Goal: Information Seeking & Learning: Learn about a topic

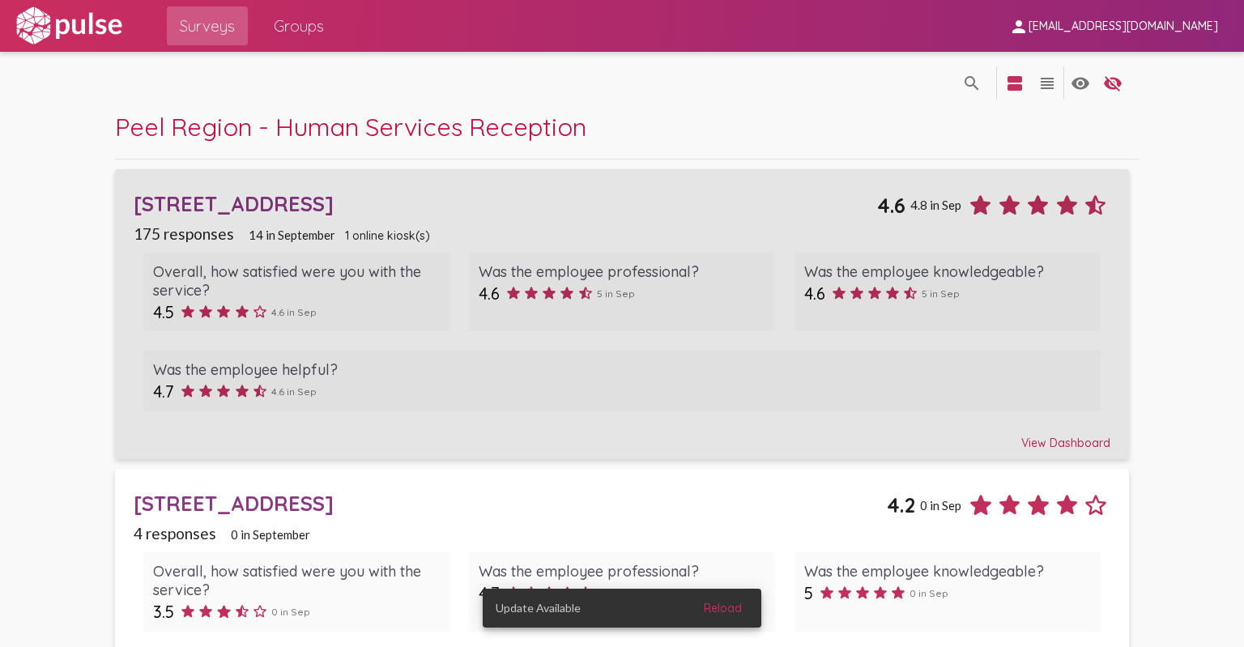
click at [1042, 444] on div "View Dashboard" at bounding box center [622, 435] width 976 height 29
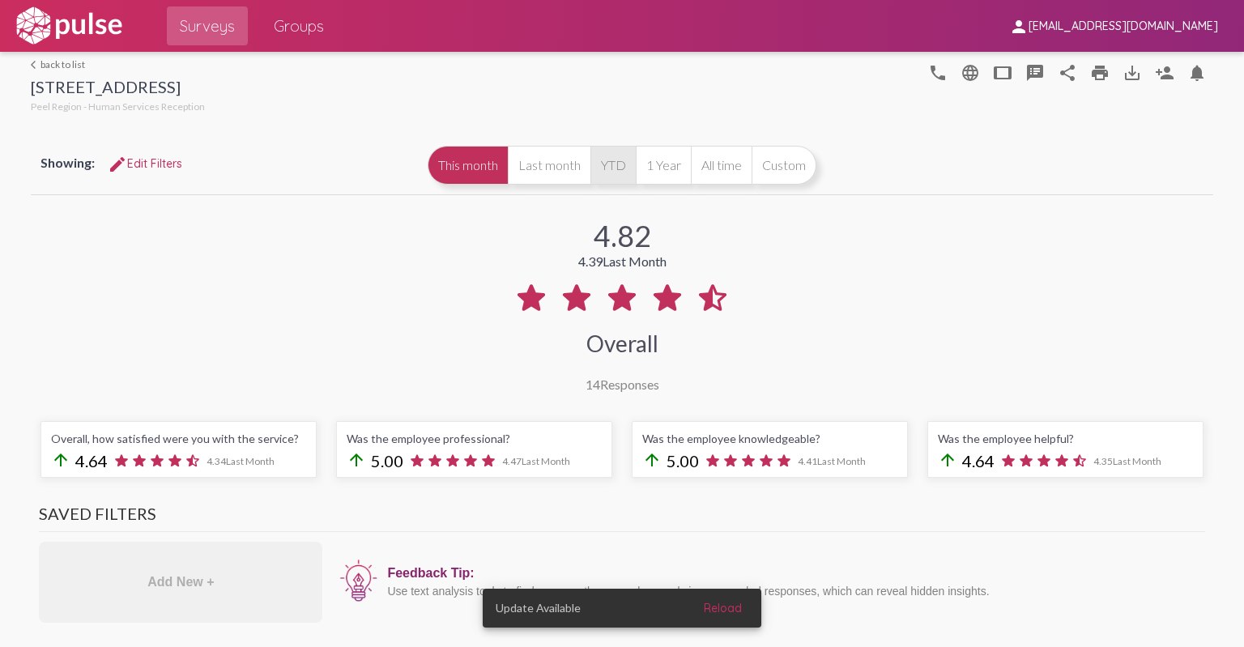
click at [618, 160] on button "YTD" at bounding box center [613, 165] width 45 height 39
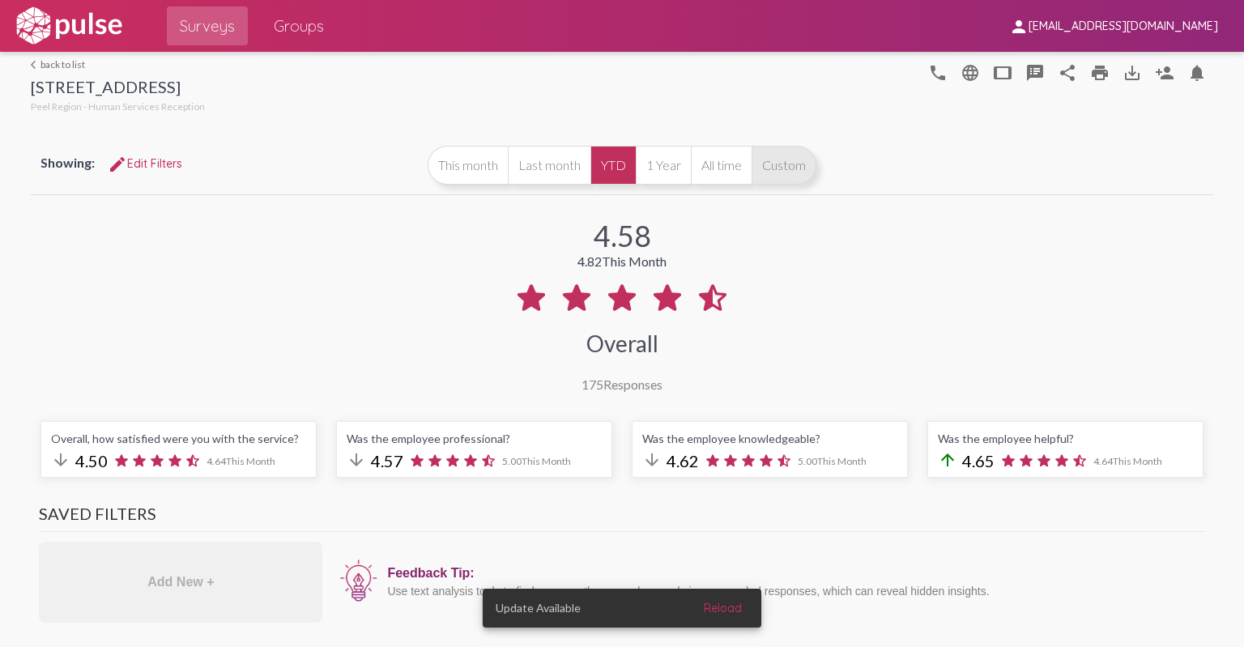
click at [766, 176] on button "Custom" at bounding box center [784, 165] width 65 height 39
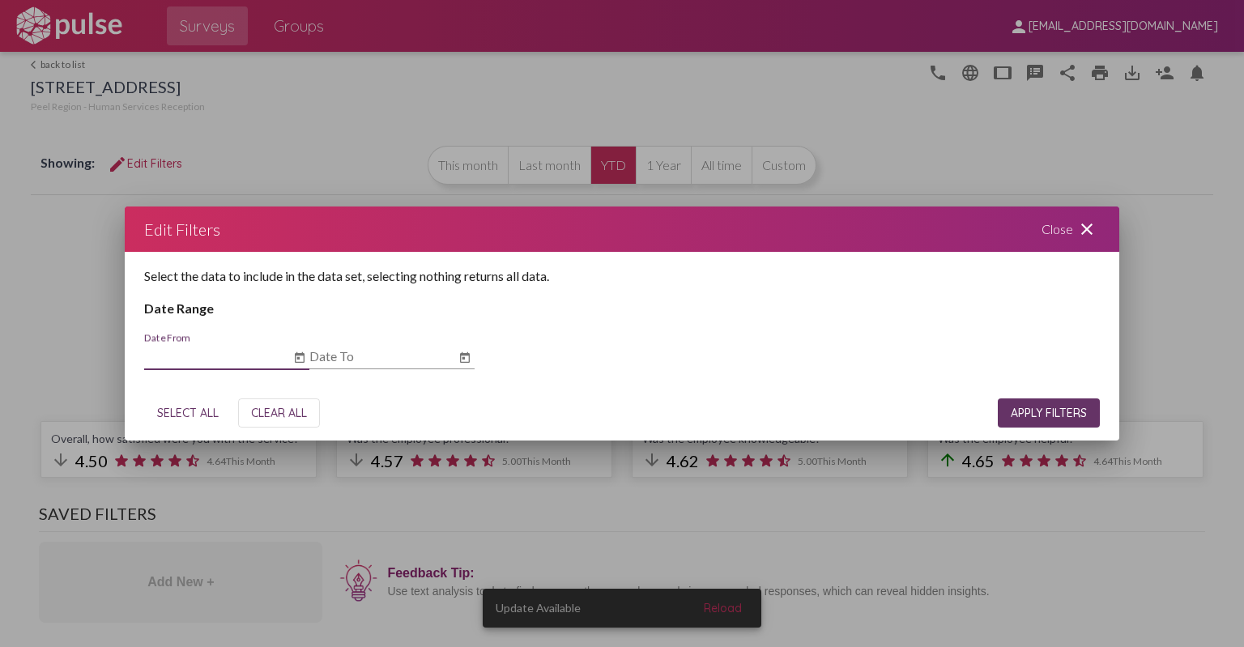
click at [467, 361] on icon "Open calendar" at bounding box center [464, 357] width 13 height 19
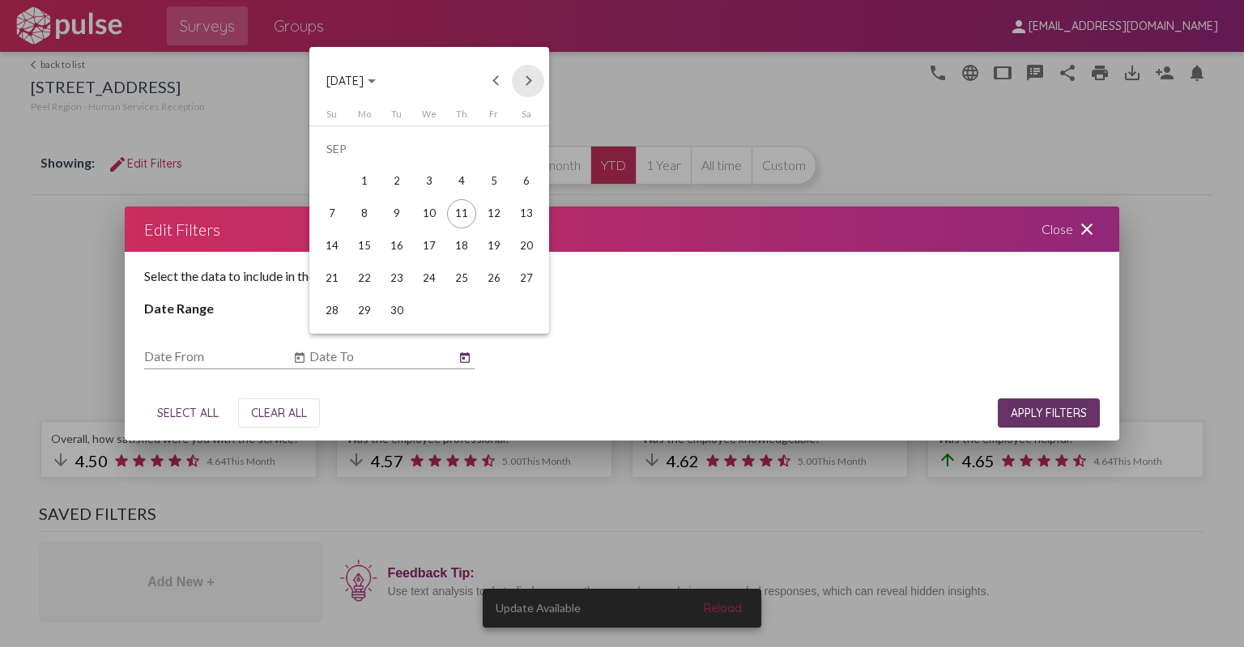
click at [528, 77] on button "Next month" at bounding box center [528, 81] width 32 height 32
click at [492, 77] on button "Previous month" at bounding box center [496, 81] width 32 height 32
click at [337, 311] on div "31" at bounding box center [332, 310] width 29 height 29
type input "[DATE]"
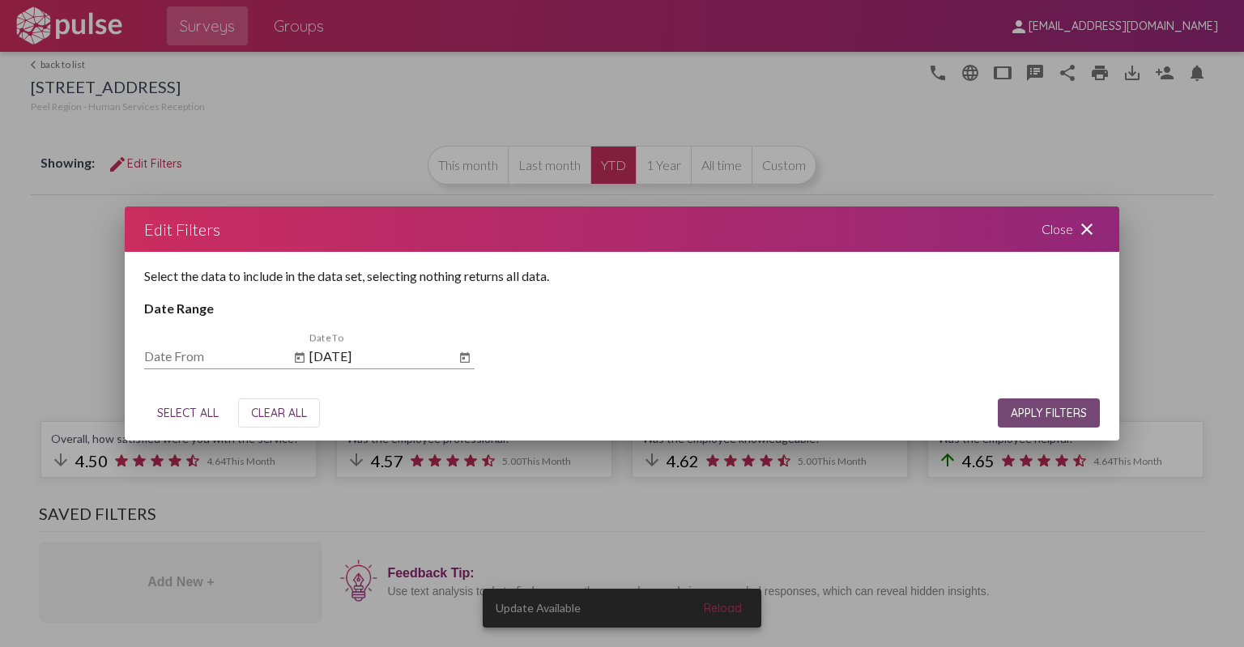
click at [1017, 415] on span "APPLY FILTERS" at bounding box center [1049, 413] width 76 height 15
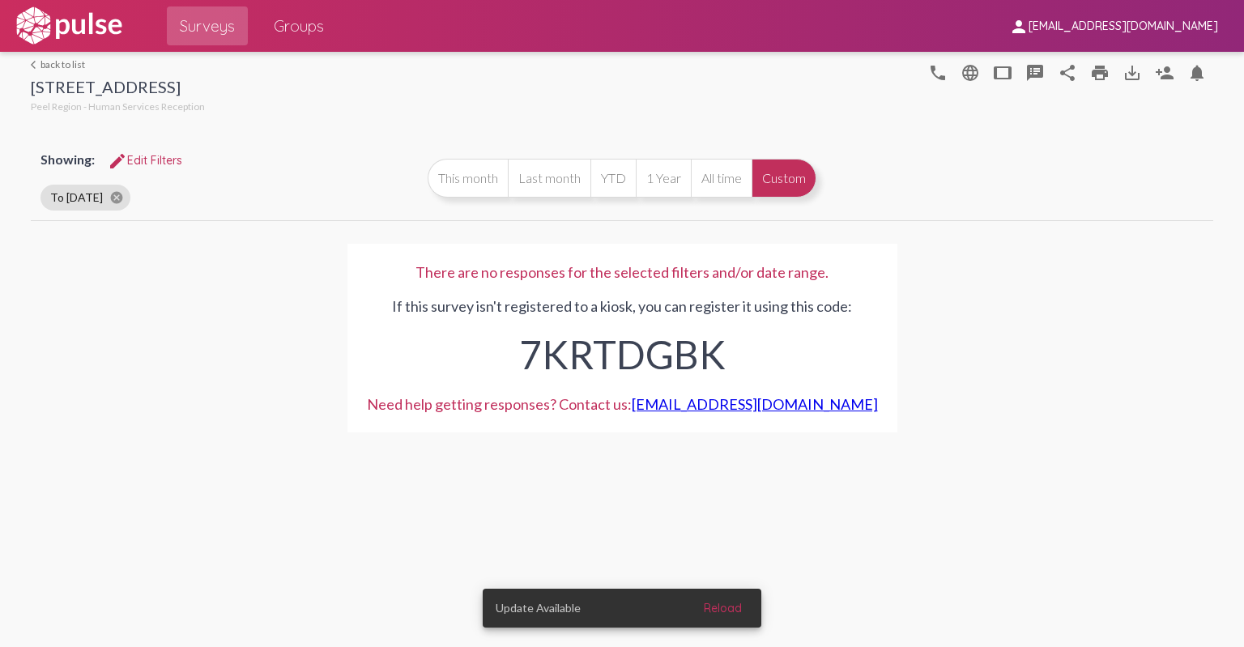
click at [787, 181] on button "Custom" at bounding box center [784, 178] width 65 height 39
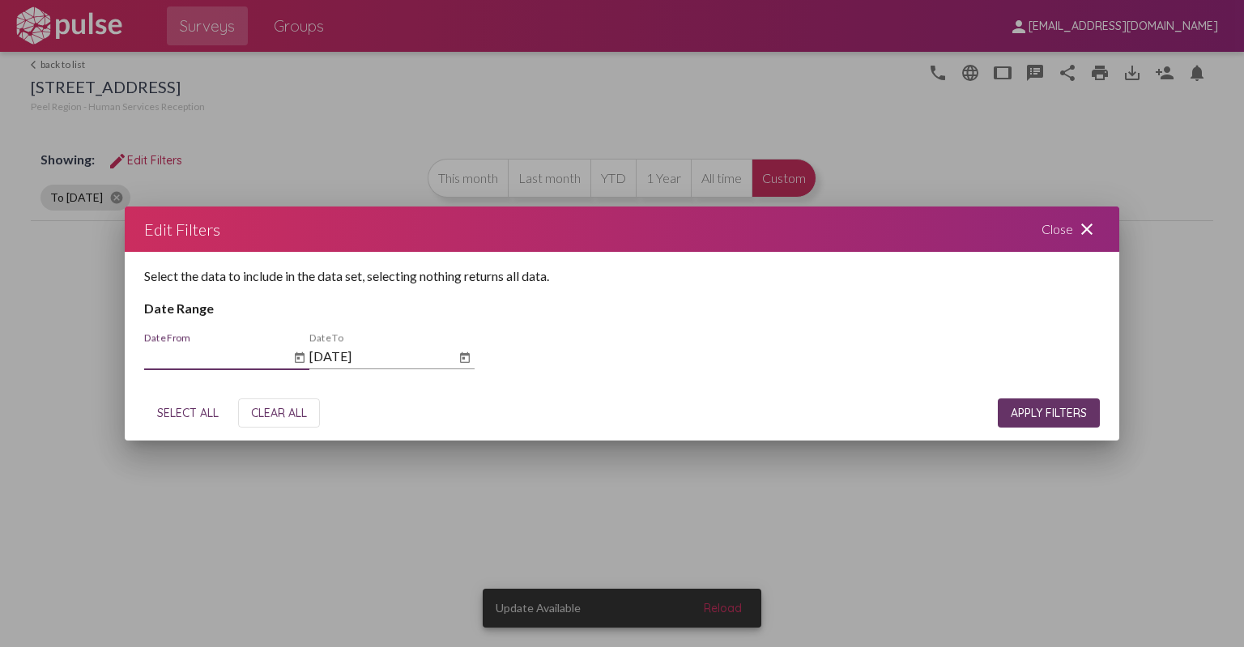
click at [299, 356] on icon "Open calendar" at bounding box center [300, 357] width 10 height 11
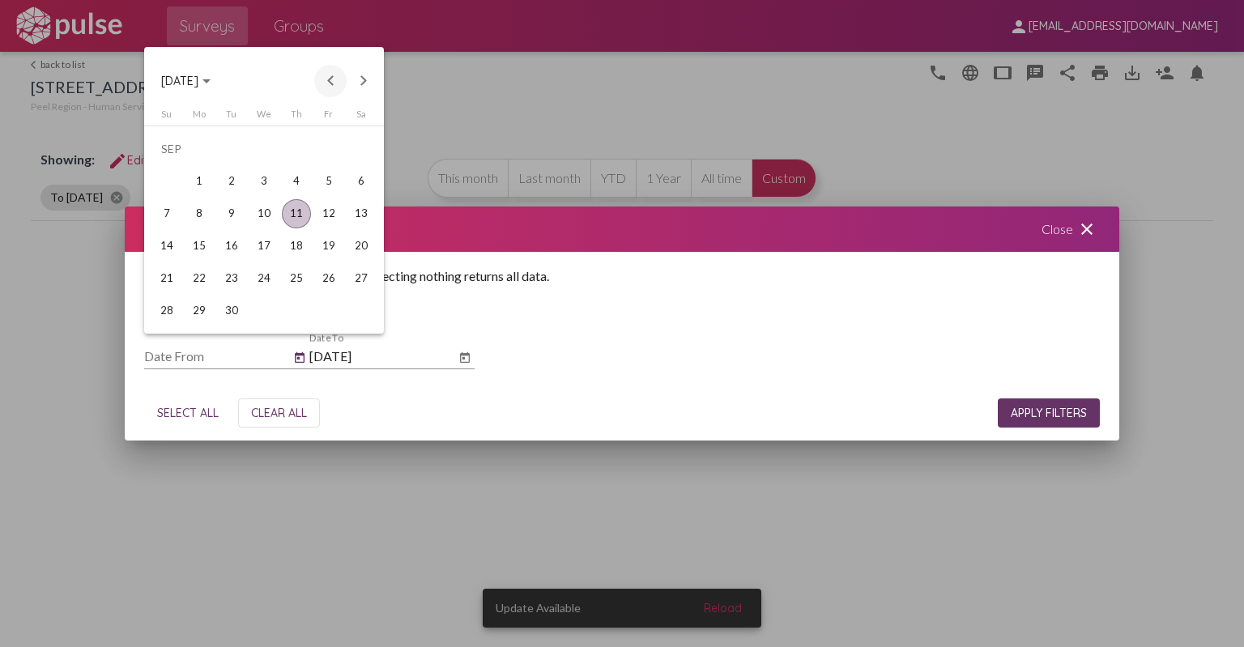
click at [327, 79] on button "Previous month" at bounding box center [330, 81] width 32 height 32
click at [164, 177] on div "1" at bounding box center [166, 181] width 29 height 29
type input "[DATE]"
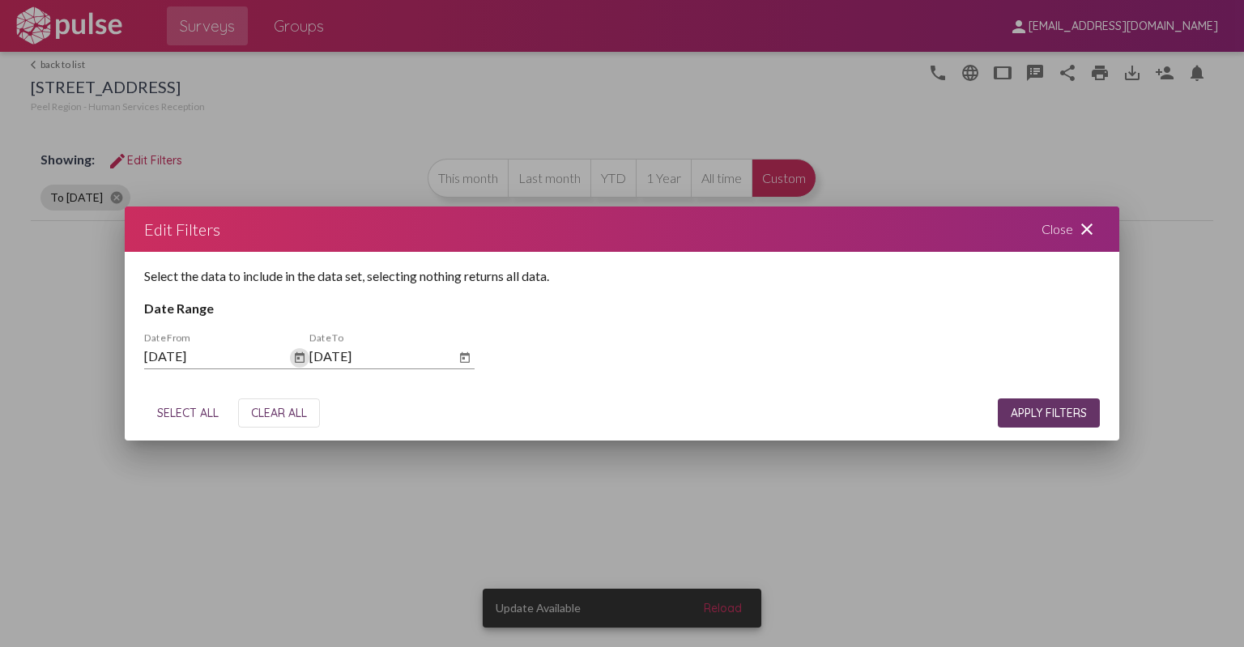
click at [1016, 416] on span "APPLY FILTERS" at bounding box center [1049, 413] width 76 height 15
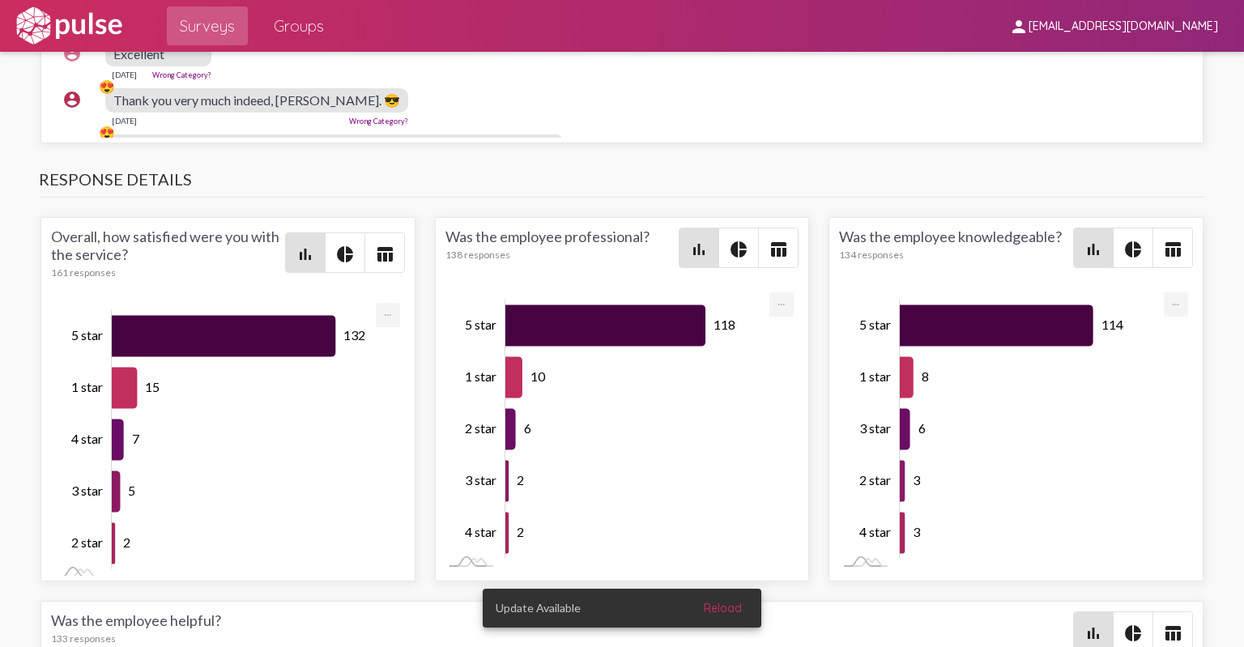
scroll to position [3, 0]
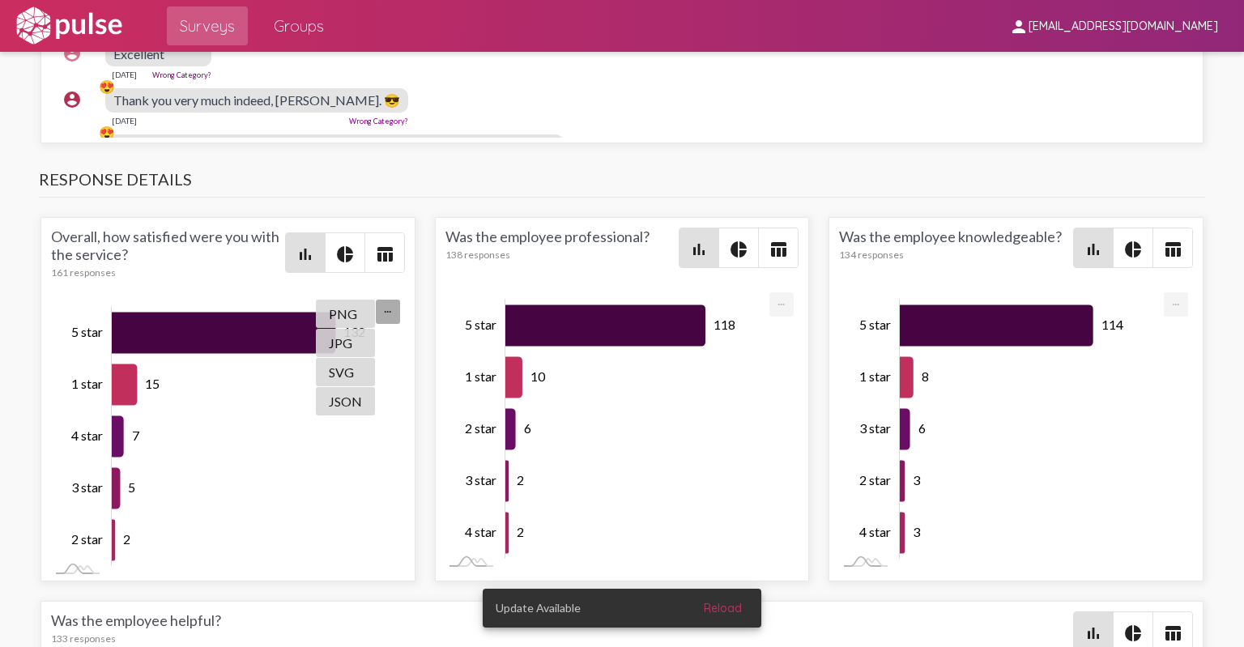
click at [380, 255] on mat-icon "table_chart" at bounding box center [384, 254] width 19 height 19
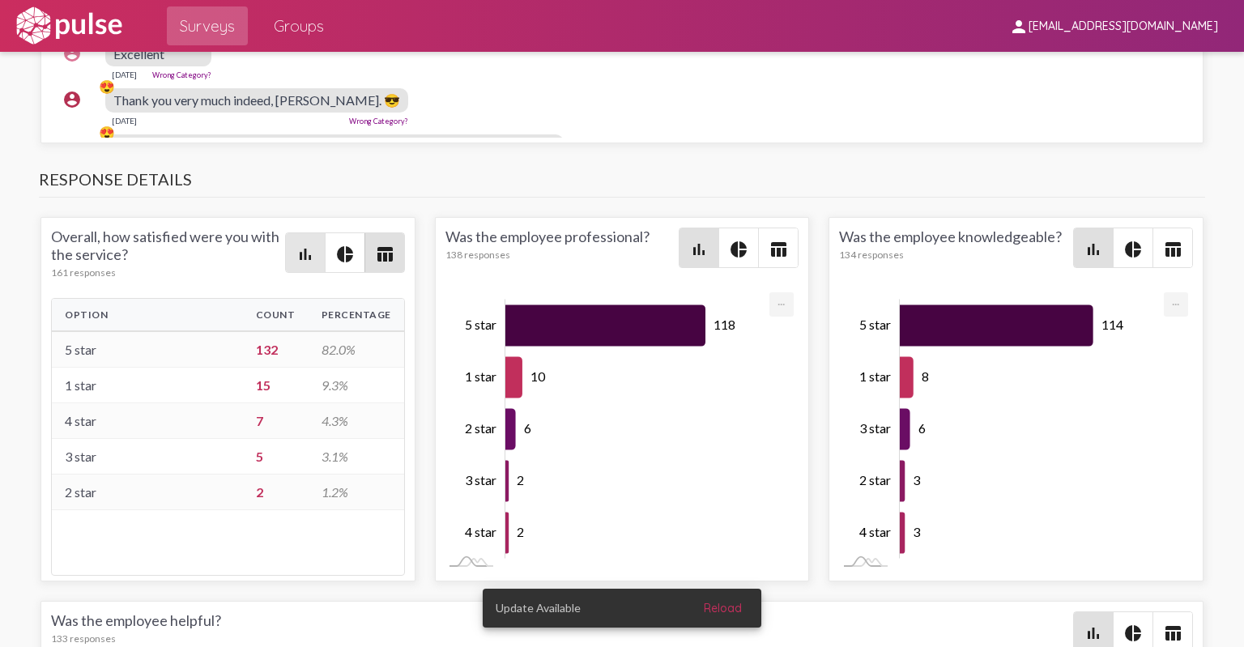
click at [305, 245] on mat-icon "bar_chart" at bounding box center [305, 254] width 19 height 19
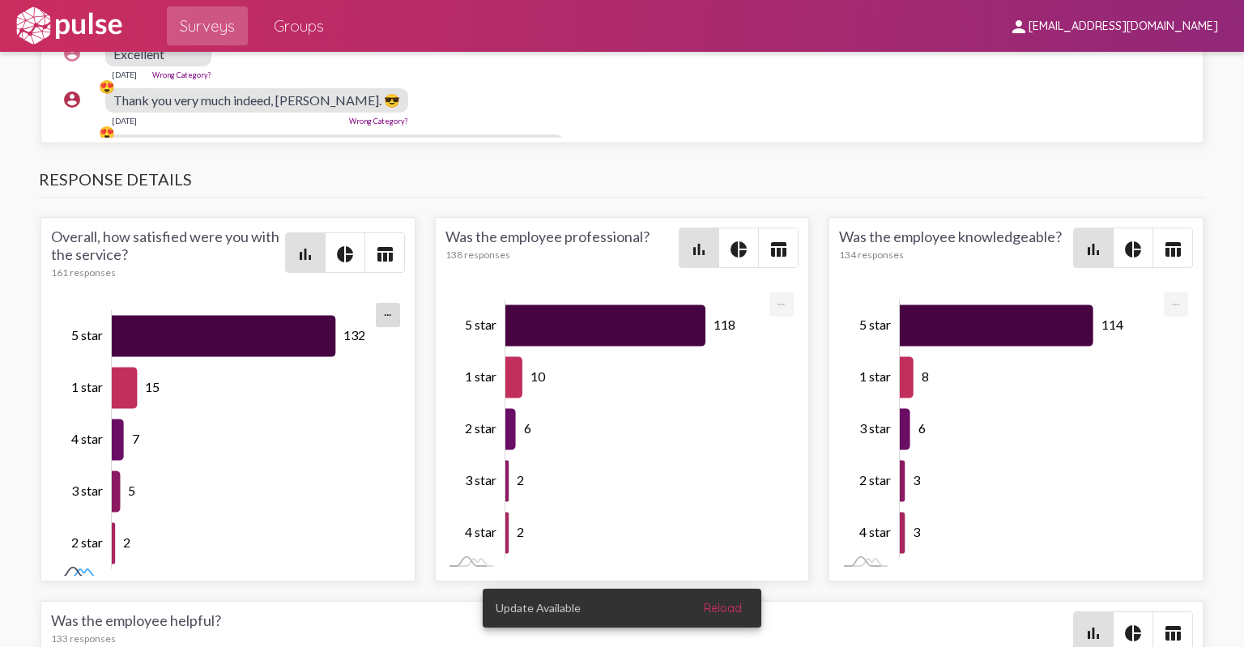
click at [69, 566] on rect at bounding box center [77, 573] width 53 height 17
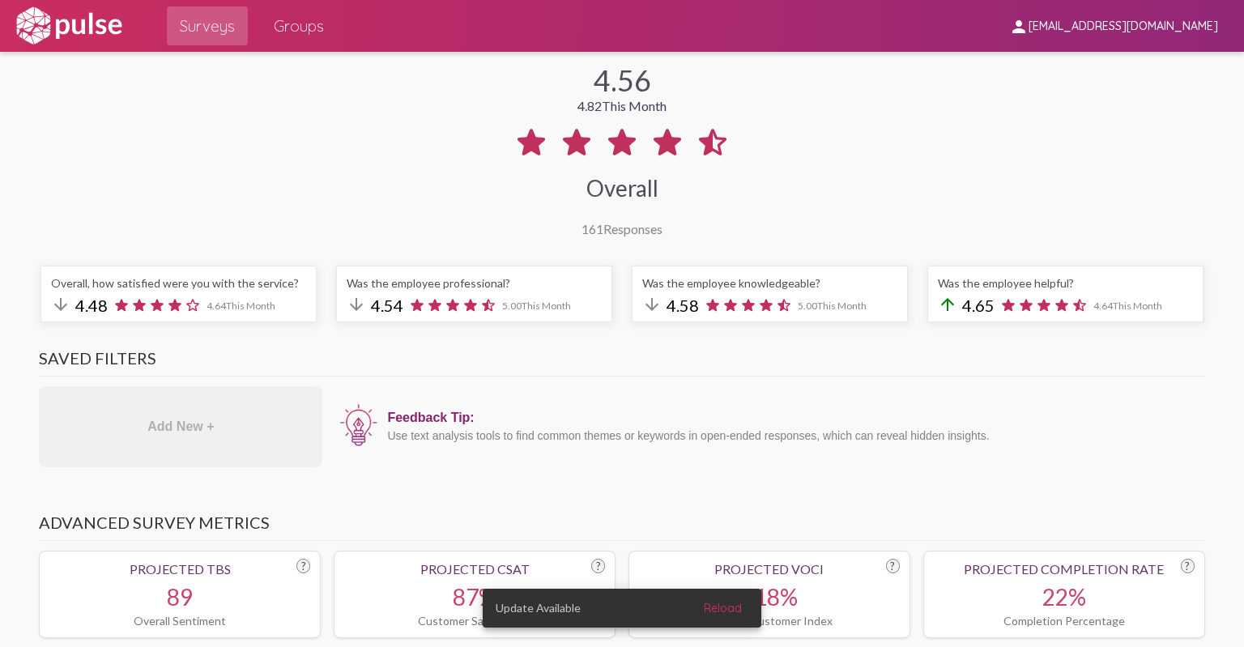
scroll to position [2, 0]
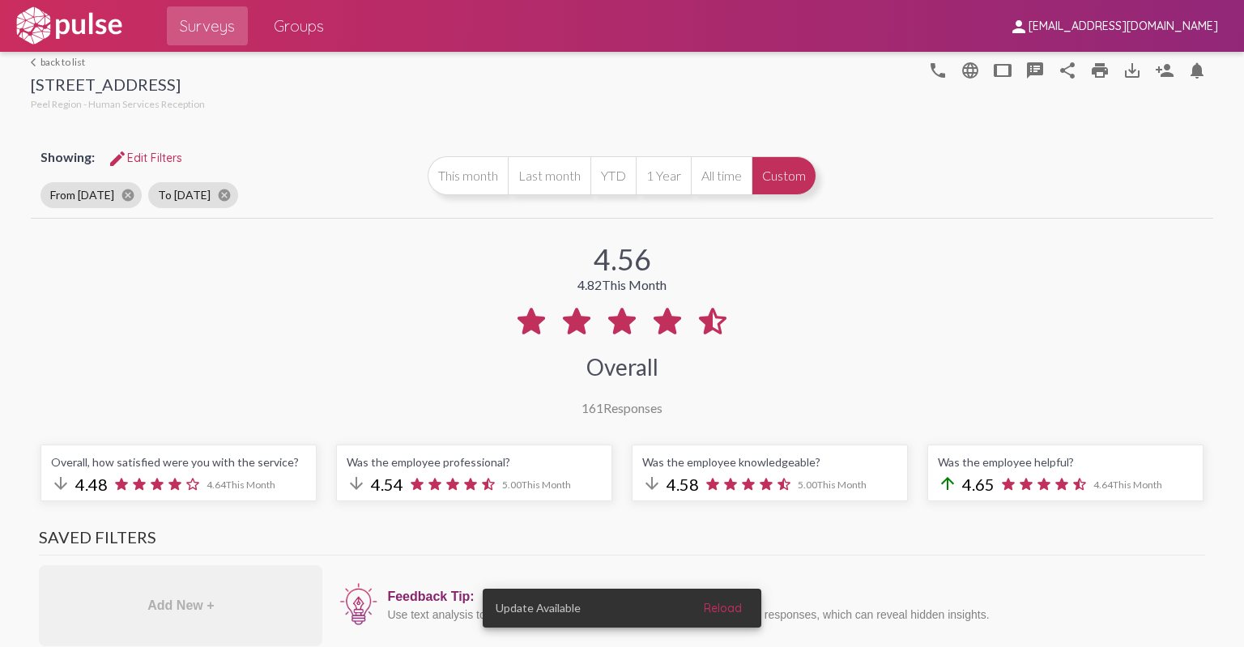
click at [776, 182] on button "Custom" at bounding box center [784, 175] width 65 height 39
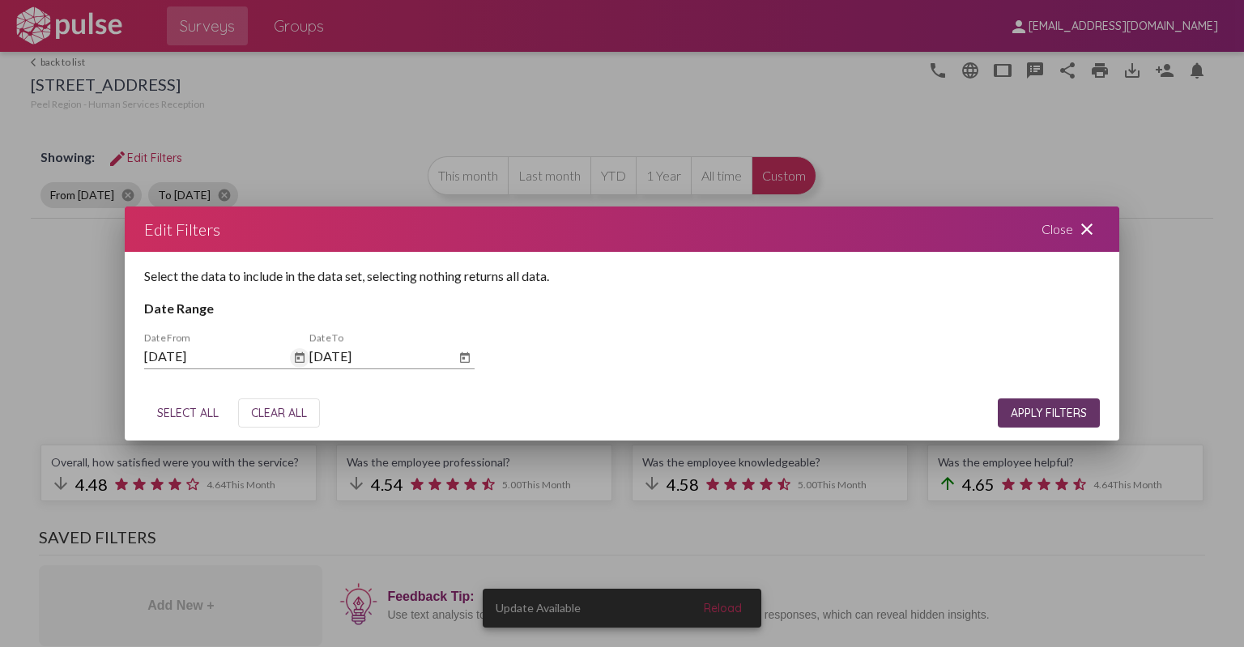
click at [299, 360] on icon "Open calendar" at bounding box center [300, 357] width 10 height 11
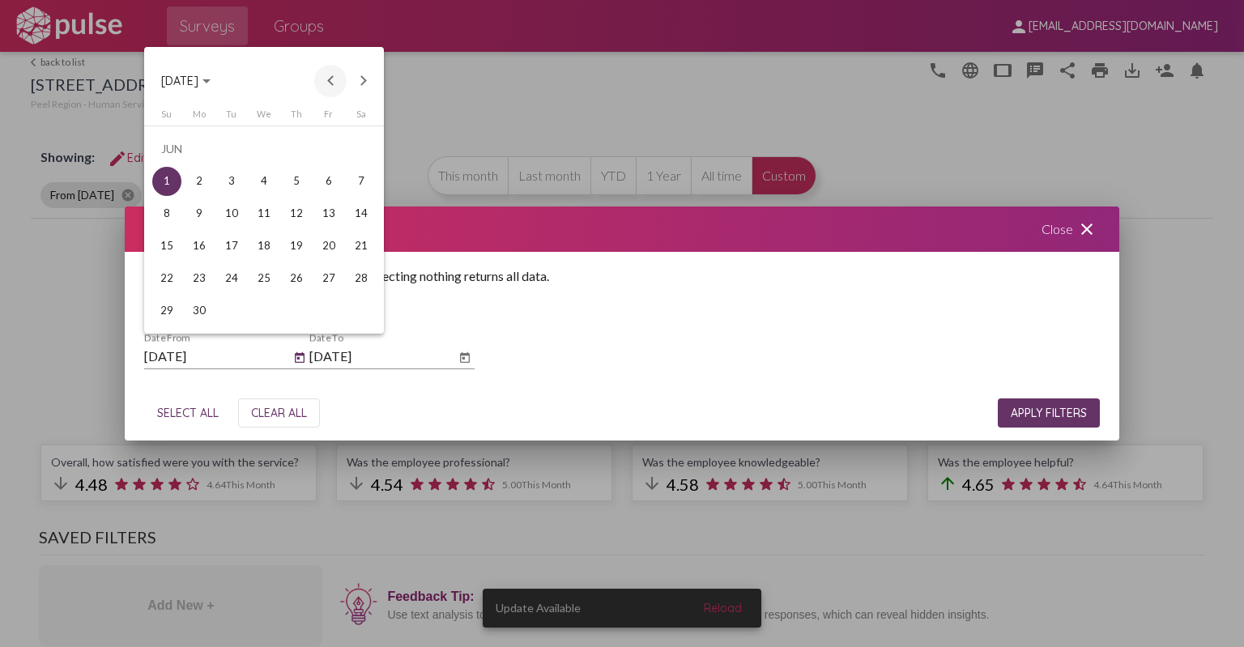
click at [329, 78] on button "Previous month" at bounding box center [330, 81] width 32 height 32
click at [298, 147] on div "1" at bounding box center [296, 148] width 29 height 29
type input "5/1/2025"
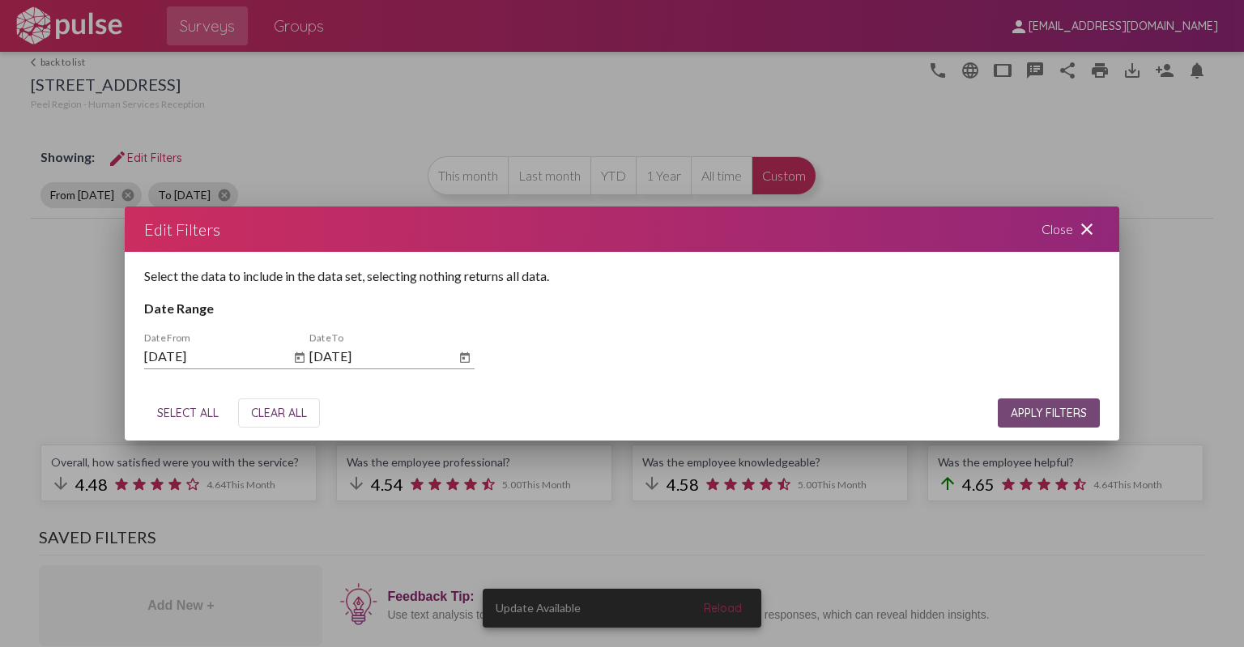
click at [1032, 415] on span "APPLY FILTERS" at bounding box center [1049, 413] width 76 height 15
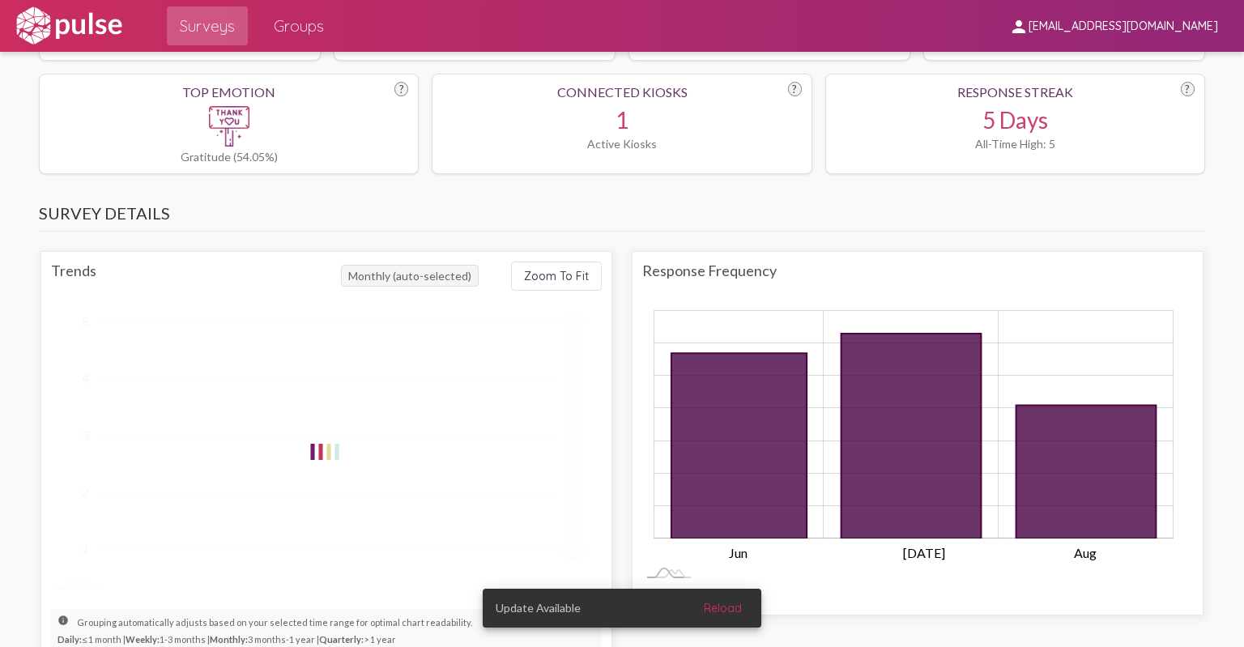
scroll to position [891, 0]
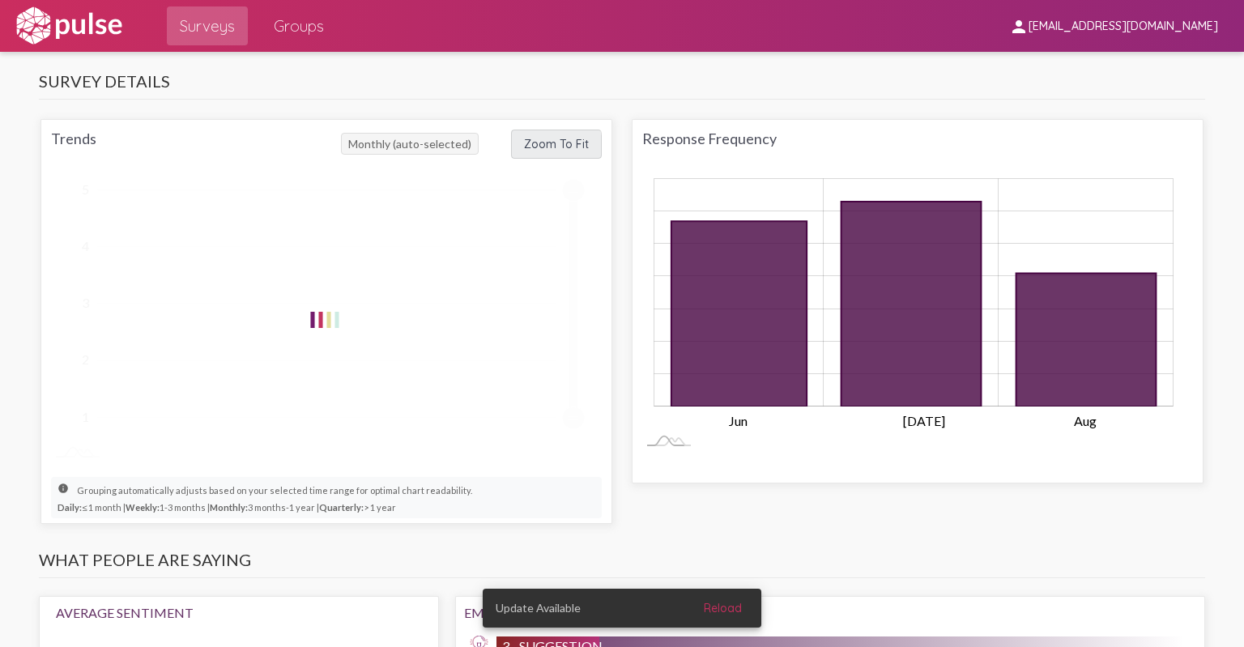
click at [544, 145] on span "Zoom To Fit" at bounding box center [556, 144] width 65 height 15
click at [324, 314] on image at bounding box center [325, 320] width 41 height 41
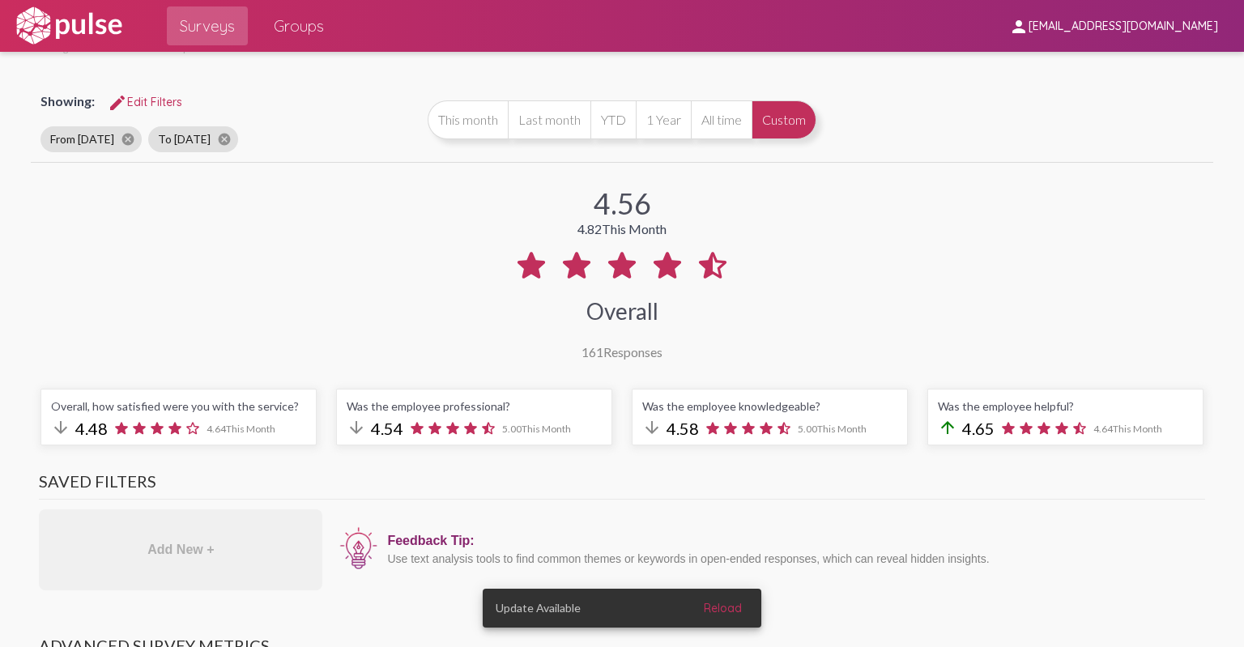
scroll to position [0, 0]
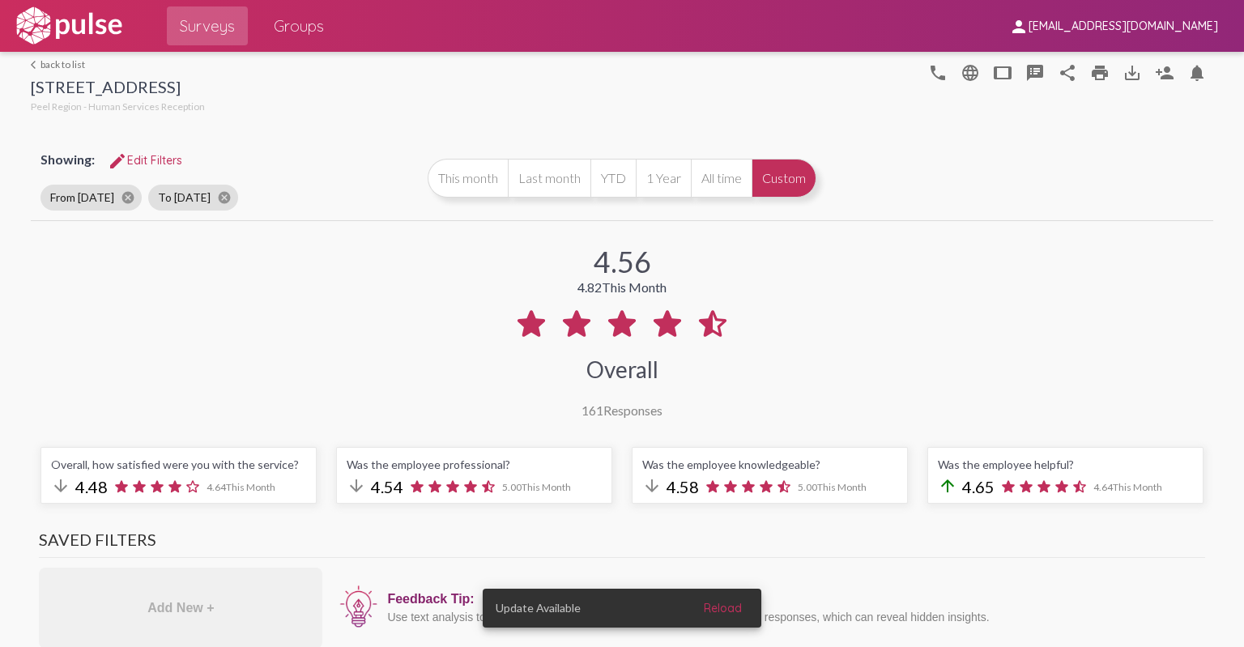
click at [143, 161] on span "edit Edit Filters" at bounding box center [145, 160] width 75 height 15
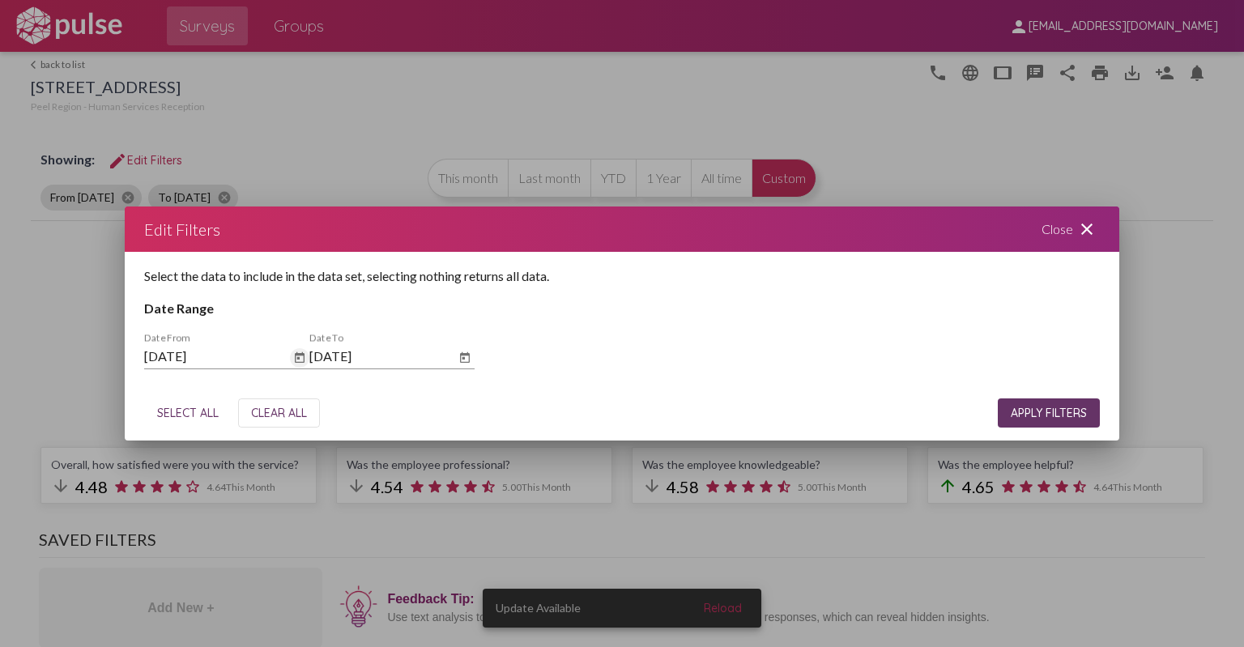
click at [297, 358] on icon "Open calendar" at bounding box center [300, 357] width 10 height 11
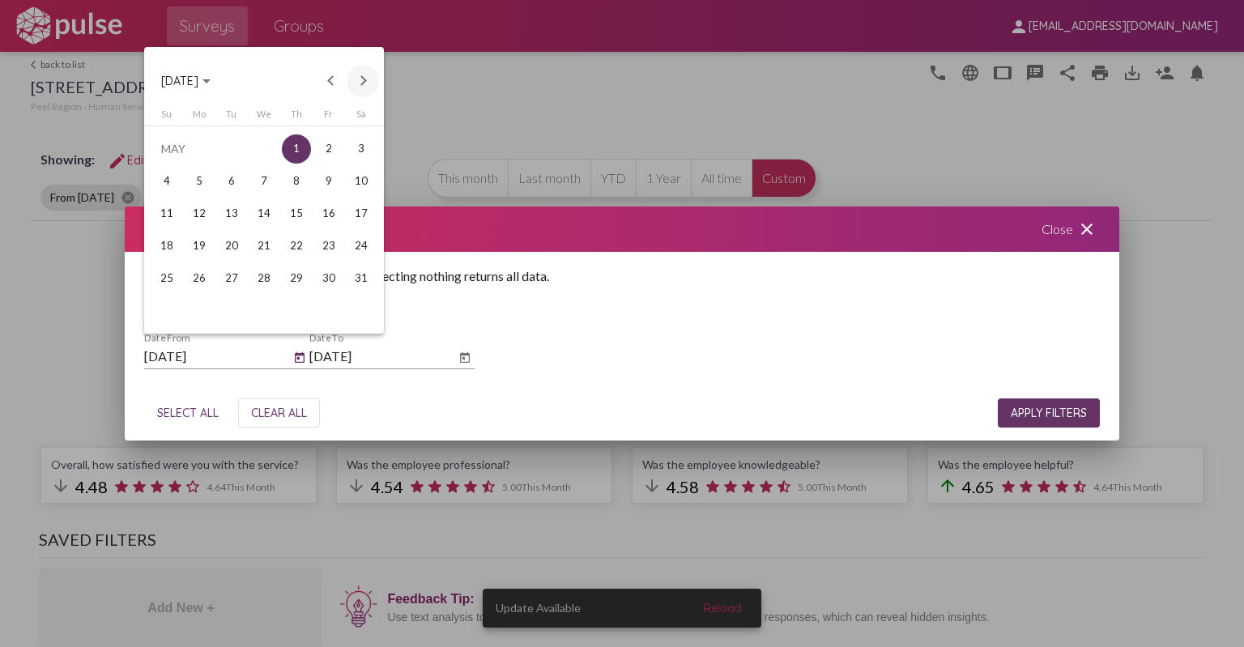
click at [363, 78] on button "Next month" at bounding box center [363, 81] width 32 height 32
click at [176, 177] on div "1" at bounding box center [166, 181] width 29 height 29
type input "[DATE]"
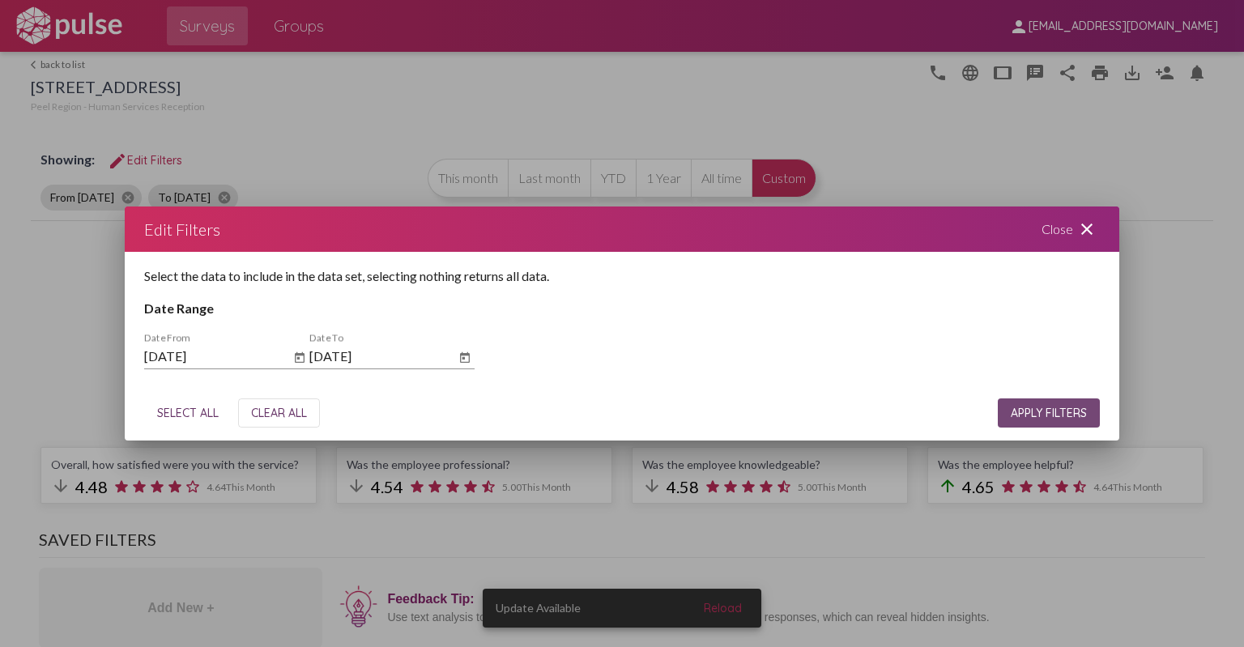
click at [1034, 421] on button "APPLY FILTERS" at bounding box center [1049, 413] width 102 height 29
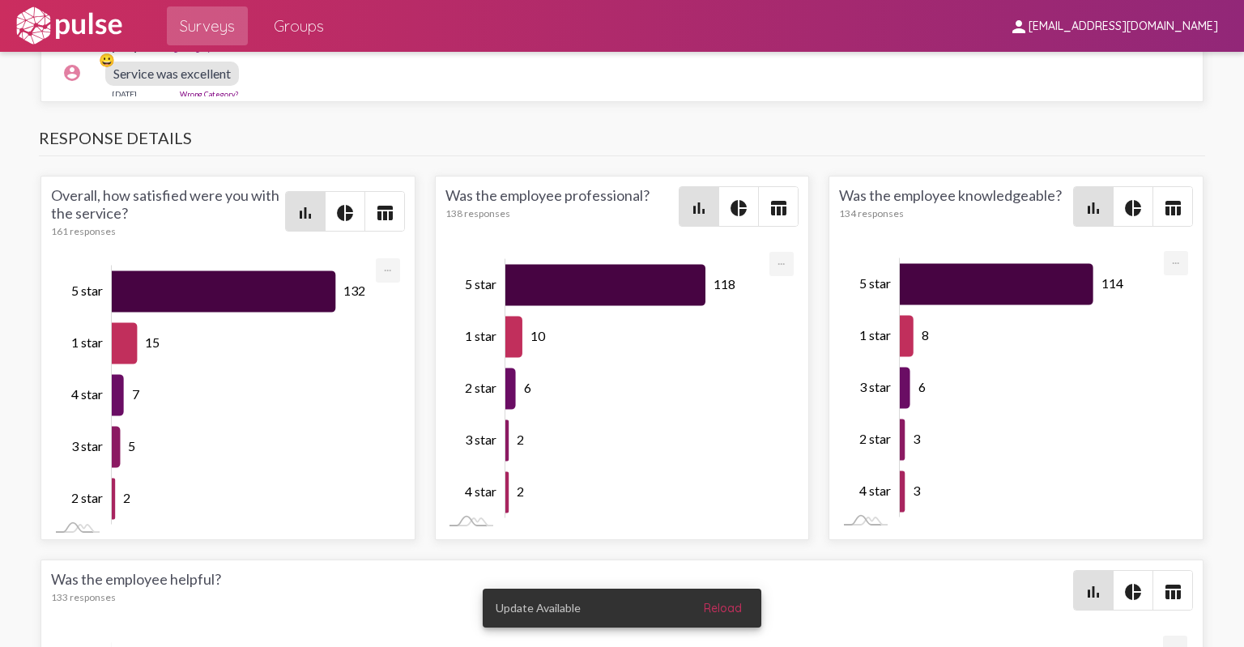
scroll to position [2025, 0]
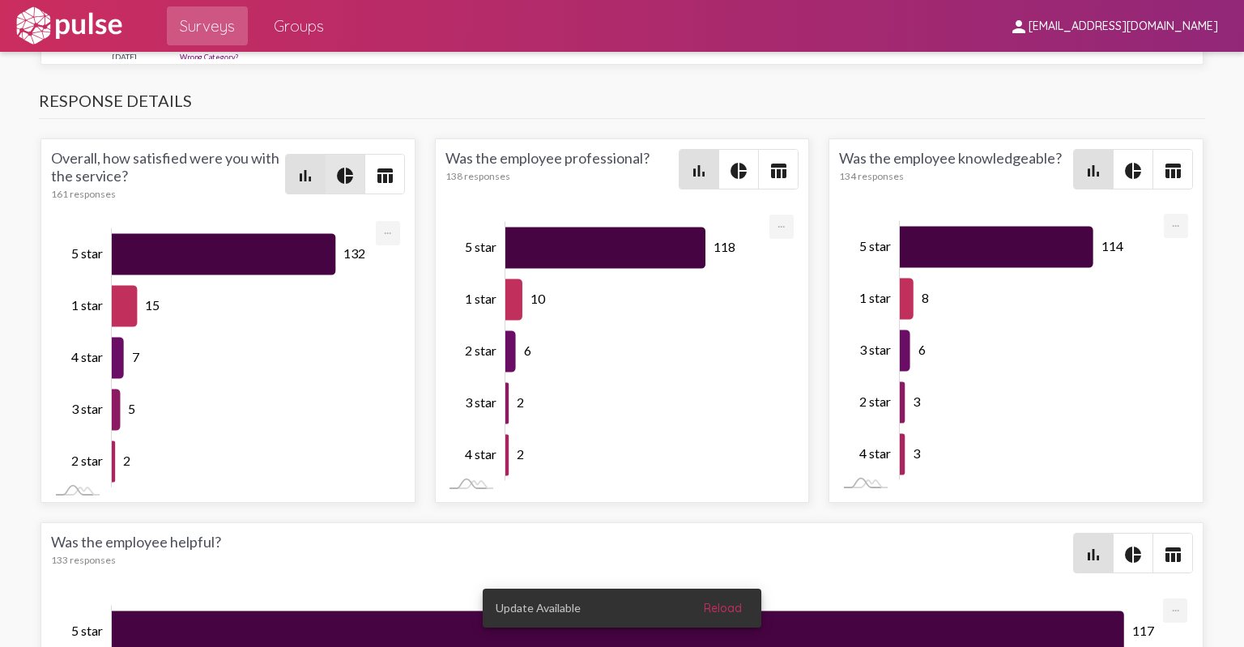
click at [338, 168] on mat-icon "pie_chart" at bounding box center [344, 175] width 19 height 19
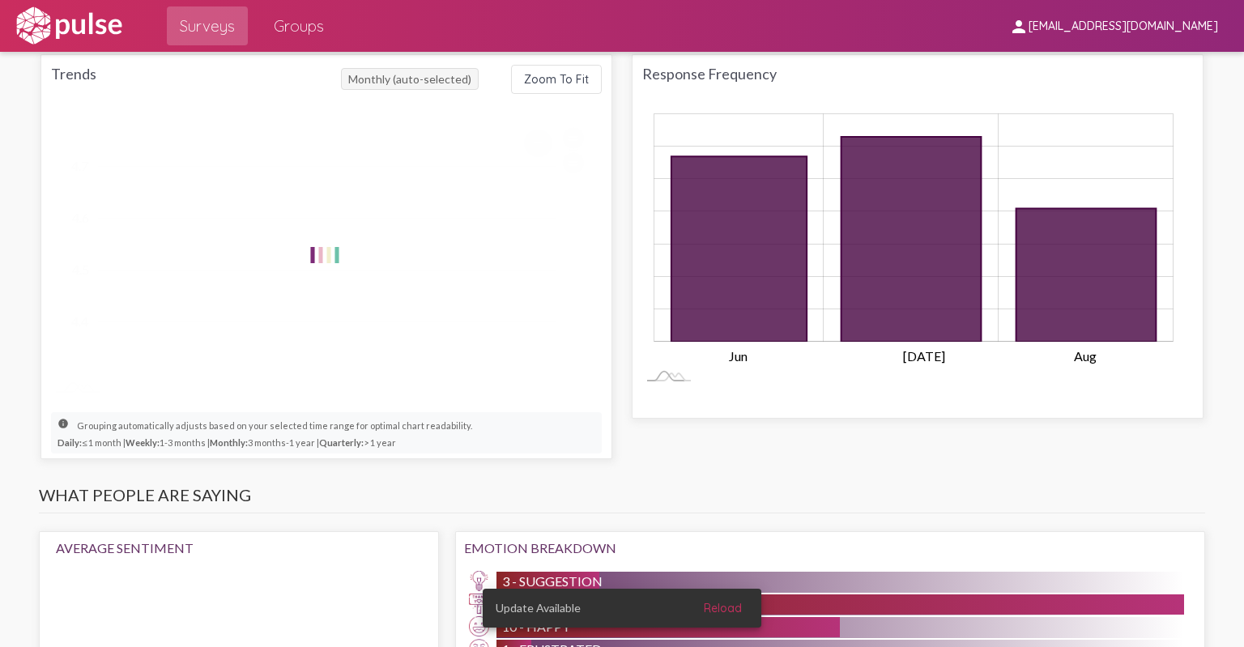
scroll to position [972, 0]
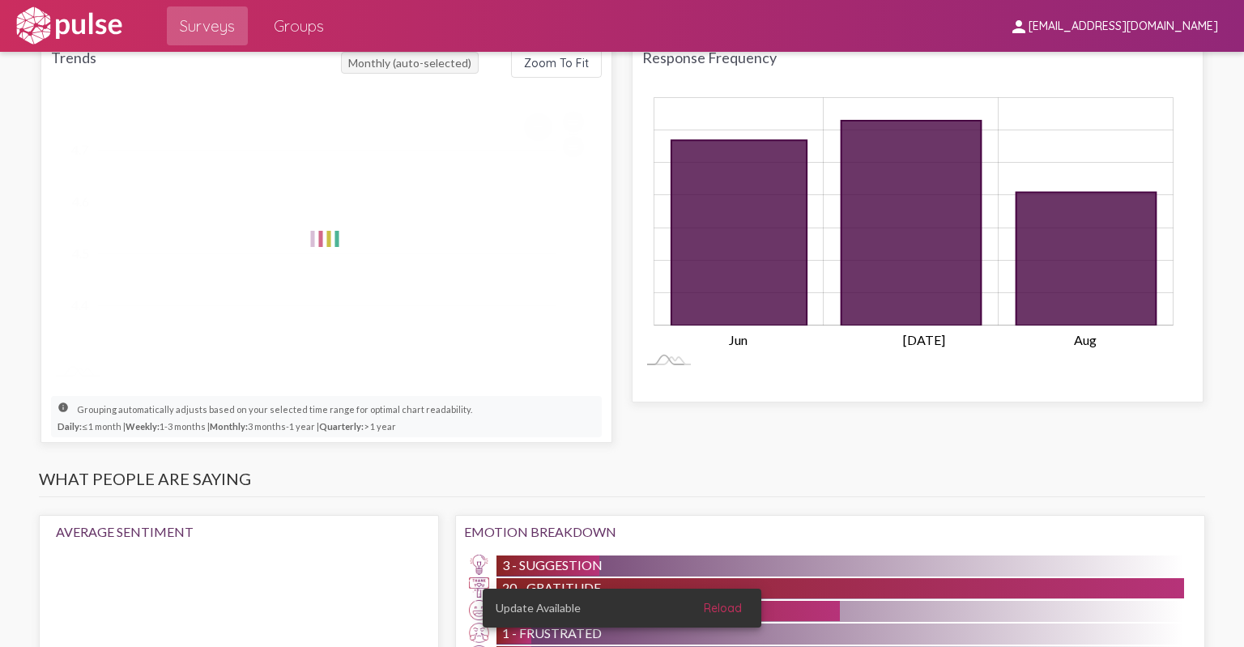
click at [731, 612] on span "Reload" at bounding box center [723, 608] width 38 height 15
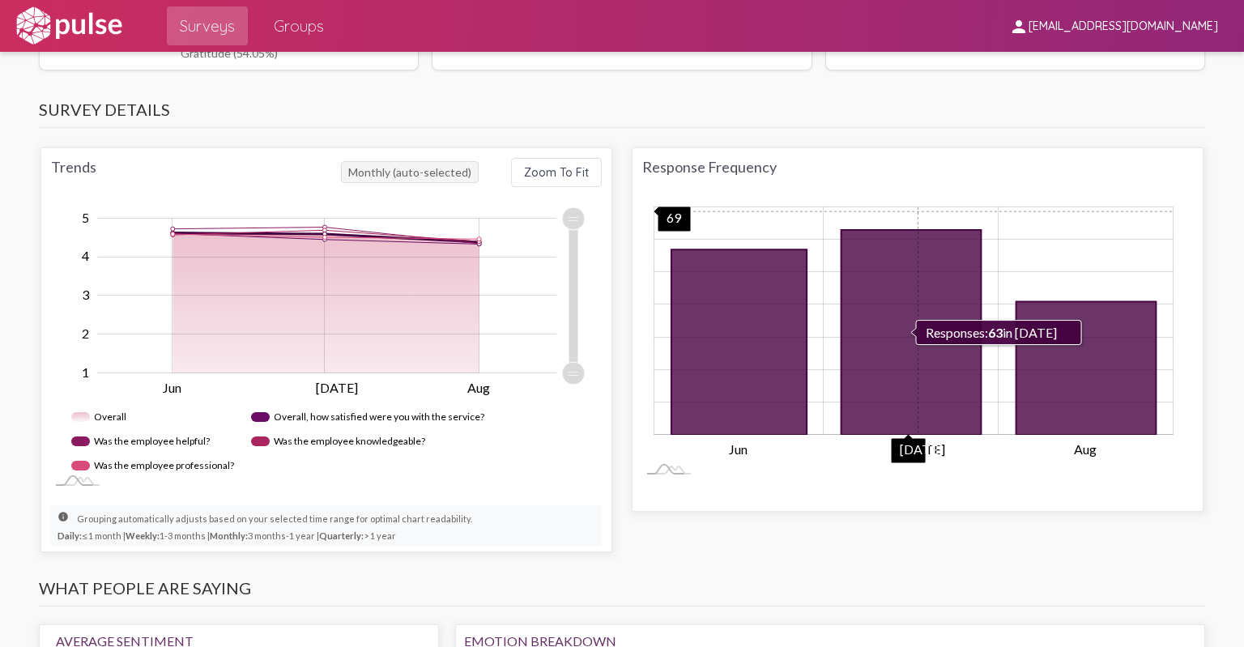
scroll to position [891, 0]
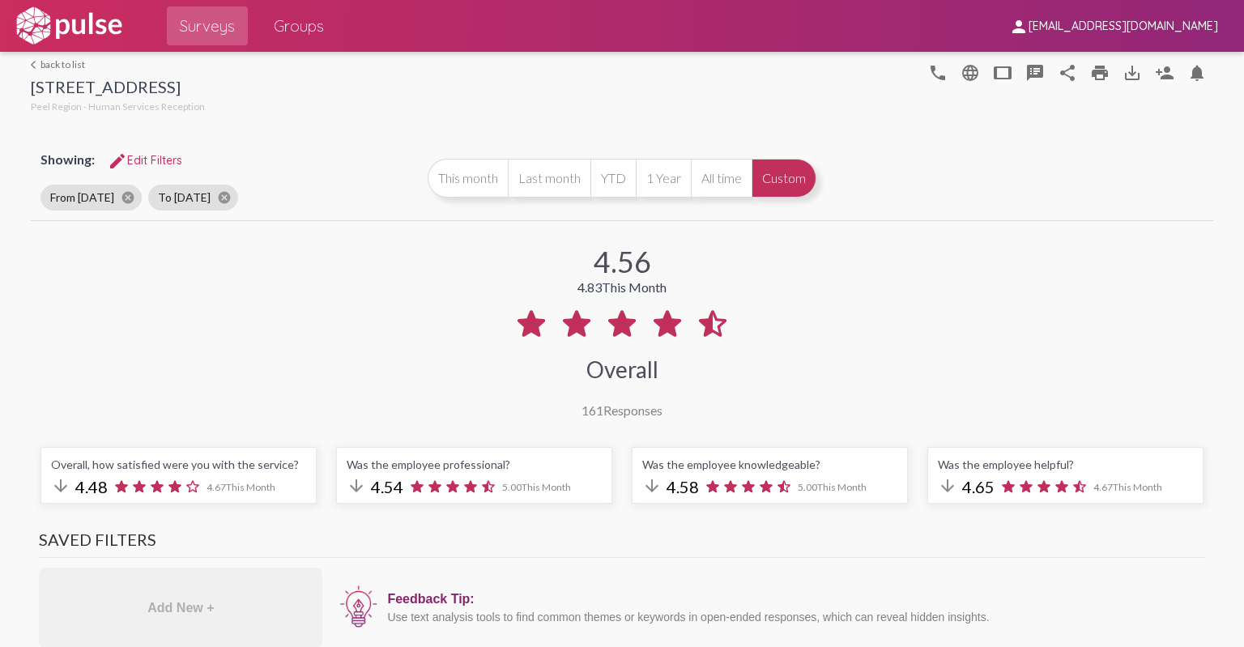
click at [71, 68] on link "arrow_back_ios back to list" at bounding box center [118, 64] width 174 height 12
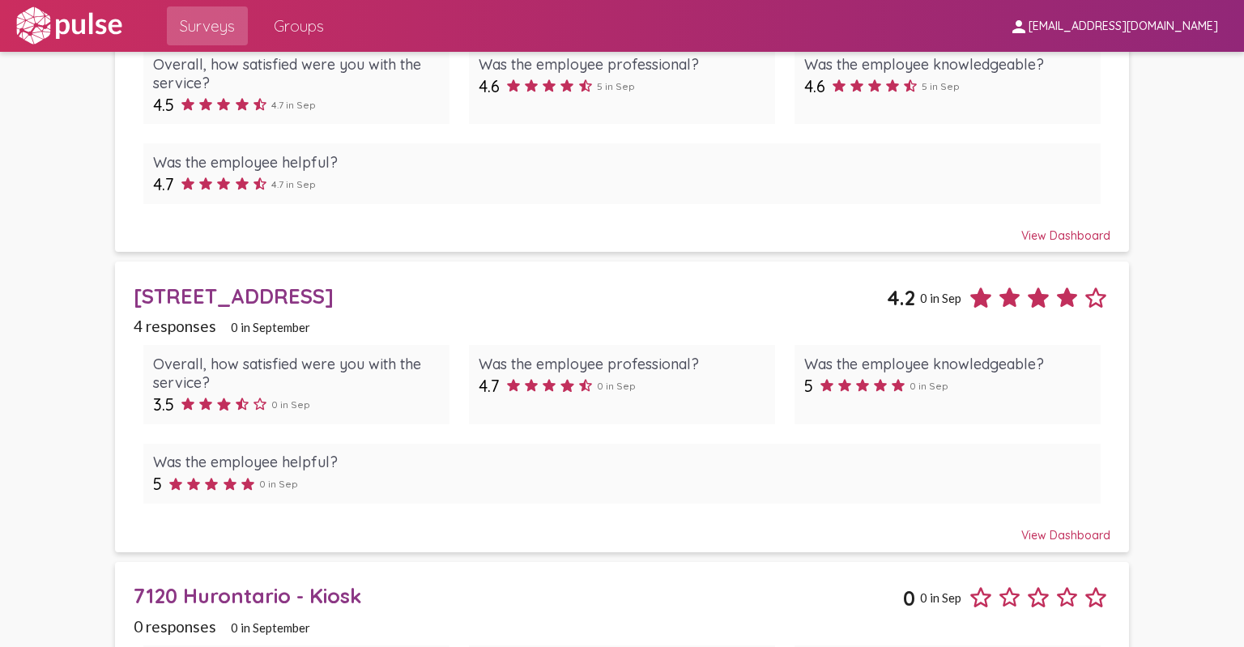
scroll to position [243, 0]
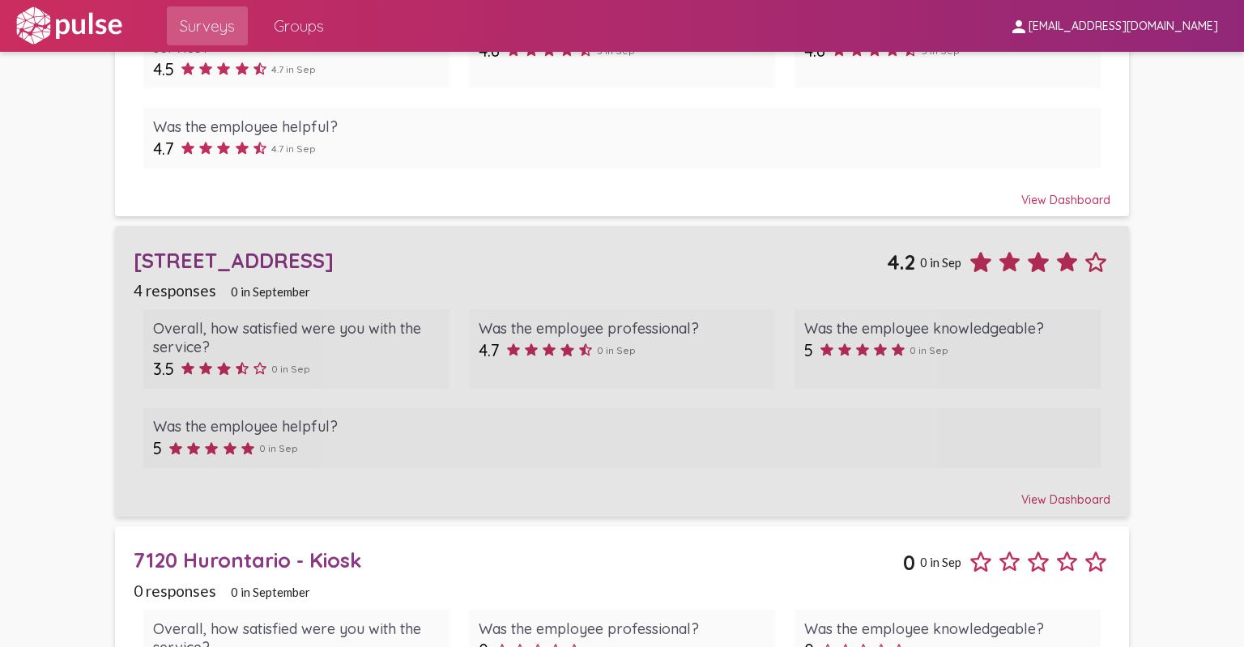
click at [254, 258] on div "[STREET_ADDRESS]" at bounding box center [510, 260] width 753 height 25
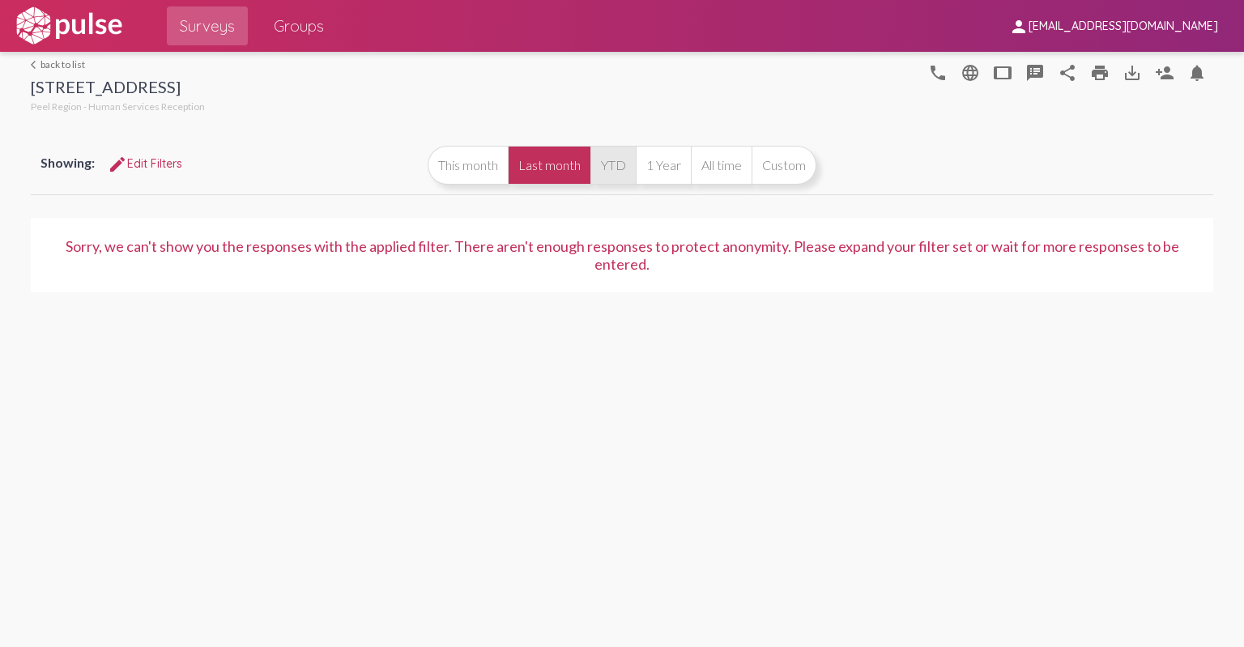
click at [622, 168] on button "YTD" at bounding box center [613, 165] width 45 height 39
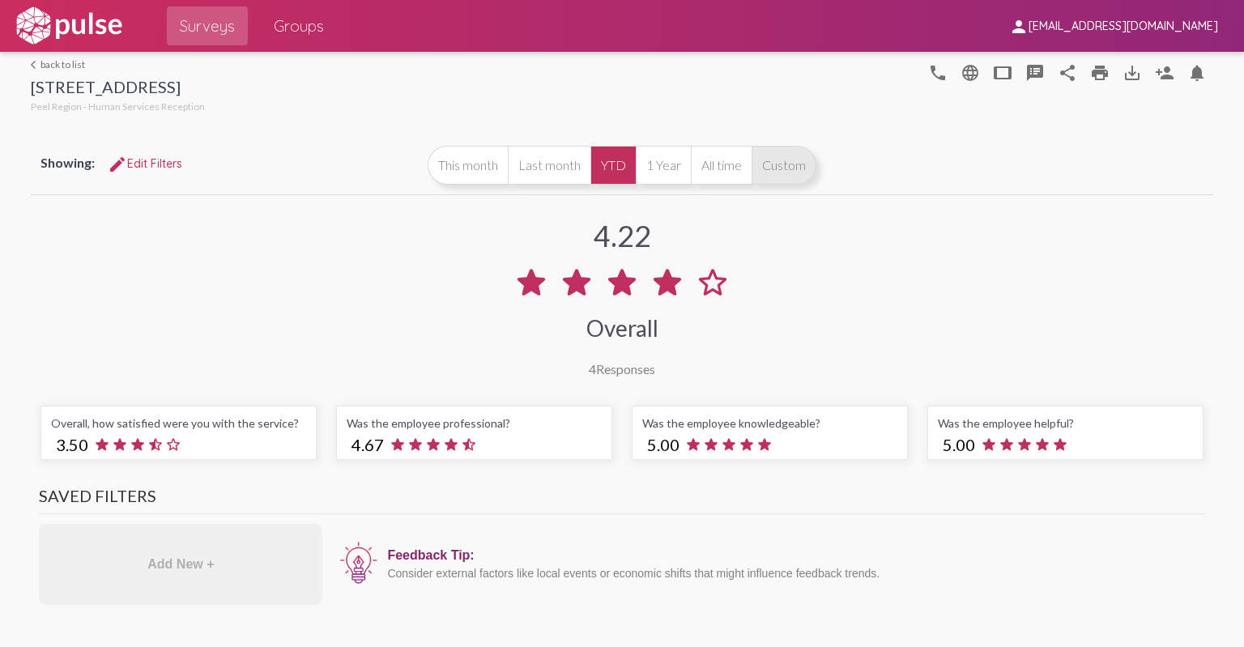
click at [801, 171] on button "Custom" at bounding box center [784, 165] width 65 height 39
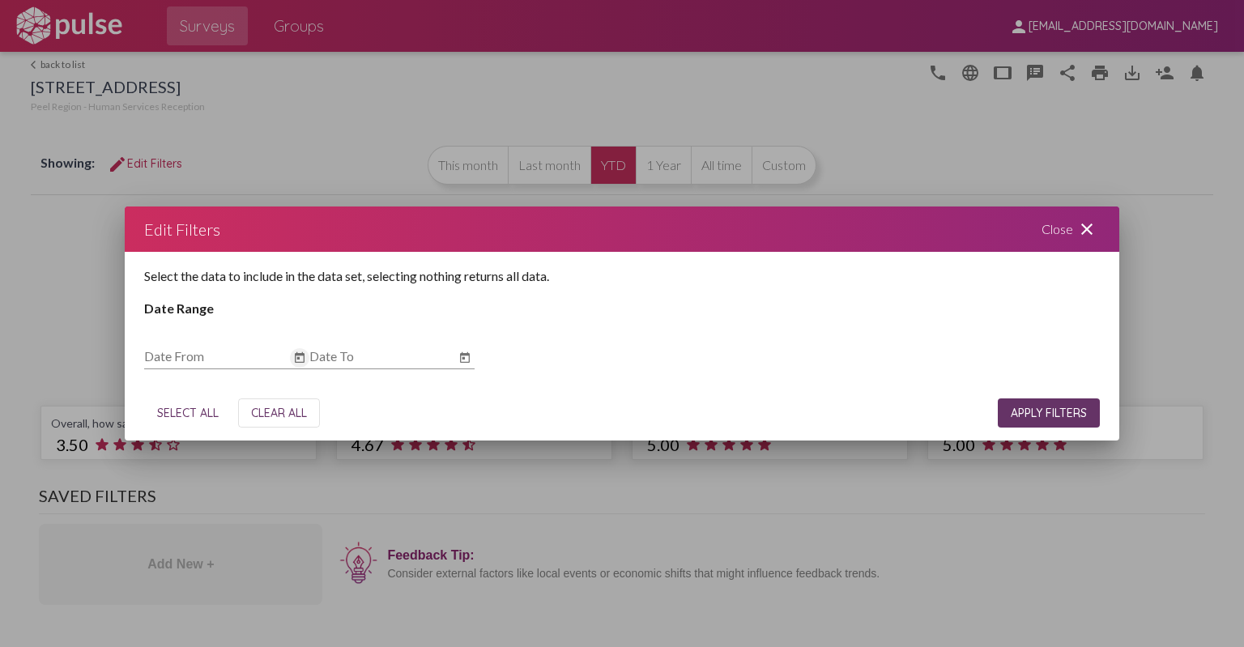
click at [303, 358] on icon "Open calendar" at bounding box center [300, 357] width 10 height 11
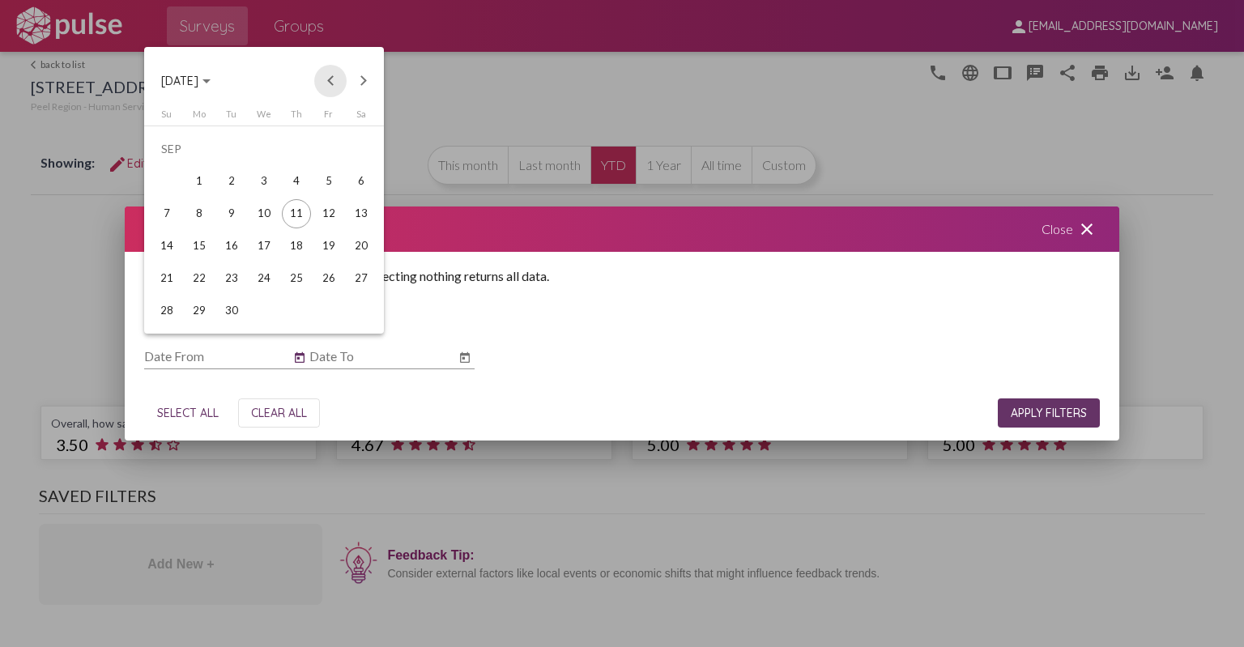
click at [330, 79] on button "Previous month" at bounding box center [330, 81] width 32 height 32
click at [168, 177] on div "1" at bounding box center [166, 181] width 29 height 29
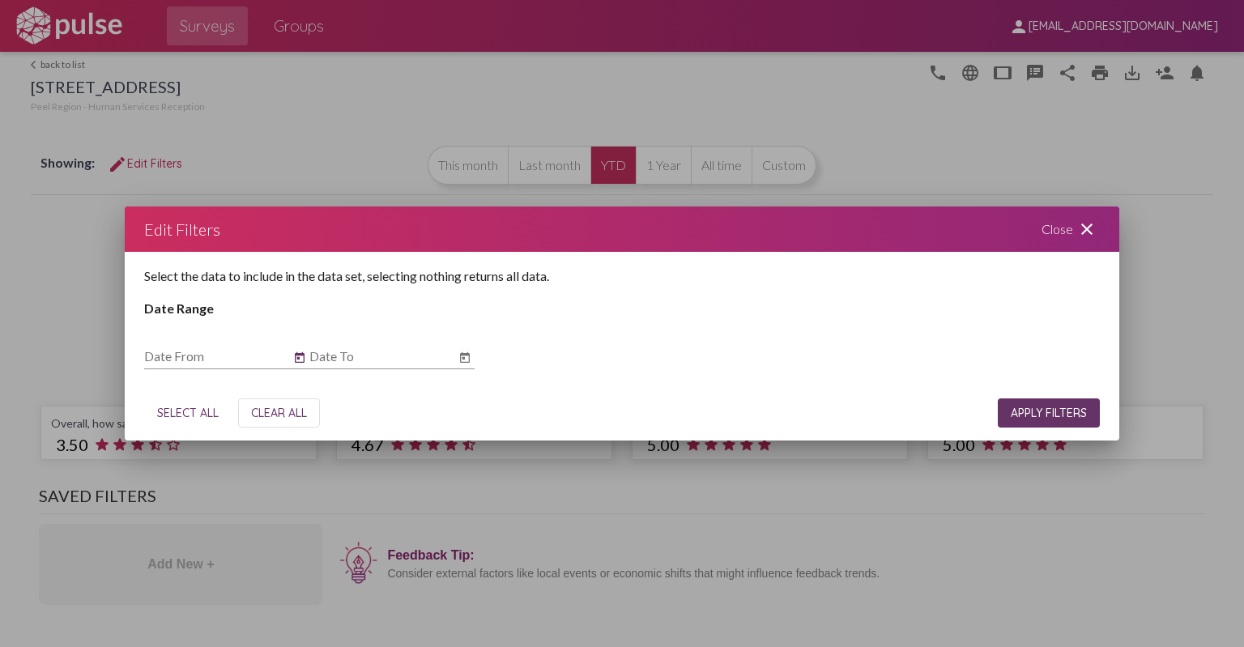
type input "[DATE]"
click at [462, 361] on icon "Open calendar" at bounding box center [464, 357] width 13 height 19
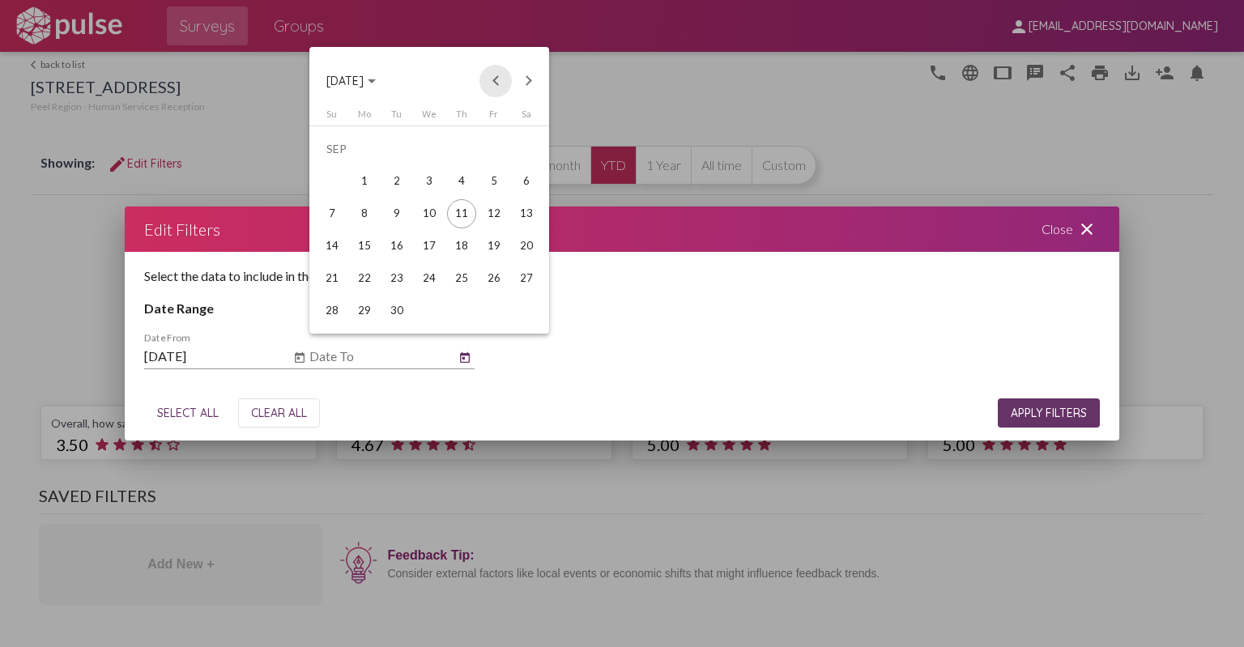
click at [493, 80] on button "Previous month" at bounding box center [496, 81] width 32 height 32
click at [335, 307] on div "31" at bounding box center [332, 310] width 29 height 29
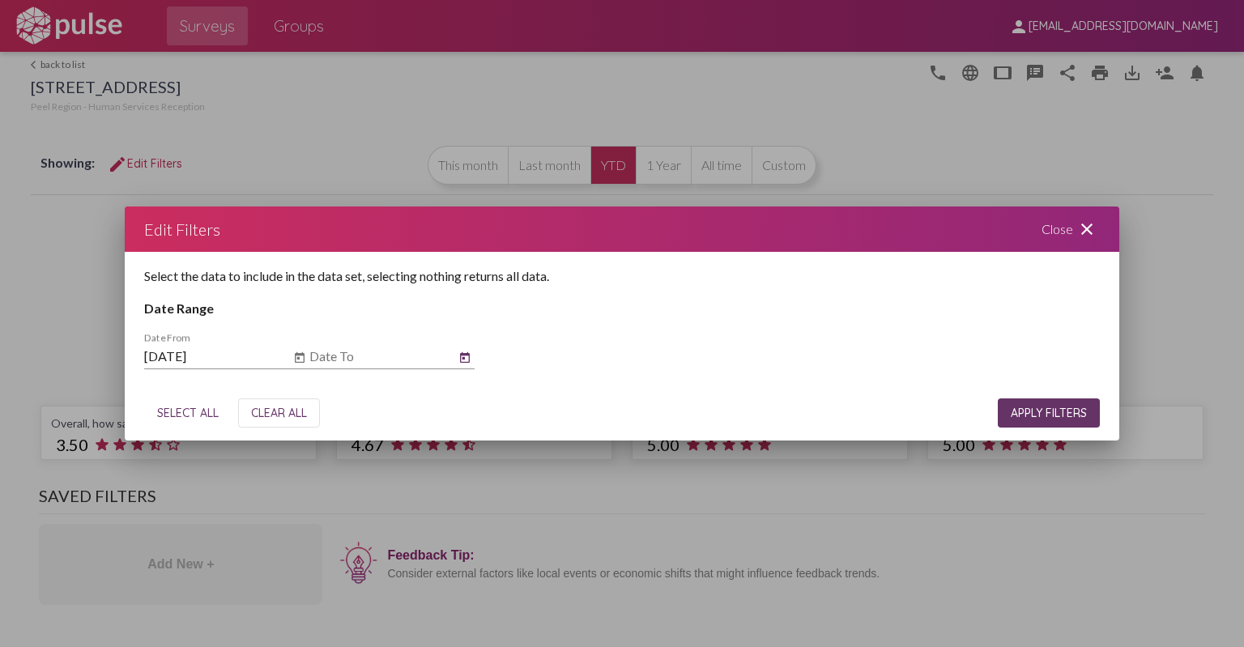
type input "[DATE]"
click at [1066, 424] on button "APPLY FILTERS" at bounding box center [1049, 413] width 102 height 29
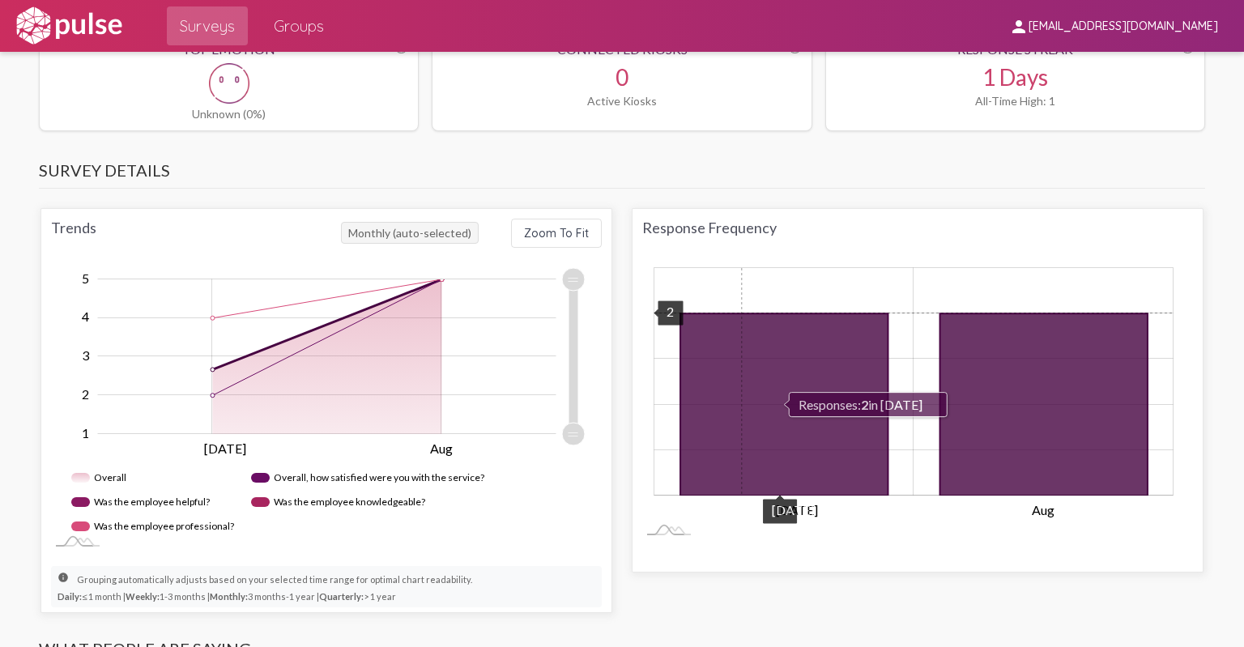
scroll to position [810, 0]
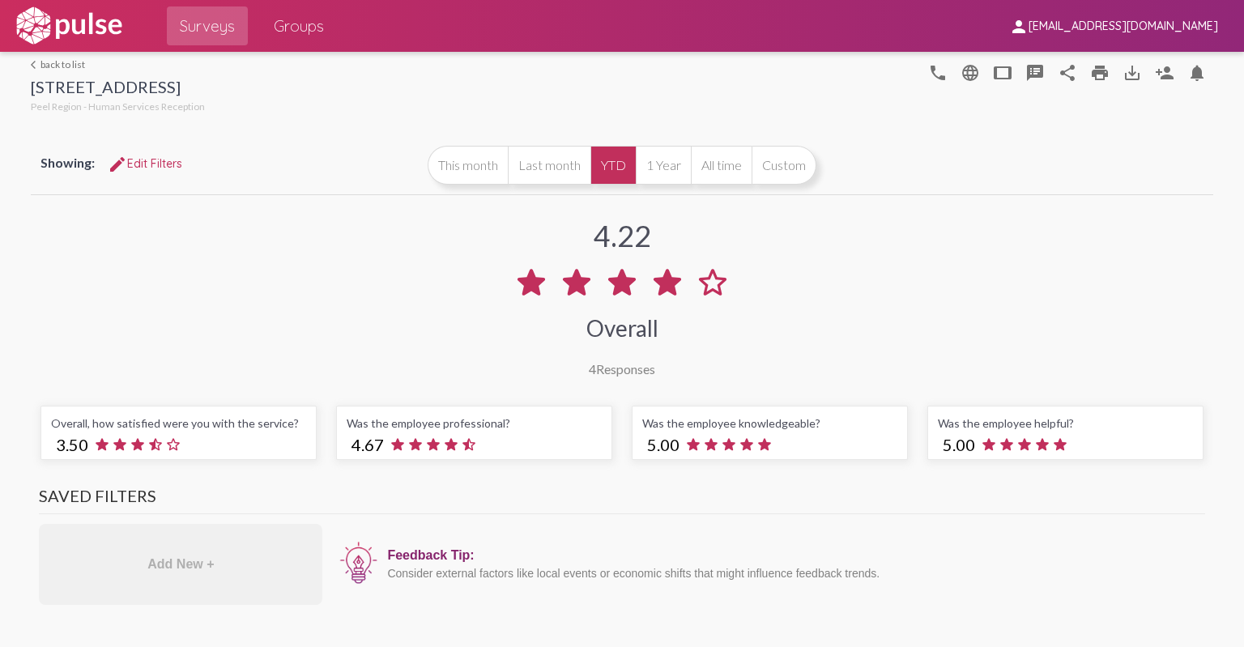
click at [51, 67] on link "arrow_back_ios back to list" at bounding box center [118, 64] width 174 height 12
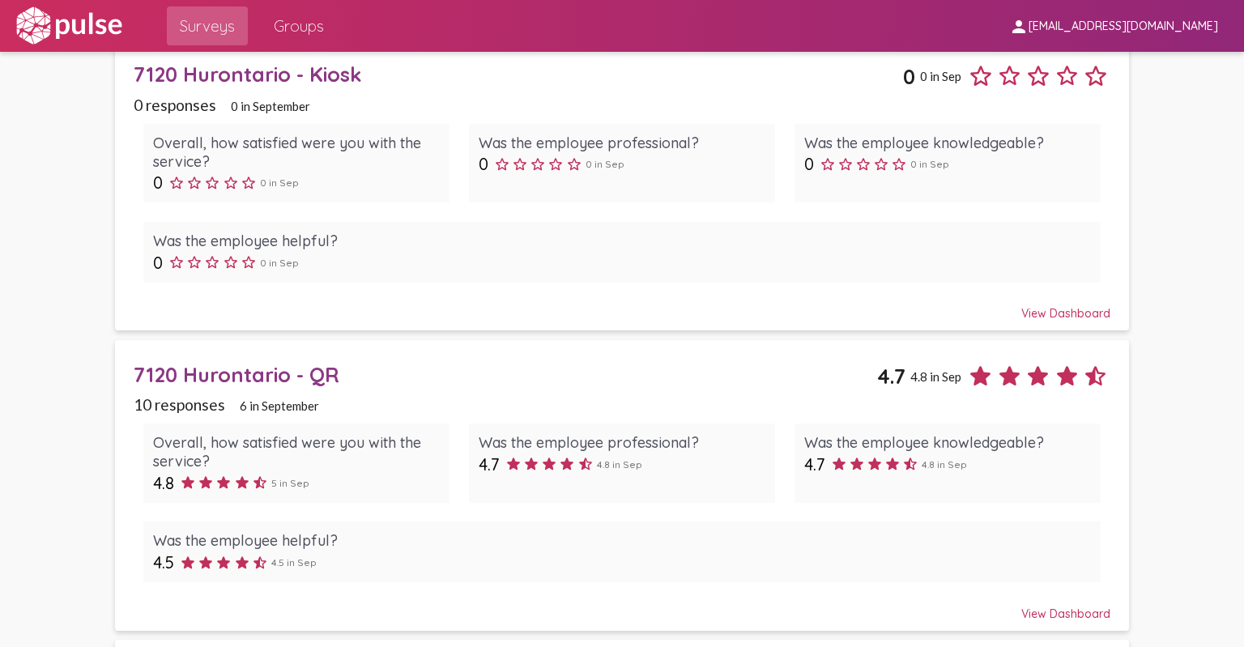
scroll to position [810, 0]
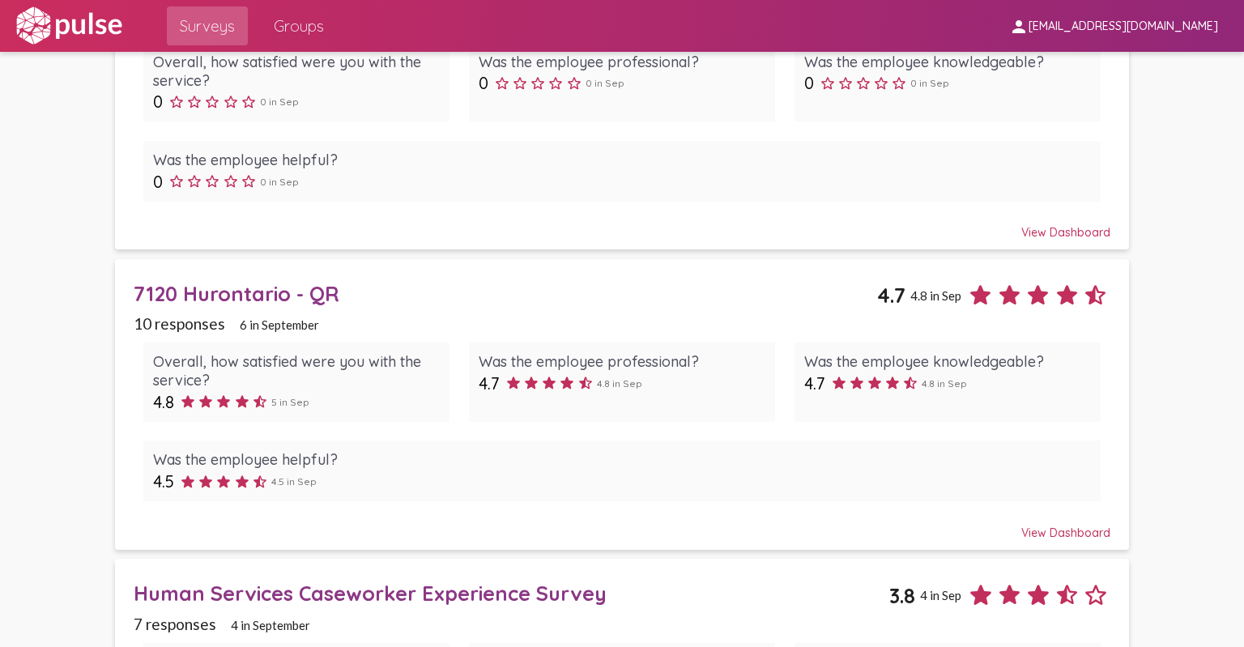
click at [243, 292] on div "7120 Hurontario - QR" at bounding box center [506, 293] width 744 height 25
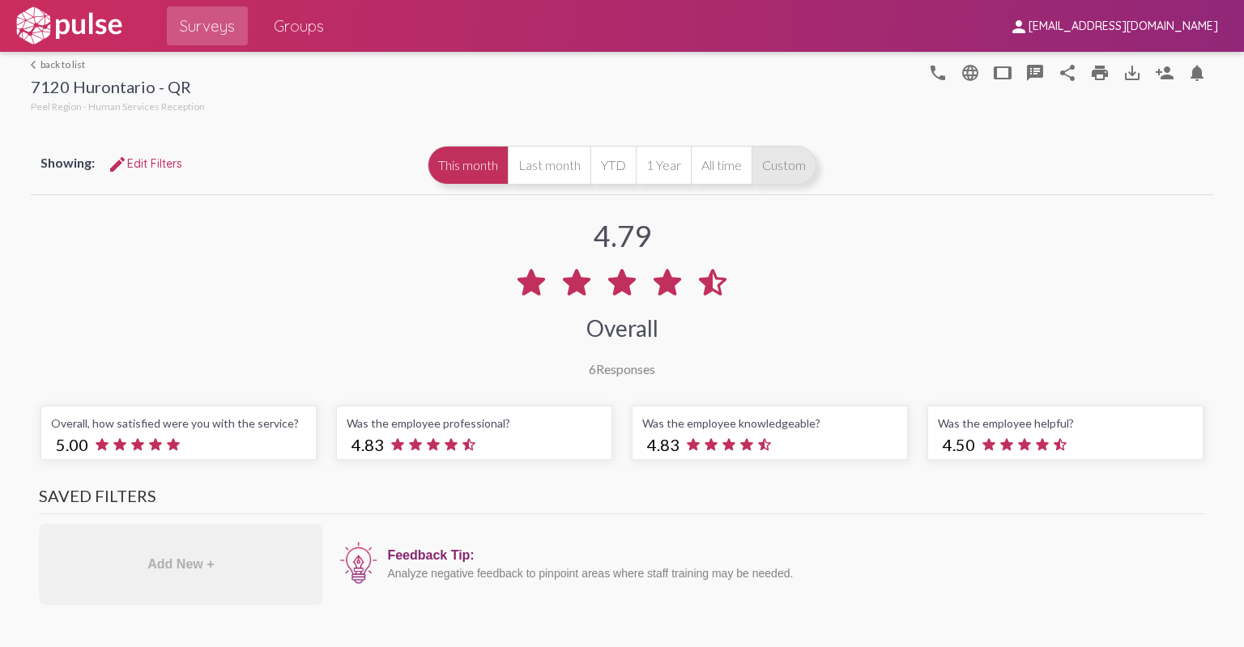
click at [772, 173] on button "Custom" at bounding box center [784, 165] width 65 height 39
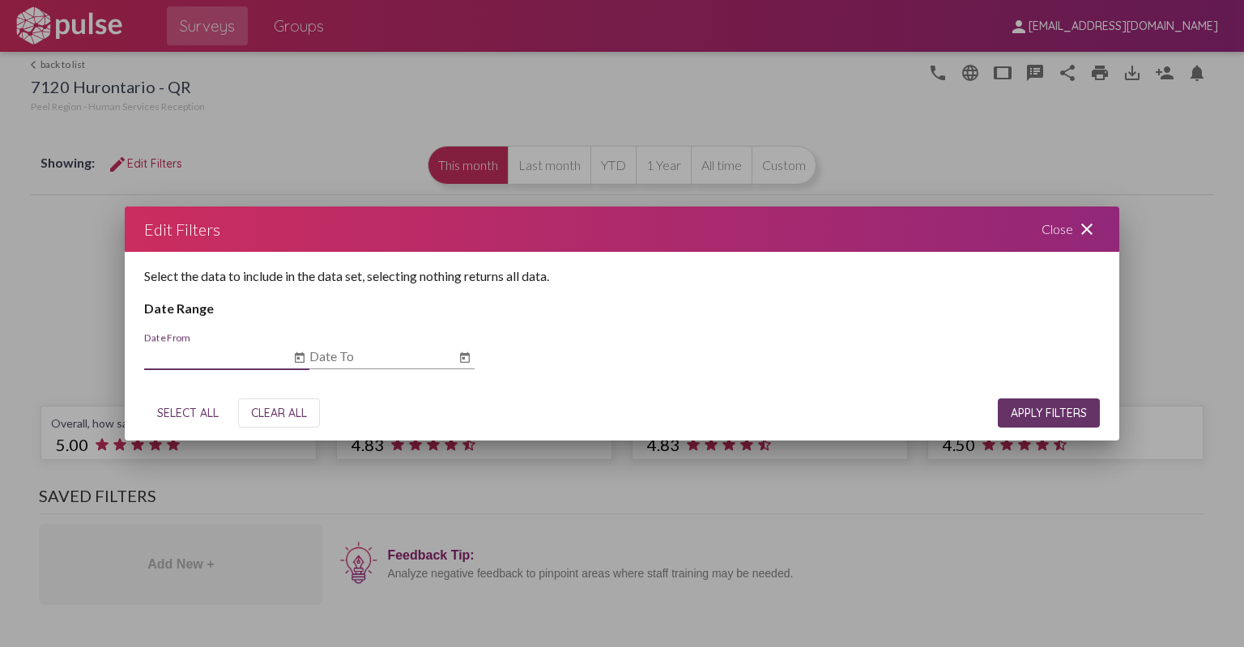
click at [301, 358] on icon "Open calendar" at bounding box center [299, 357] width 13 height 19
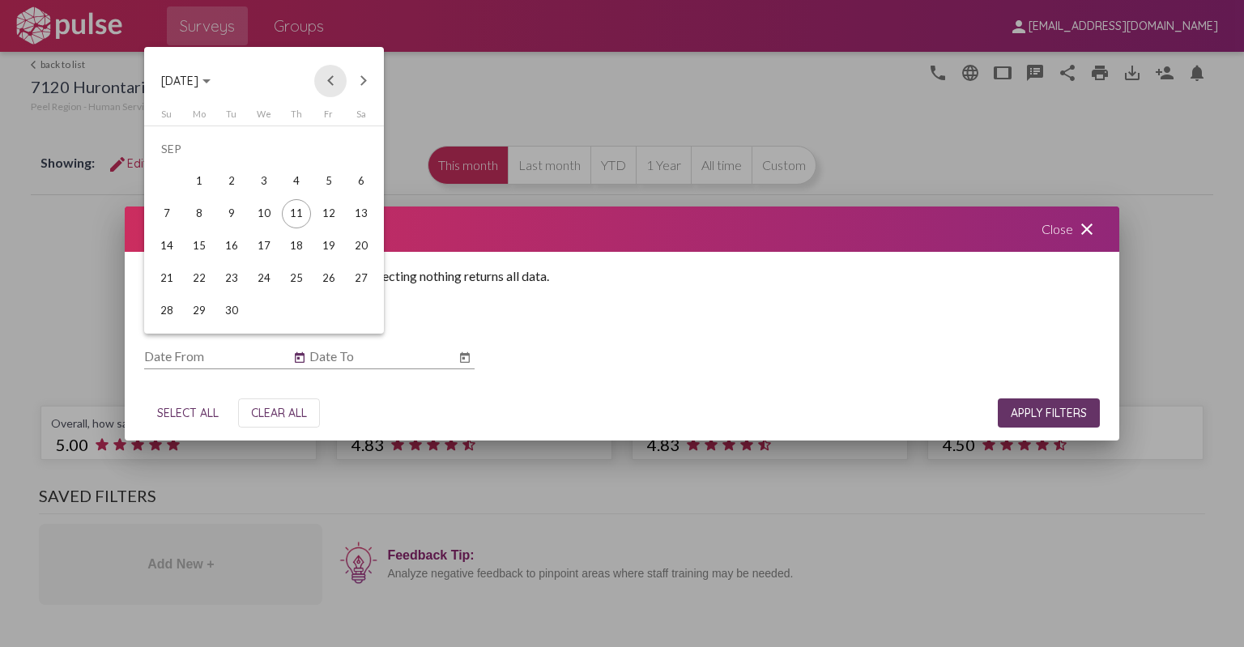
click at [326, 77] on button "Previous month" at bounding box center [330, 81] width 32 height 32
click at [168, 178] on div "1" at bounding box center [166, 181] width 29 height 29
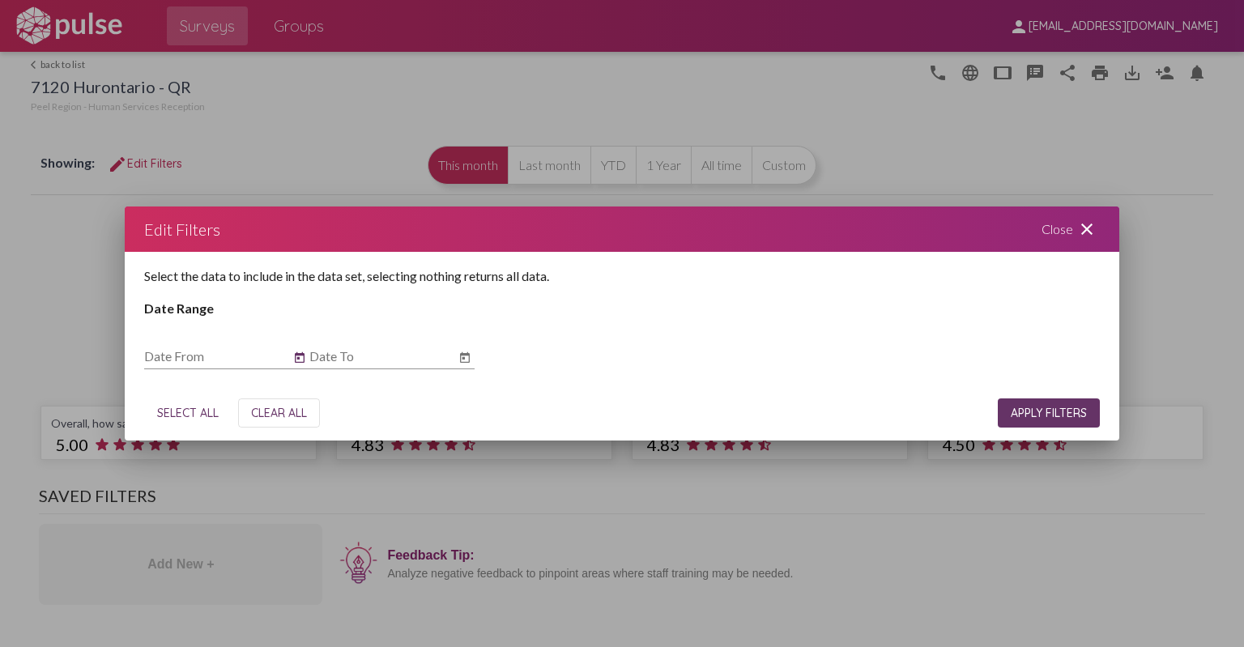
type input "[DATE]"
click at [463, 359] on icon "Open calendar" at bounding box center [465, 357] width 10 height 11
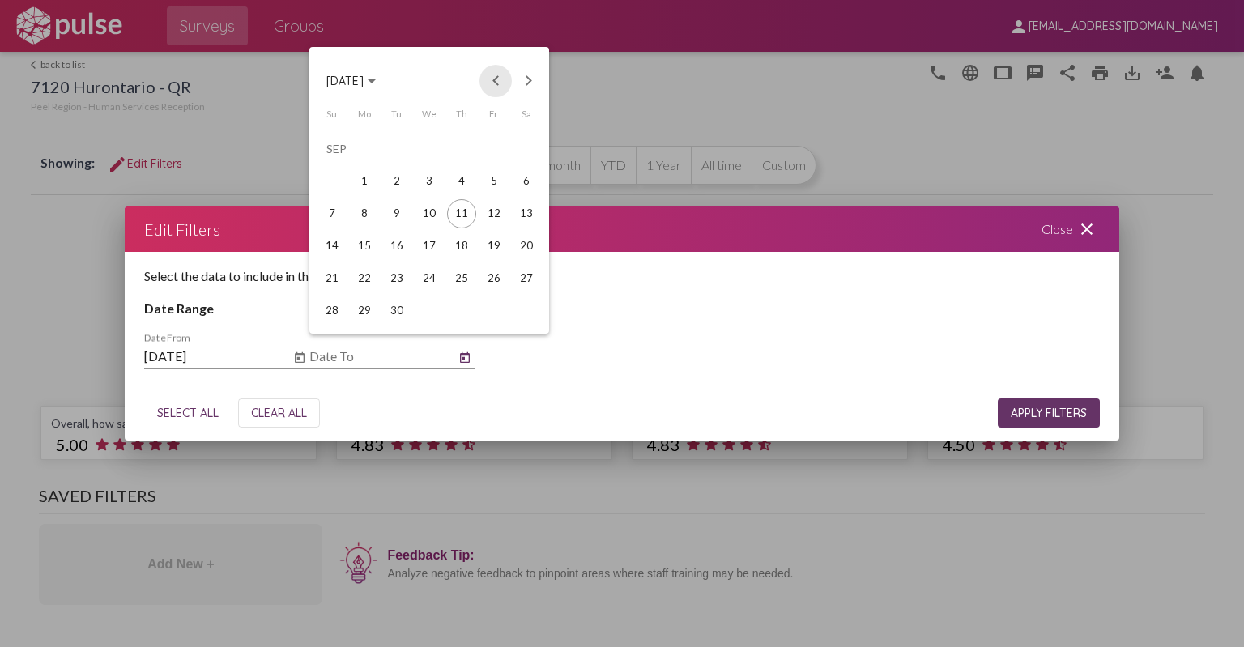
click at [496, 74] on button "Previous month" at bounding box center [496, 81] width 32 height 32
click at [332, 305] on div "31" at bounding box center [332, 310] width 29 height 29
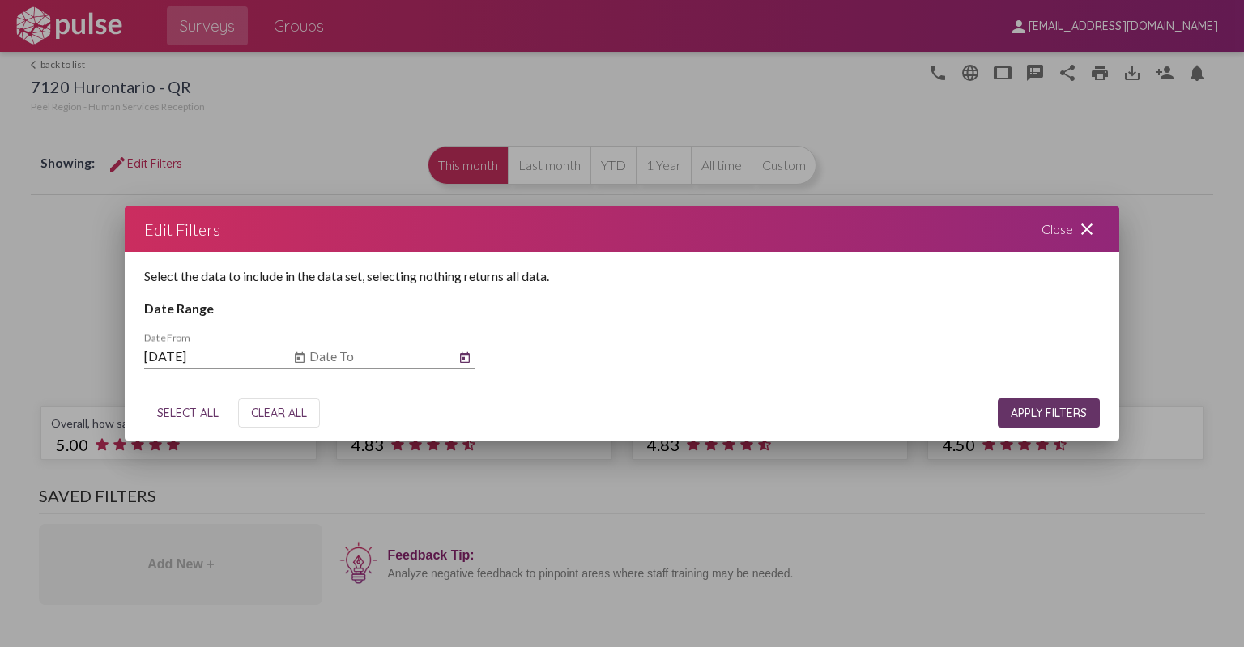
type input "[DATE]"
click at [1023, 405] on button "APPLY FILTERS" at bounding box center [1049, 413] width 102 height 29
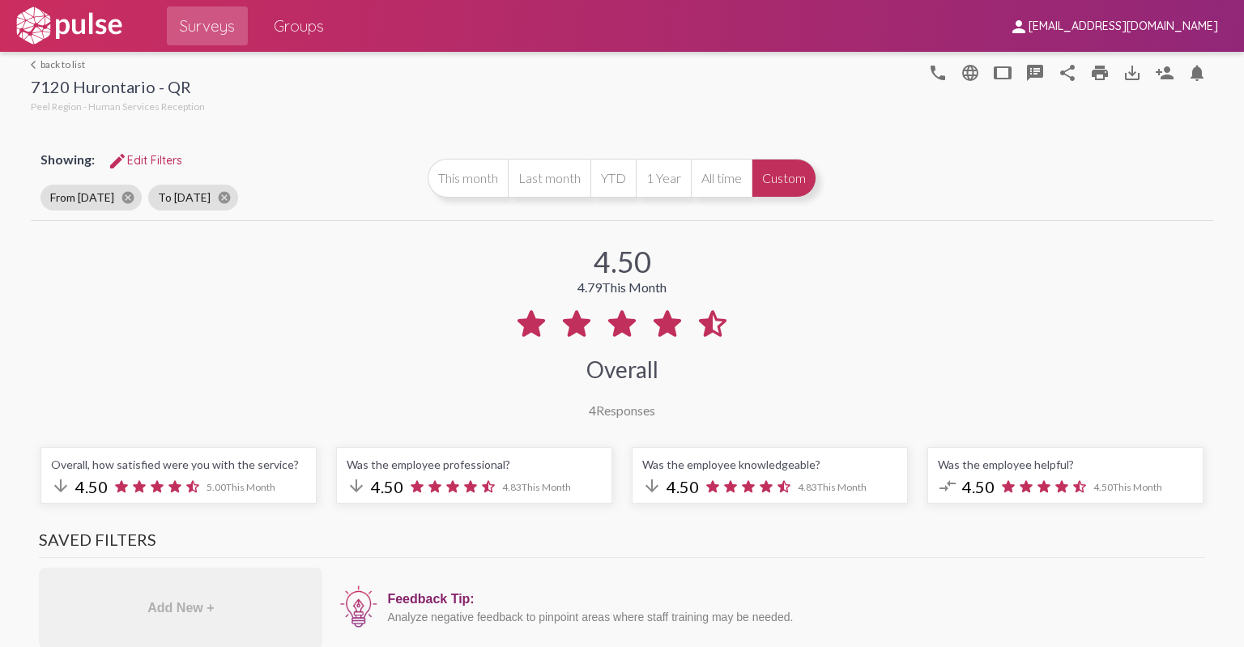
click at [62, 67] on link "arrow_back_ios back to list" at bounding box center [118, 64] width 174 height 12
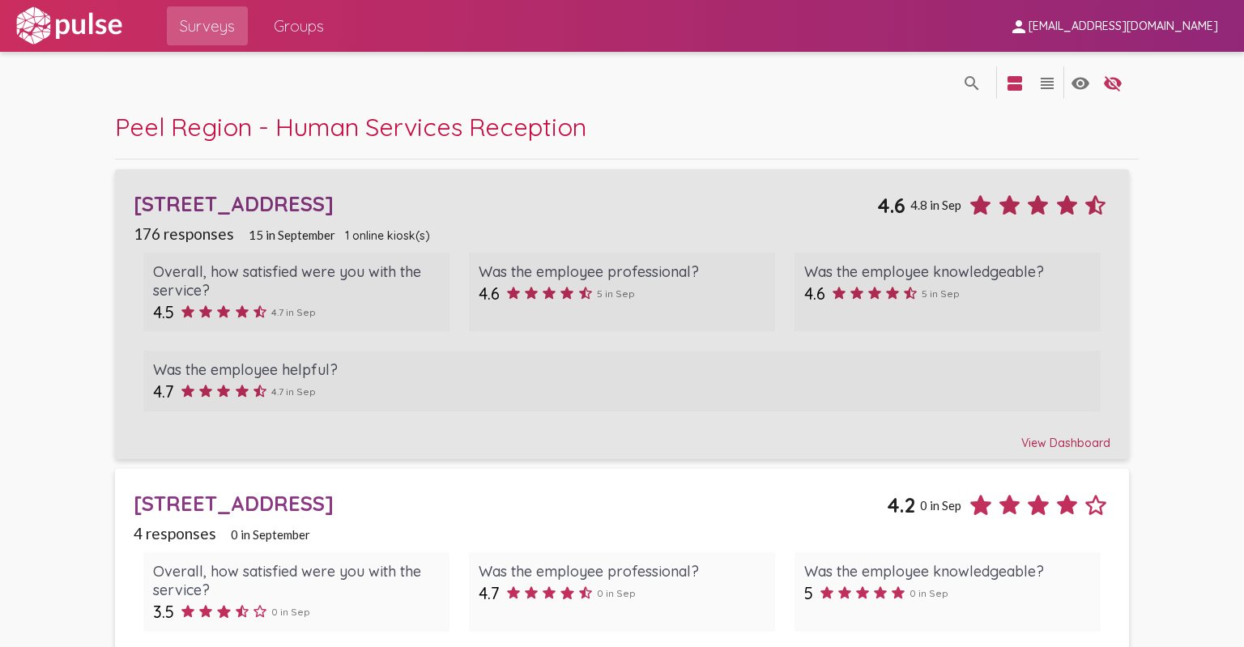
click at [1045, 440] on div "View Dashboard" at bounding box center [622, 435] width 976 height 29
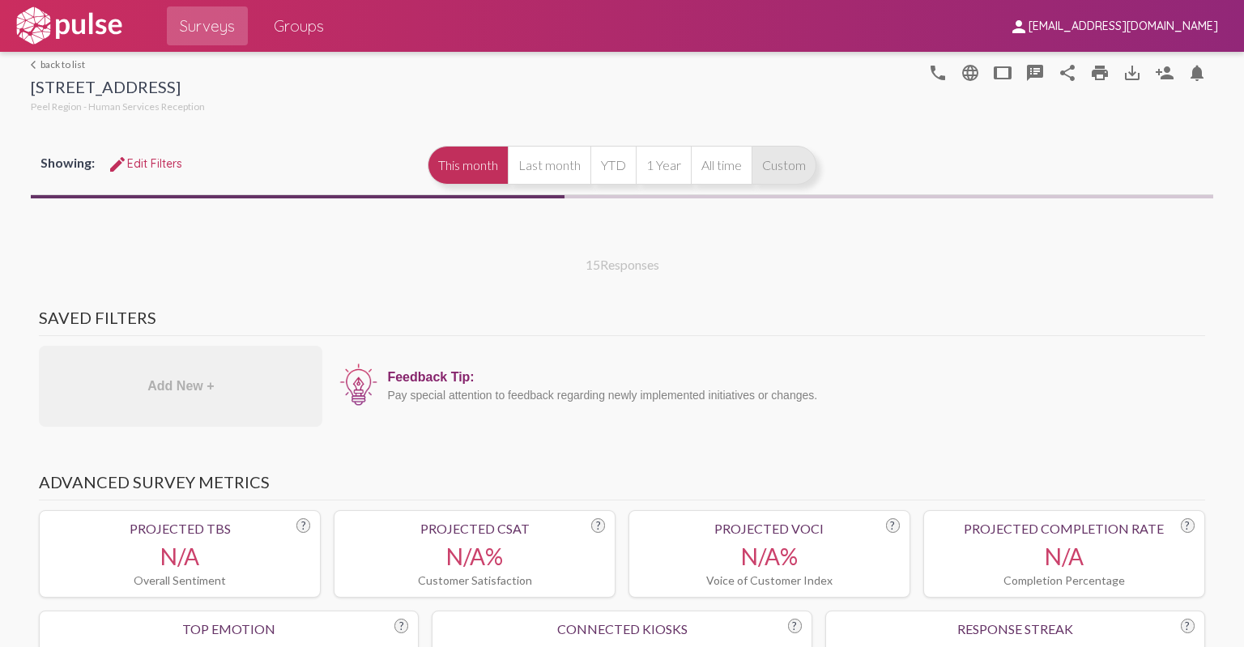
click at [765, 168] on button "Custom" at bounding box center [784, 165] width 65 height 39
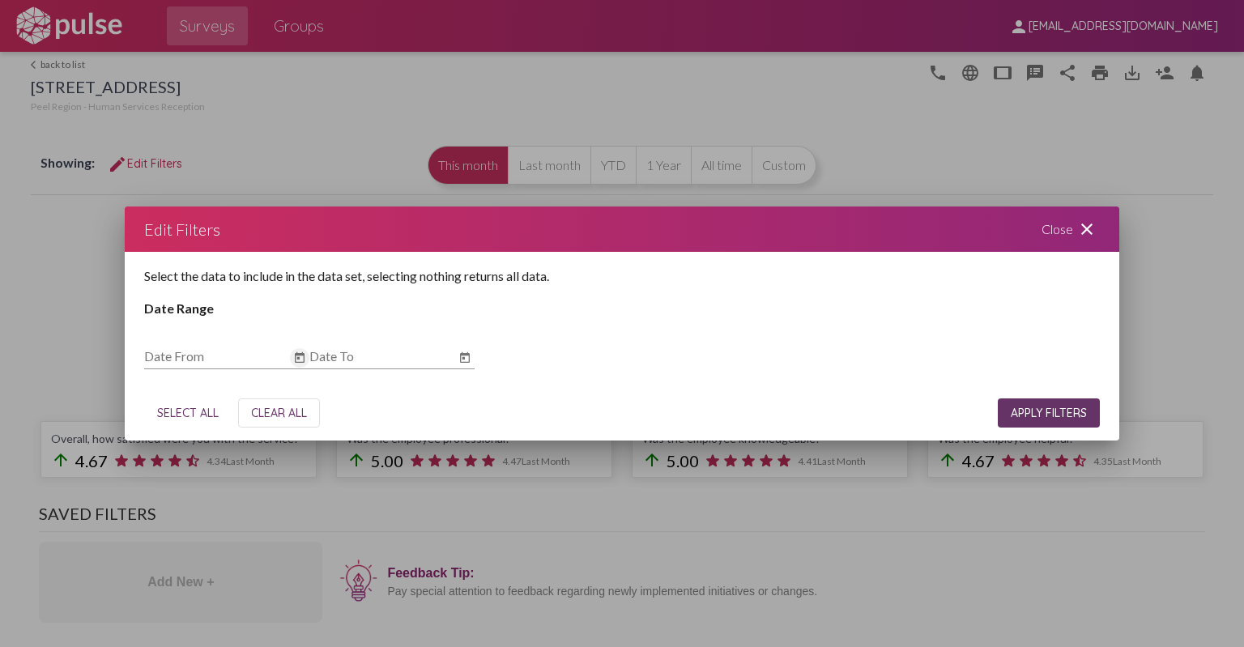
click at [299, 362] on icon "Open calendar" at bounding box center [299, 357] width 13 height 19
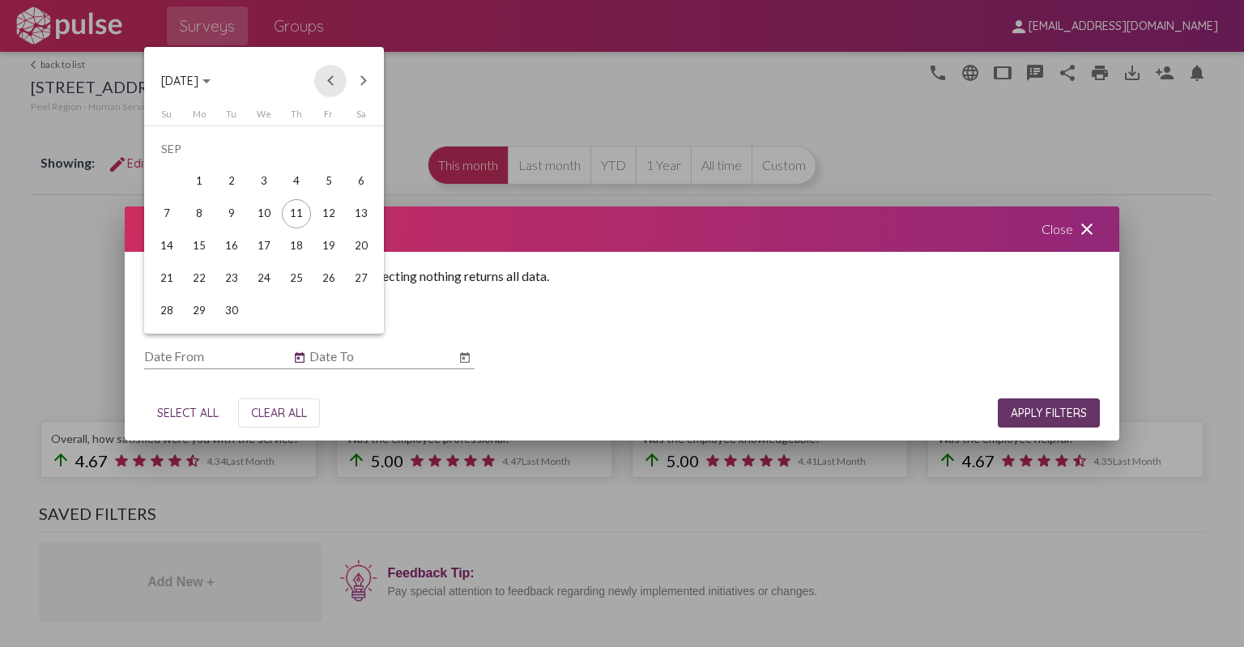
click at [333, 81] on button "Previous month" at bounding box center [330, 81] width 32 height 32
click at [331, 81] on button "Previous month" at bounding box center [330, 81] width 32 height 32
click at [326, 83] on button "Previous month" at bounding box center [330, 81] width 32 height 32
click at [162, 174] on div "1" at bounding box center [166, 181] width 29 height 29
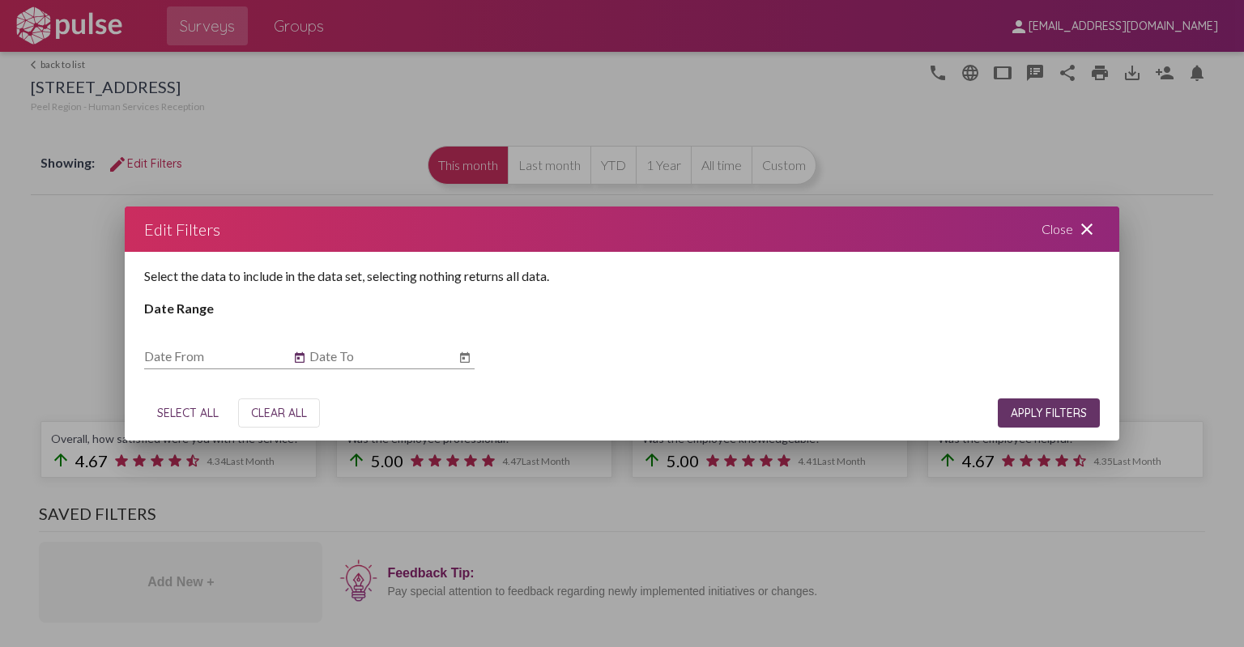
type input "[DATE]"
click at [463, 361] on icon "Open calendar" at bounding box center [464, 357] width 13 height 19
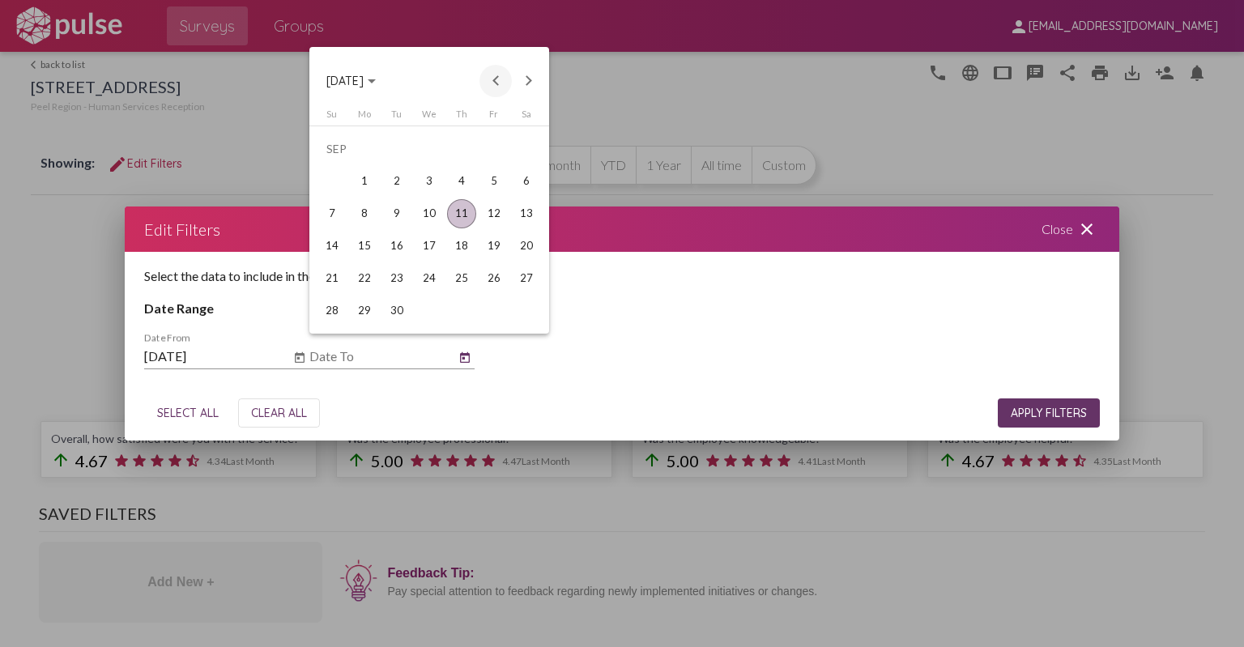
click at [493, 80] on button "Previous month" at bounding box center [496, 81] width 32 height 32
click at [330, 309] on div "31" at bounding box center [332, 310] width 29 height 29
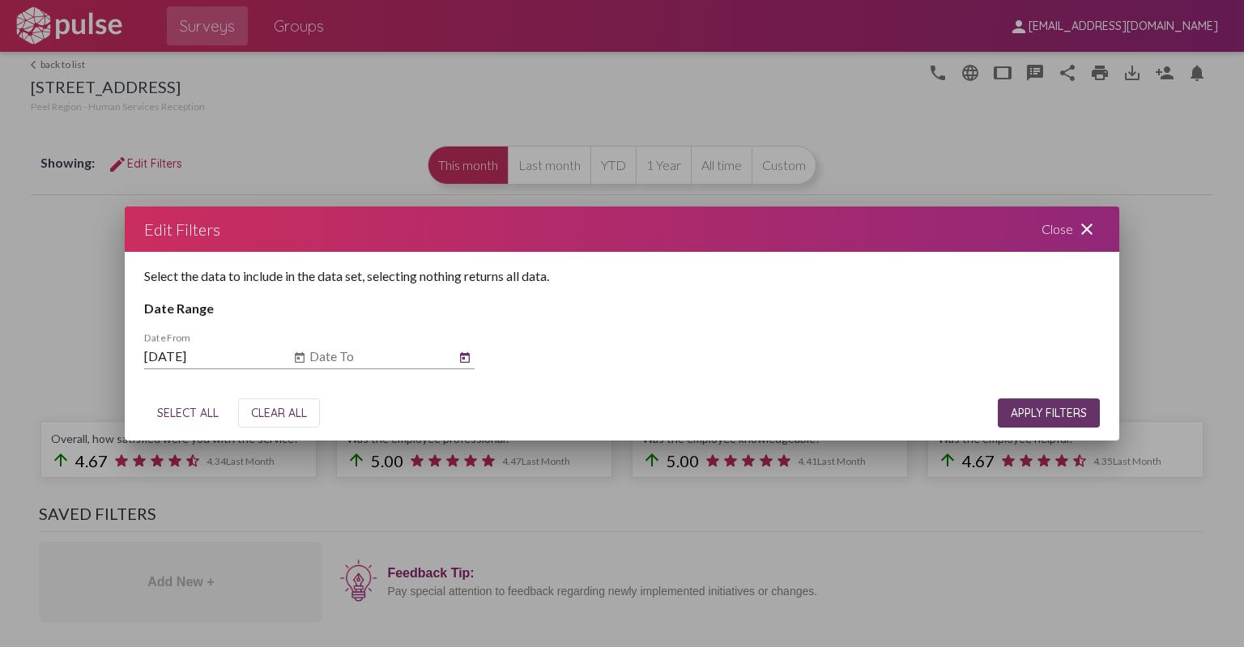
type input "[DATE]"
click at [1039, 417] on span "APPLY FILTERS" at bounding box center [1049, 413] width 76 height 15
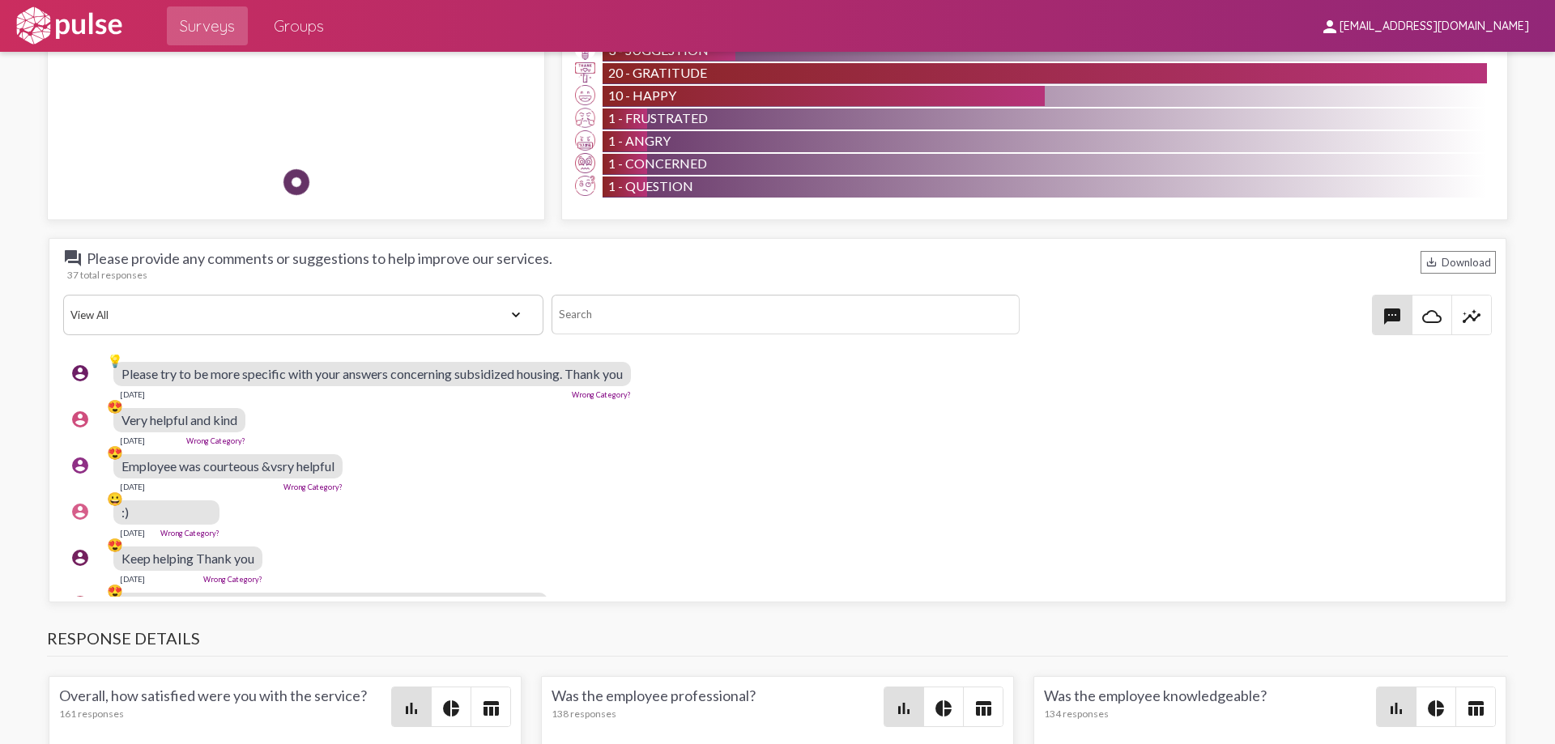
scroll to position [1533, 0]
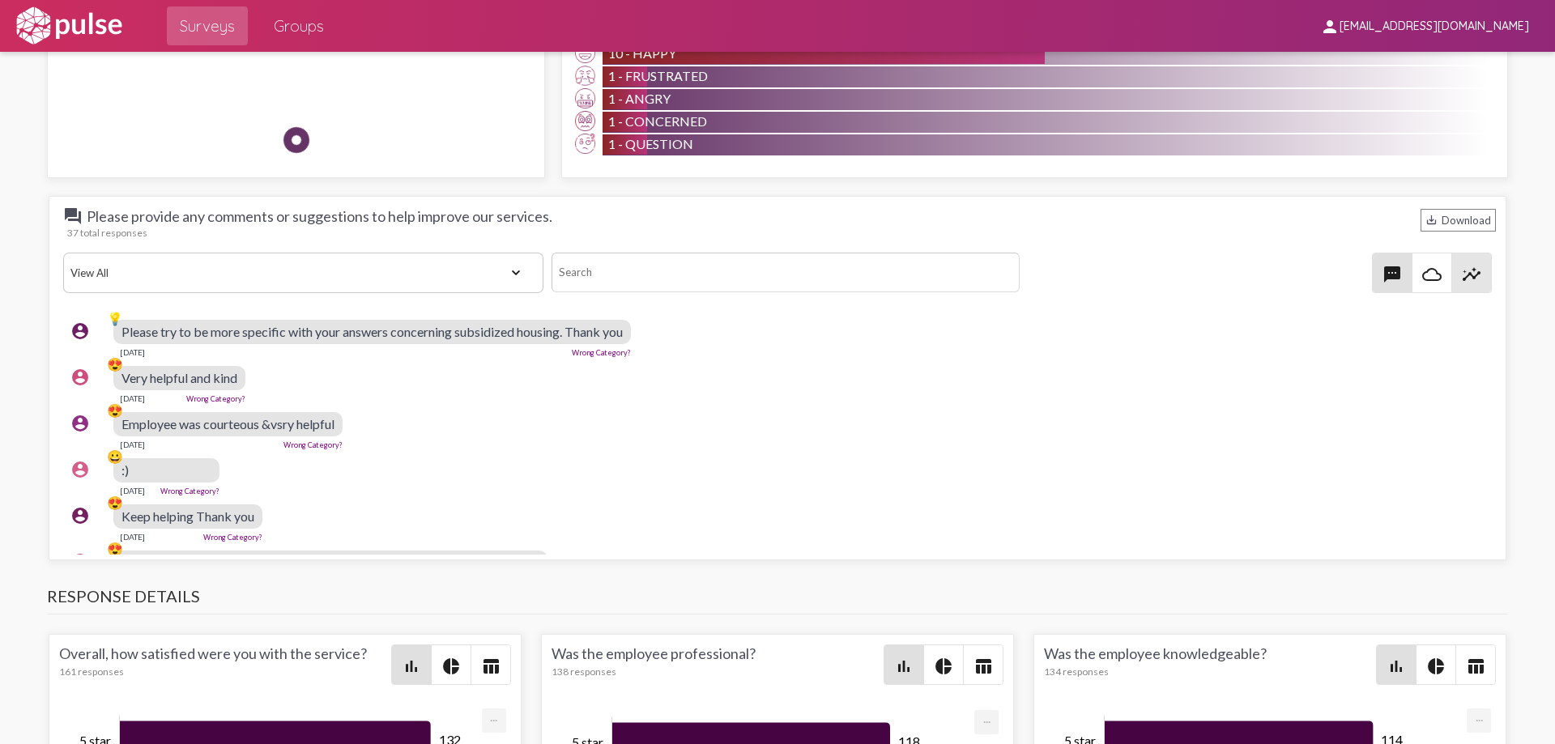
click at [1243, 275] on mat-icon "insights" at bounding box center [1471, 274] width 19 height 19
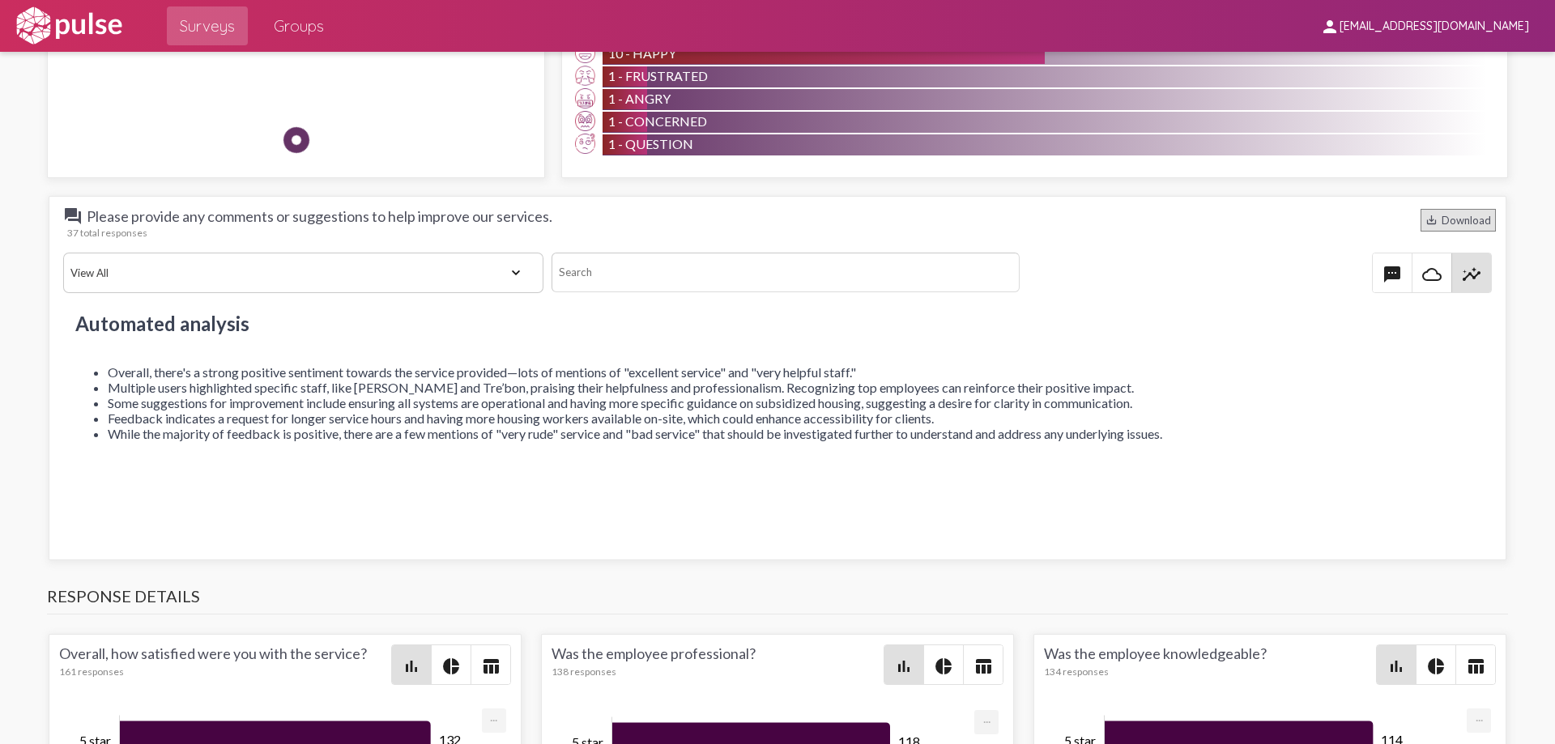
click at [1243, 225] on div "save_alt Download" at bounding box center [1458, 220] width 75 height 23
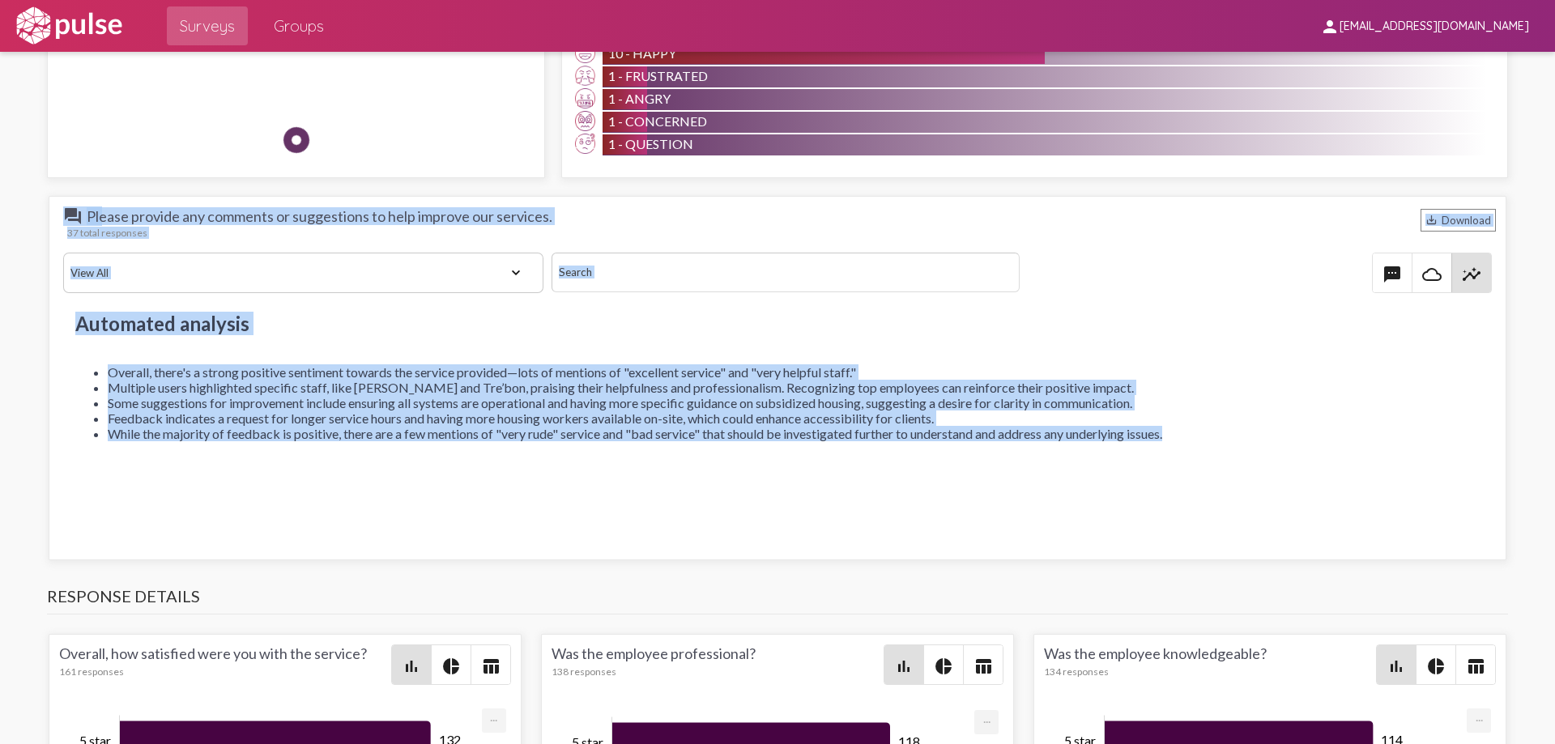
drag, startPoint x: 52, startPoint y: 200, endPoint x: 1251, endPoint y: 486, distance: 1232.5
click at [1243, 486] on div "question_answer Please provide any comments or suggestions to help improve our …" at bounding box center [778, 378] width 1458 height 365
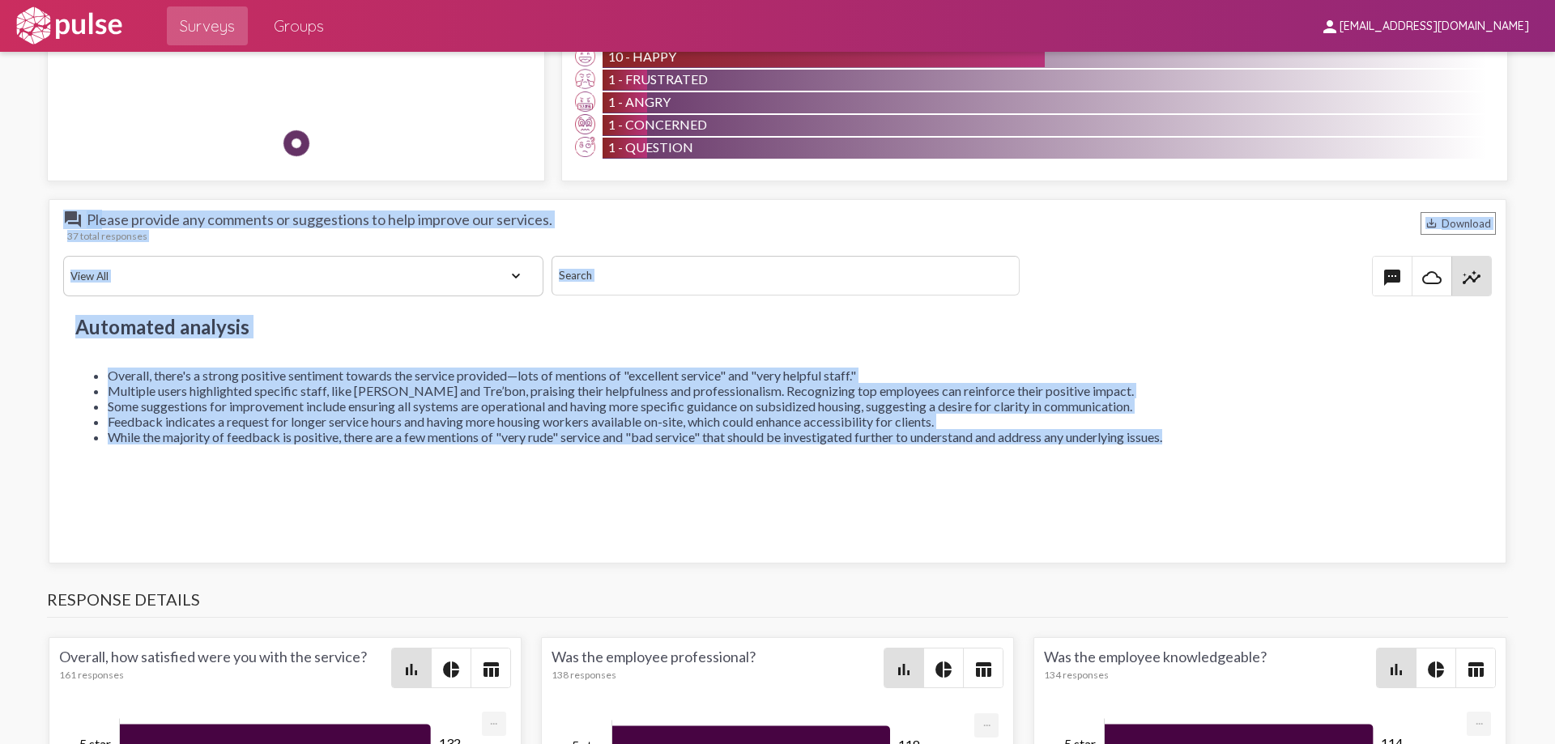
copy div "loremips_dolors Ametco adipisc eli seddoeiu te incididuntu la etdo magnaal eni …"
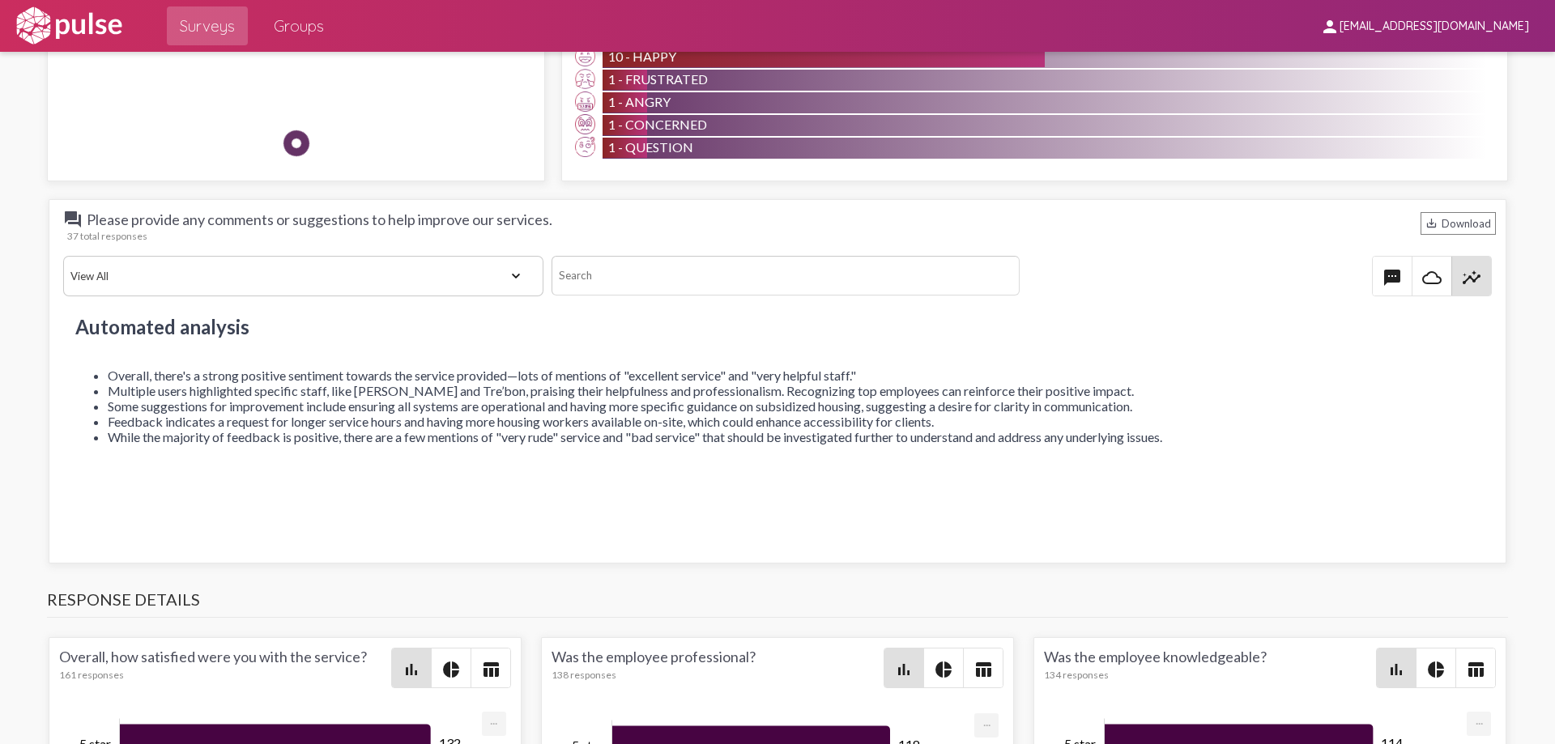
click at [298, 577] on div "4.56 4.83 This Month Overall 161 Responses Overall, how satisfied were you with…" at bounding box center [778, 46] width 1478 height 2697
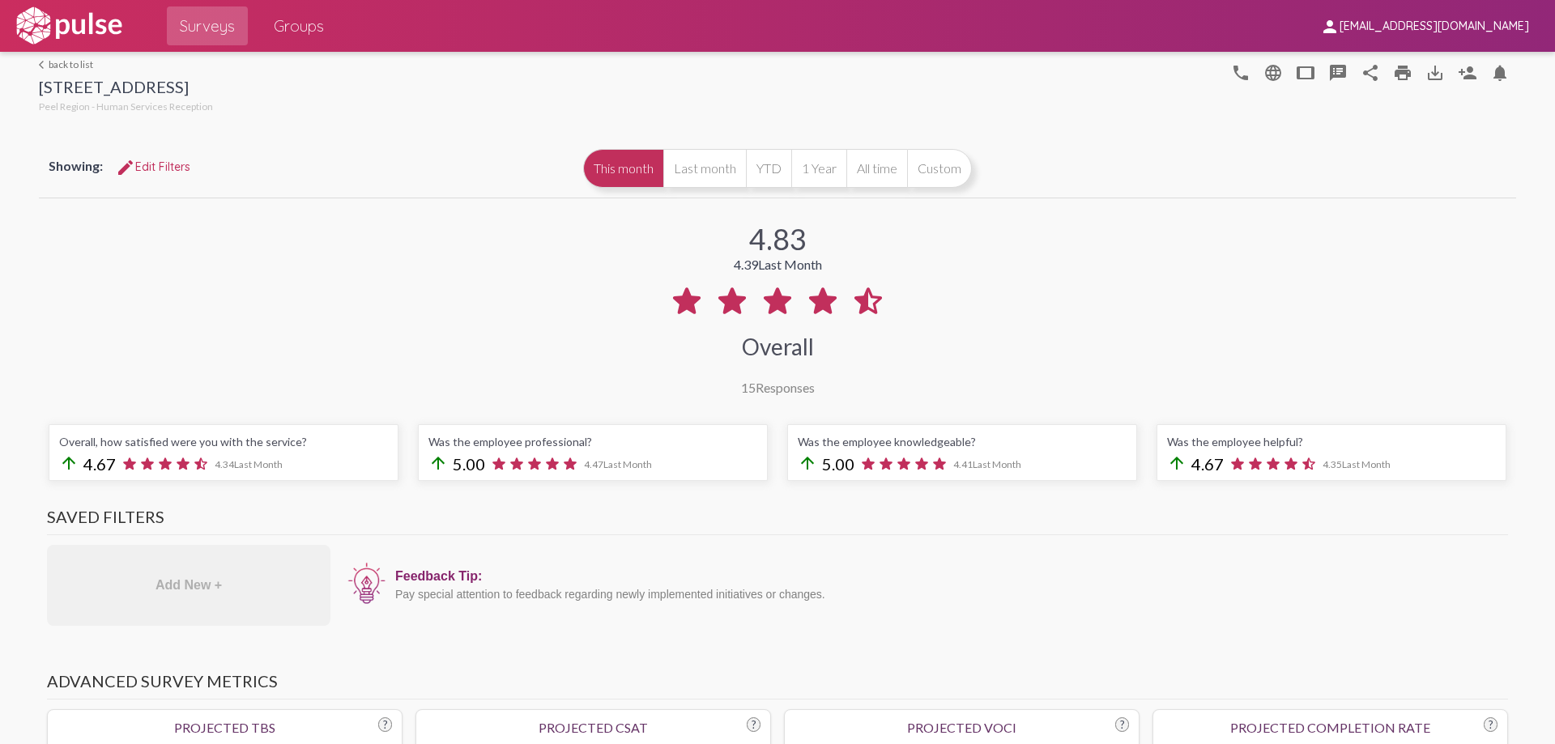
click at [52, 65] on link "arrow_back_ios back to list" at bounding box center [126, 64] width 174 height 12
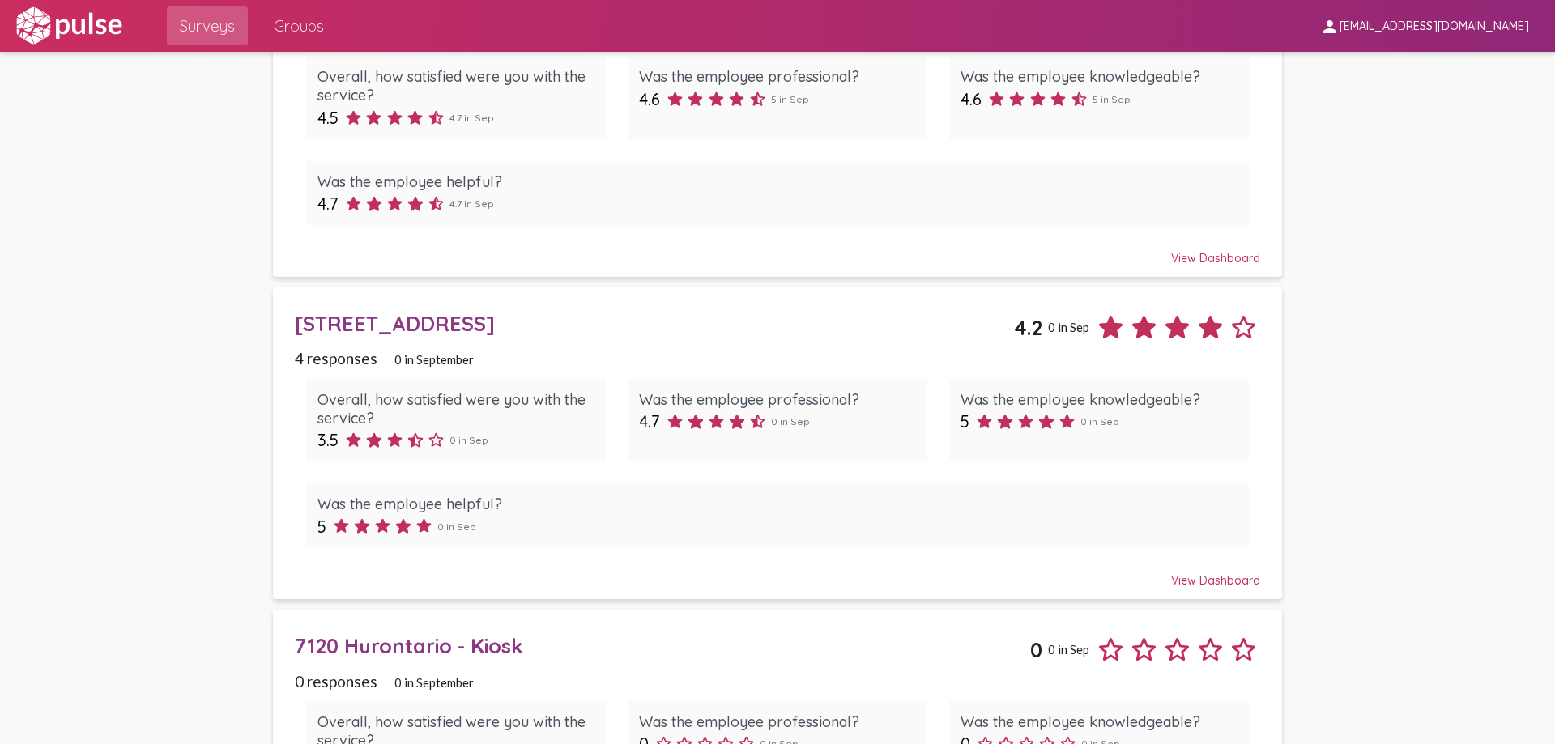
scroll to position [243, 0]
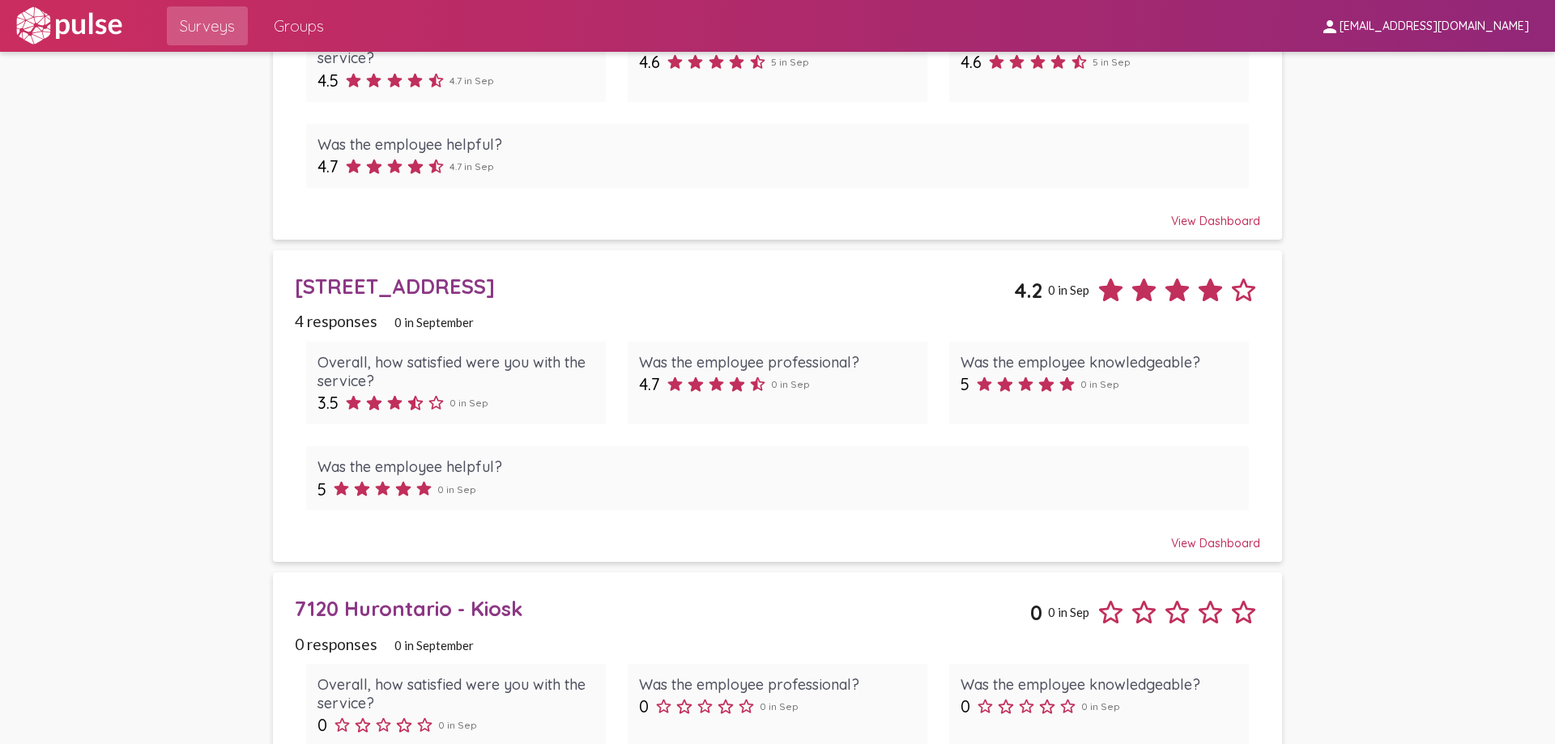
click at [392, 285] on div "[STREET_ADDRESS]" at bounding box center [654, 286] width 718 height 25
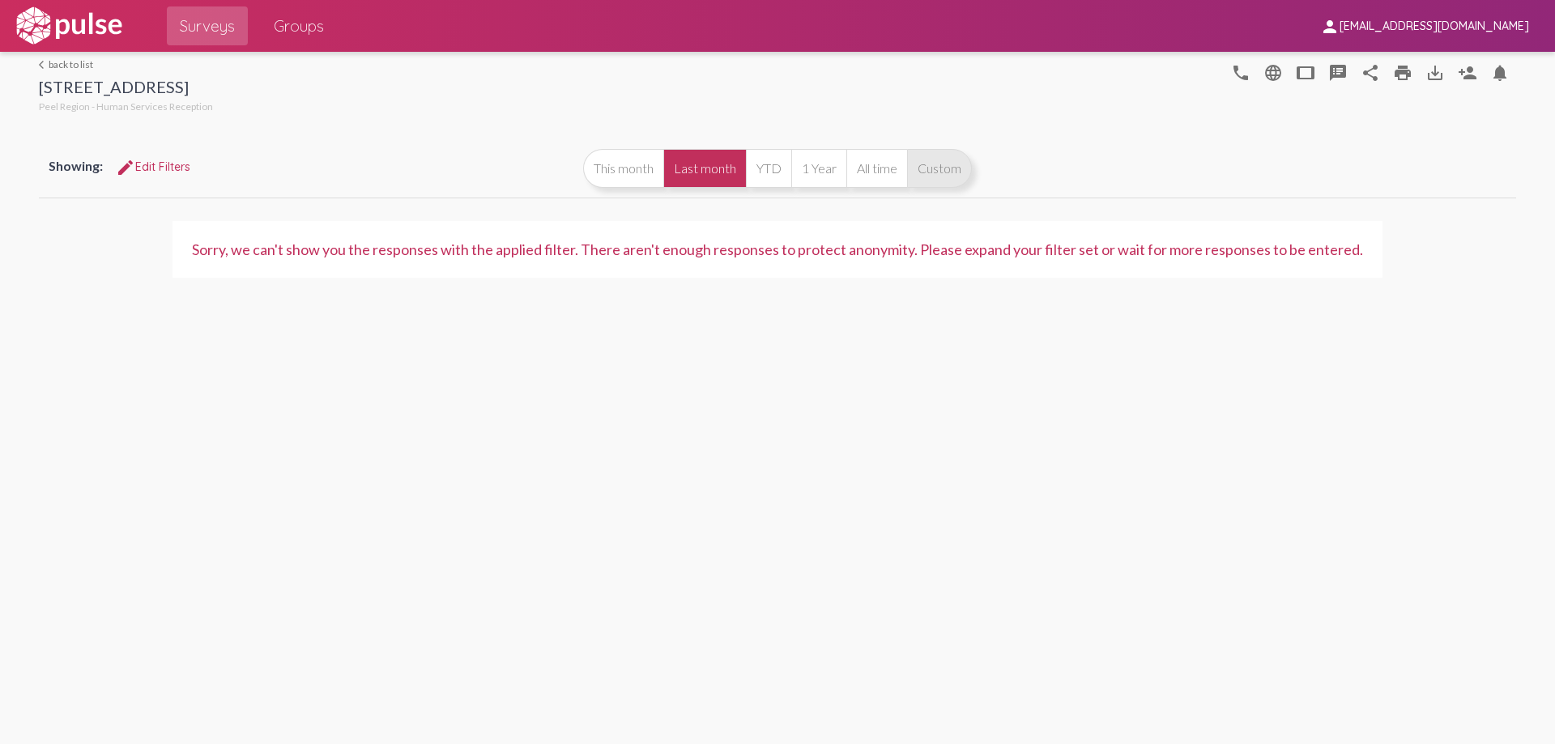
click at [939, 169] on button "Custom" at bounding box center [939, 168] width 65 height 39
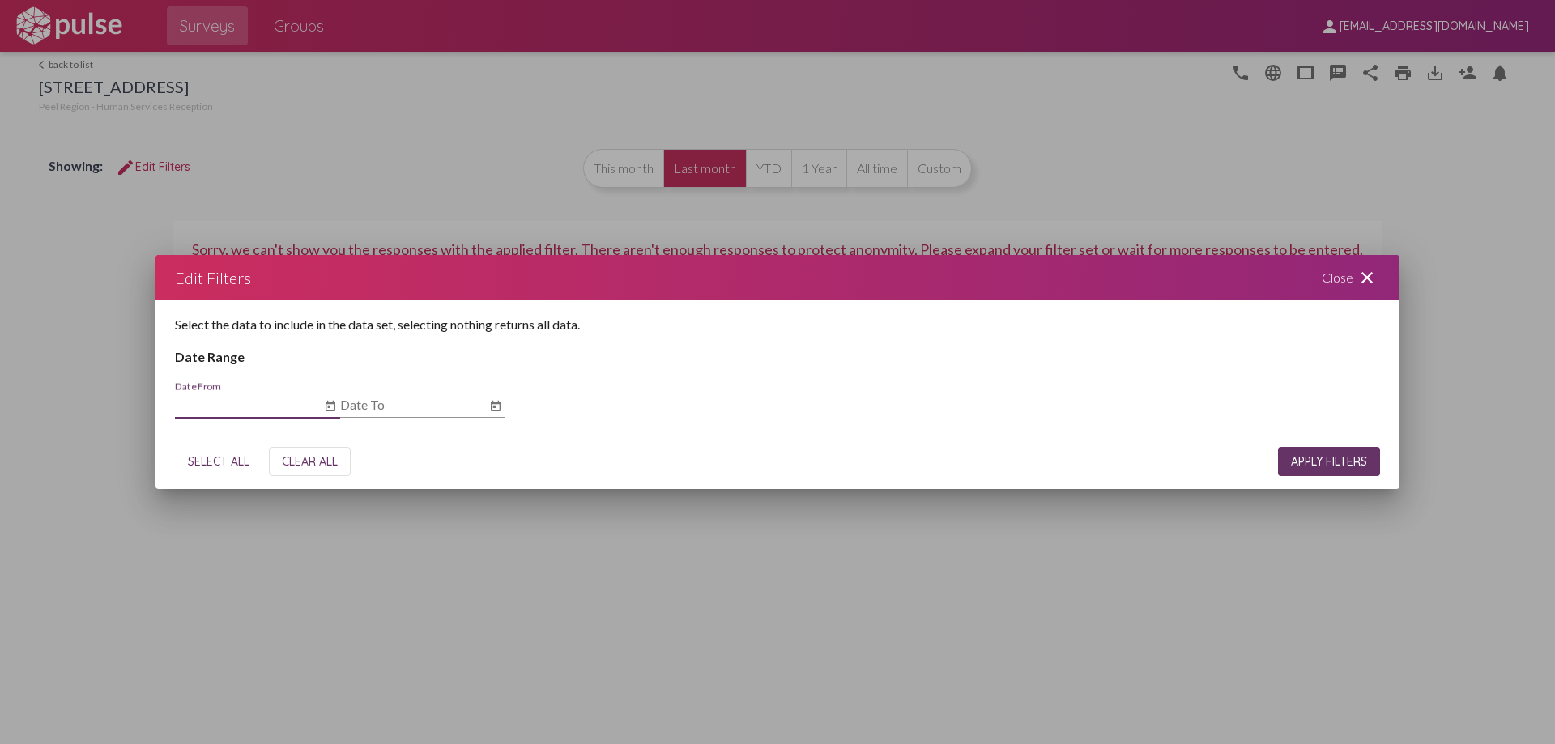
click at [332, 411] on icon "Open calendar" at bounding box center [331, 406] width 10 height 11
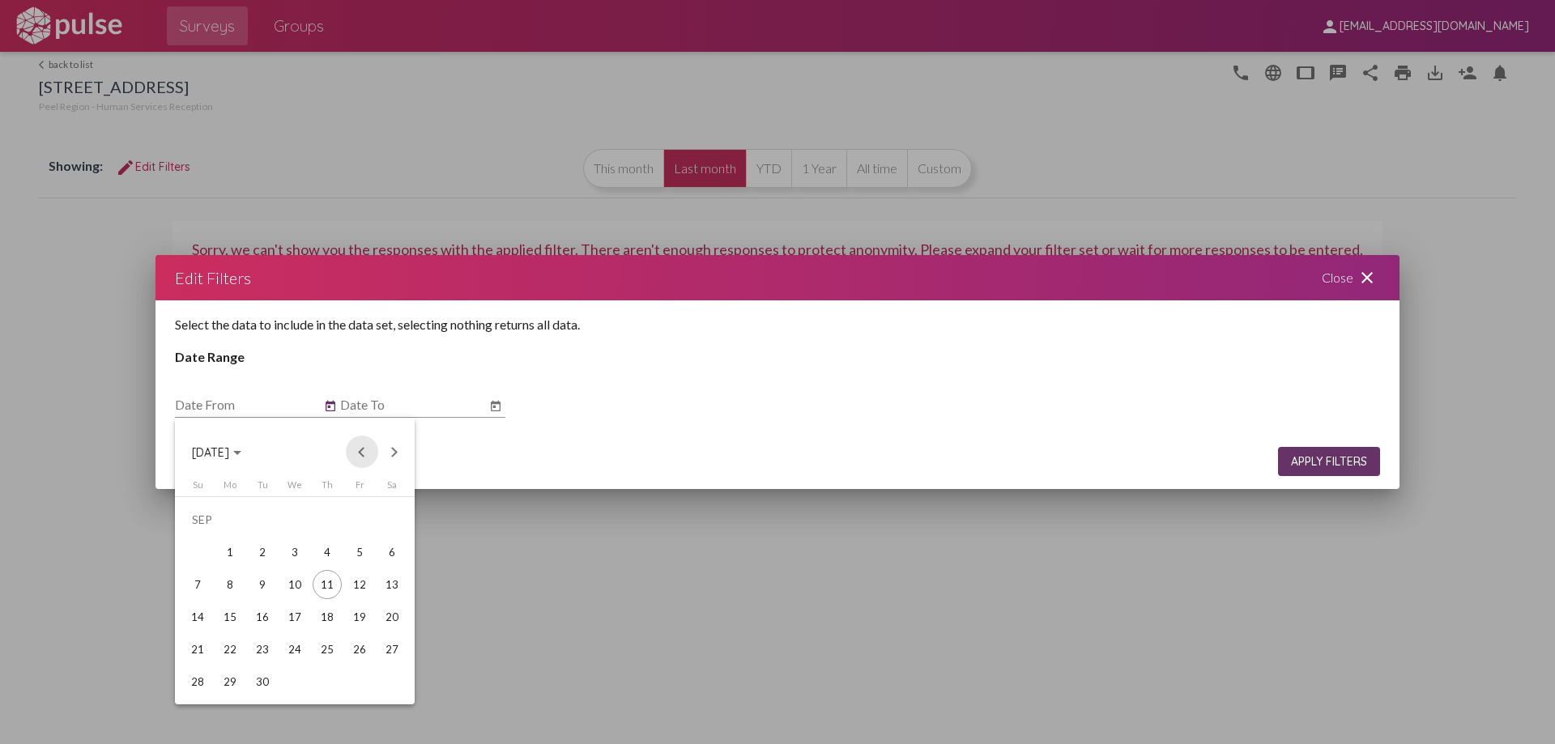
click at [357, 453] on button "Previous month" at bounding box center [362, 452] width 32 height 32
click at [194, 549] on div "1" at bounding box center [197, 552] width 29 height 29
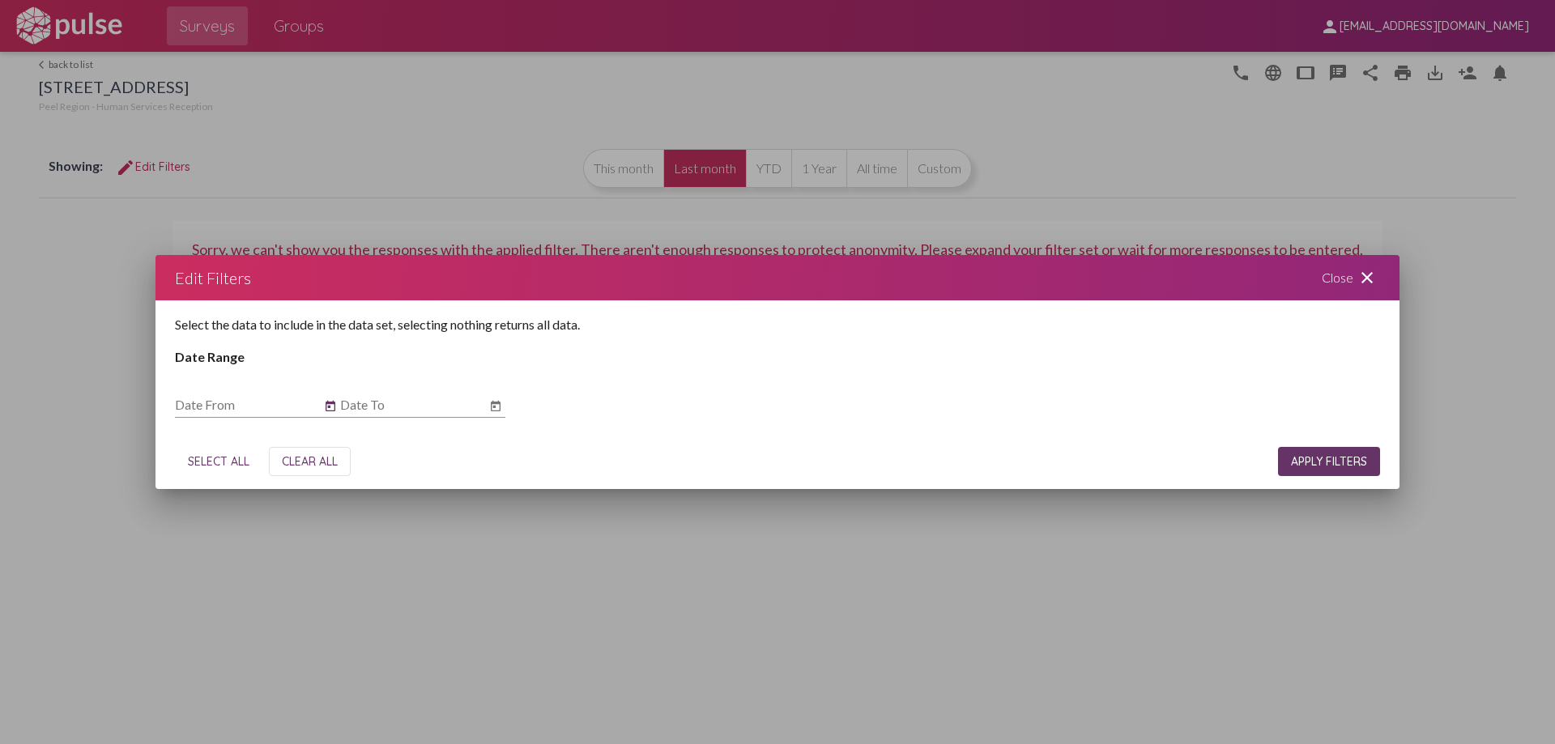
type input "[DATE]"
click at [495, 405] on icon "Open calendar" at bounding box center [495, 406] width 13 height 19
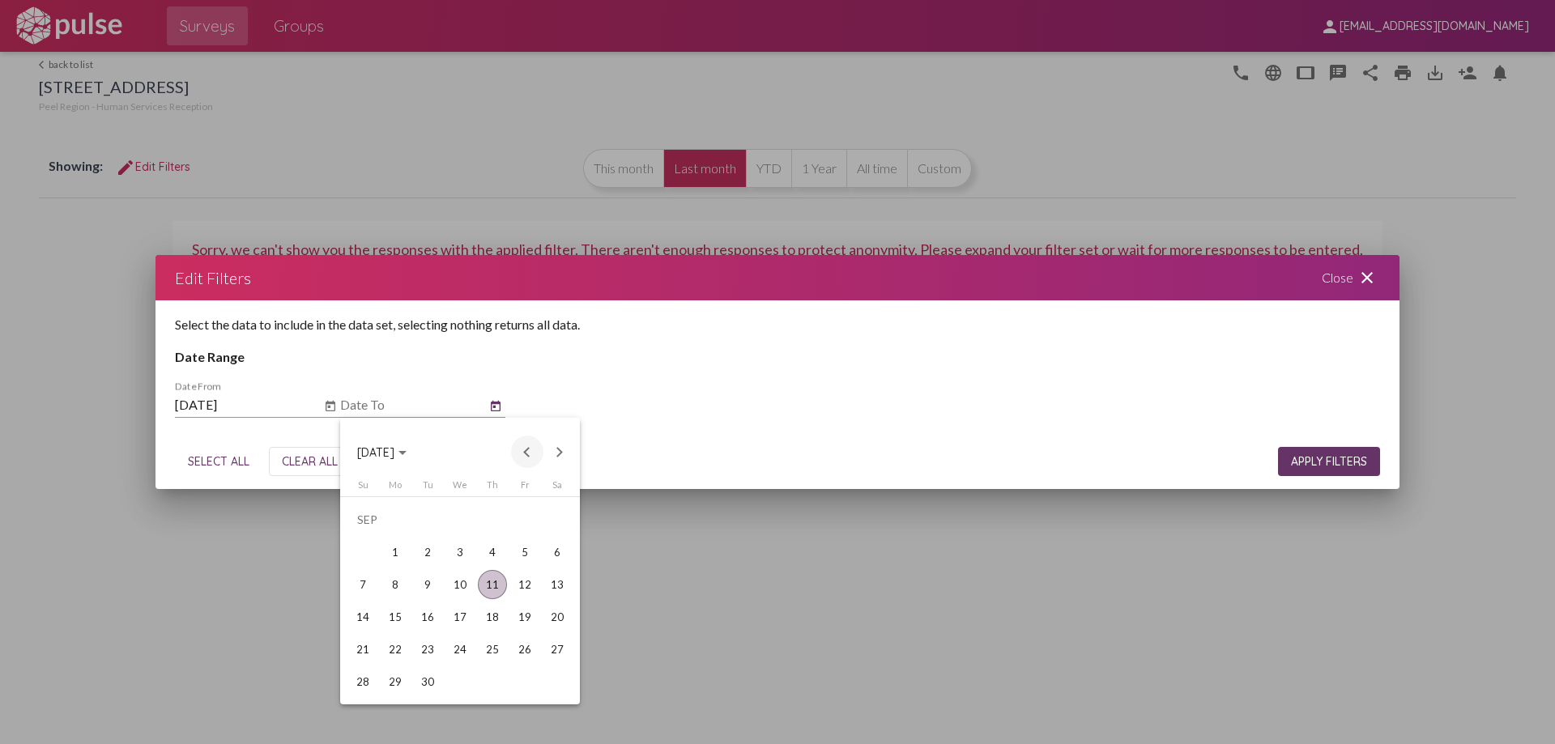
click at [526, 451] on button "Previous month" at bounding box center [527, 452] width 32 height 32
click at [366, 646] on div "31" at bounding box center [362, 681] width 29 height 29
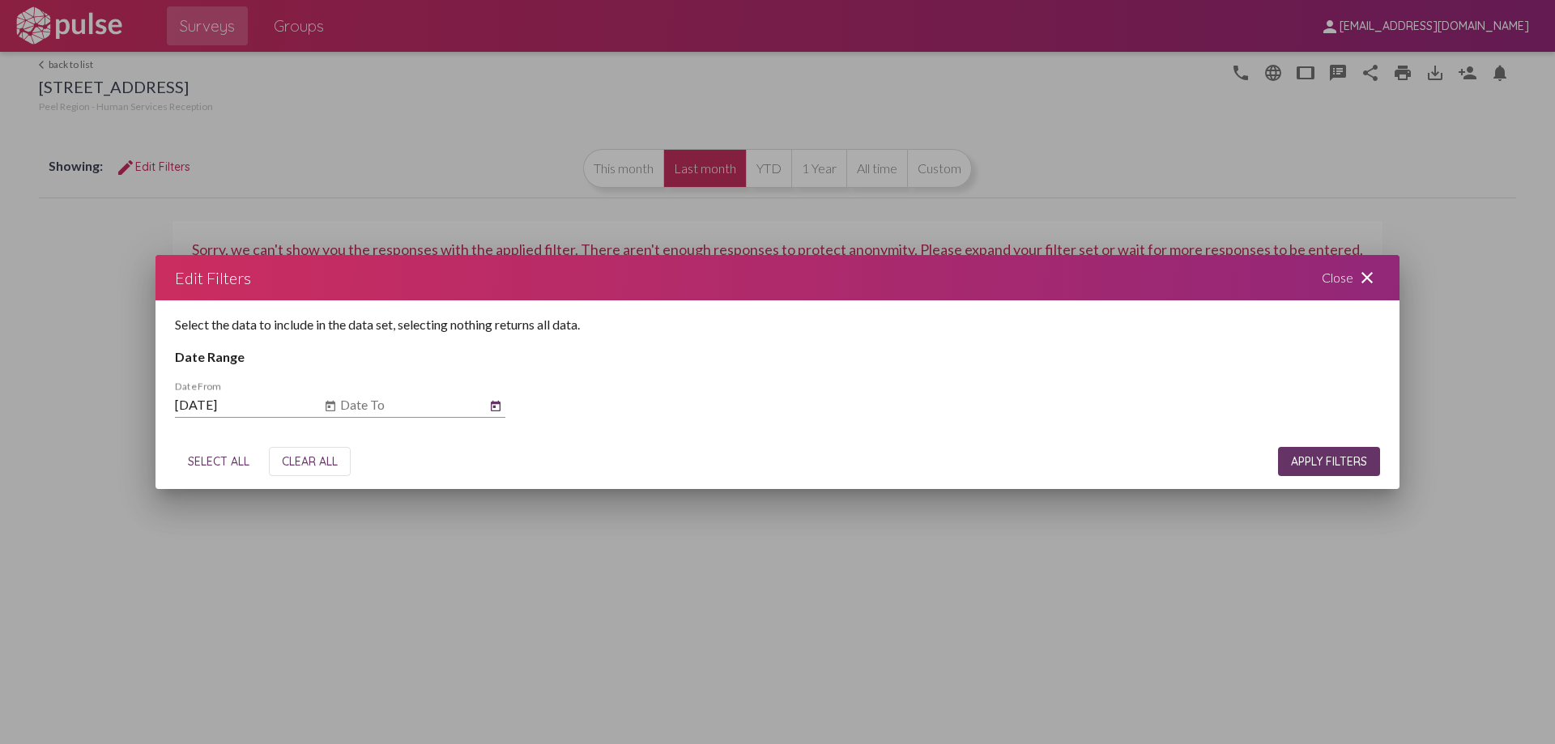
type input "[DATE]"
click at [1243, 467] on span "APPLY FILTERS" at bounding box center [1329, 461] width 76 height 15
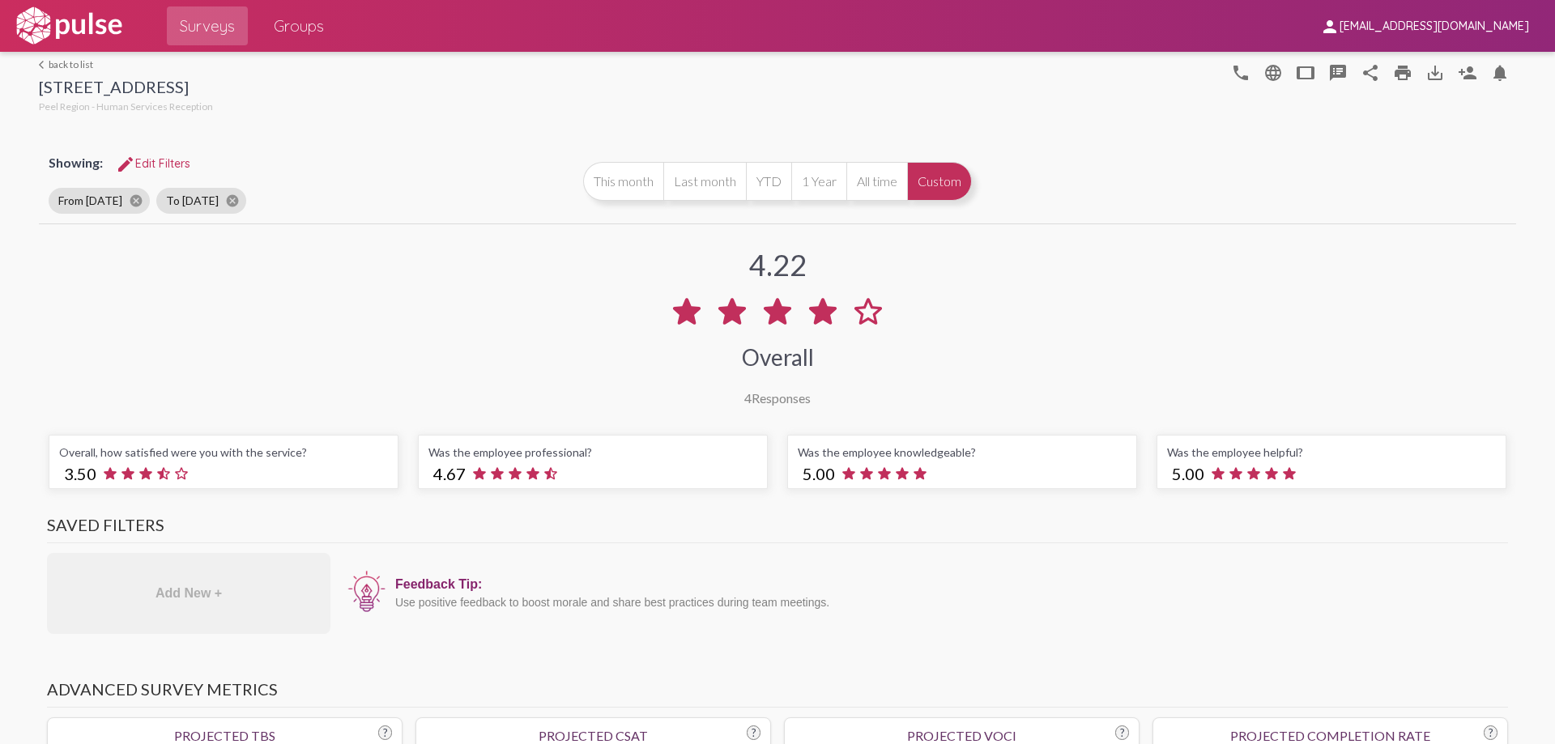
click at [53, 64] on link "arrow_back_ios back to list" at bounding box center [126, 64] width 174 height 12
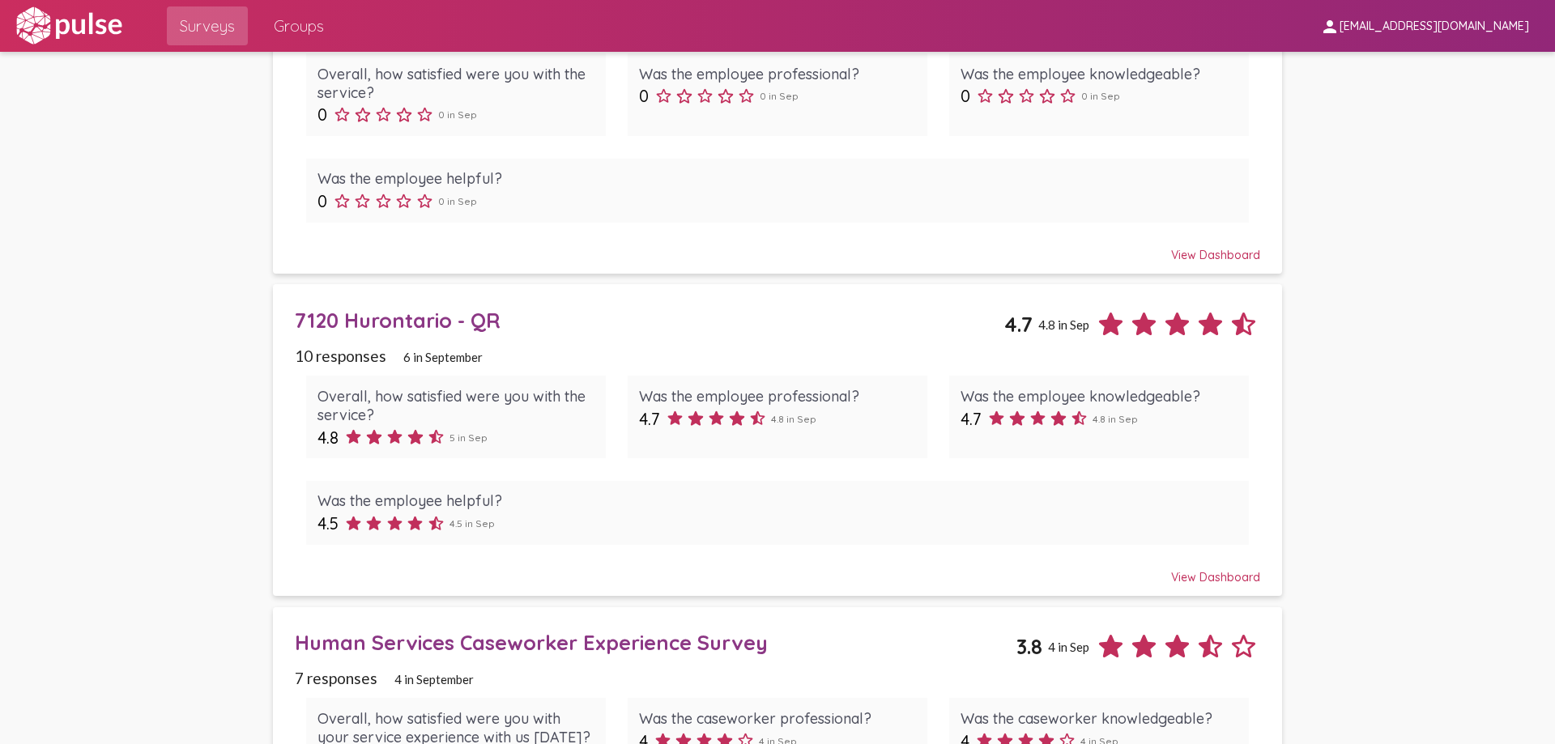
scroll to position [855, 0]
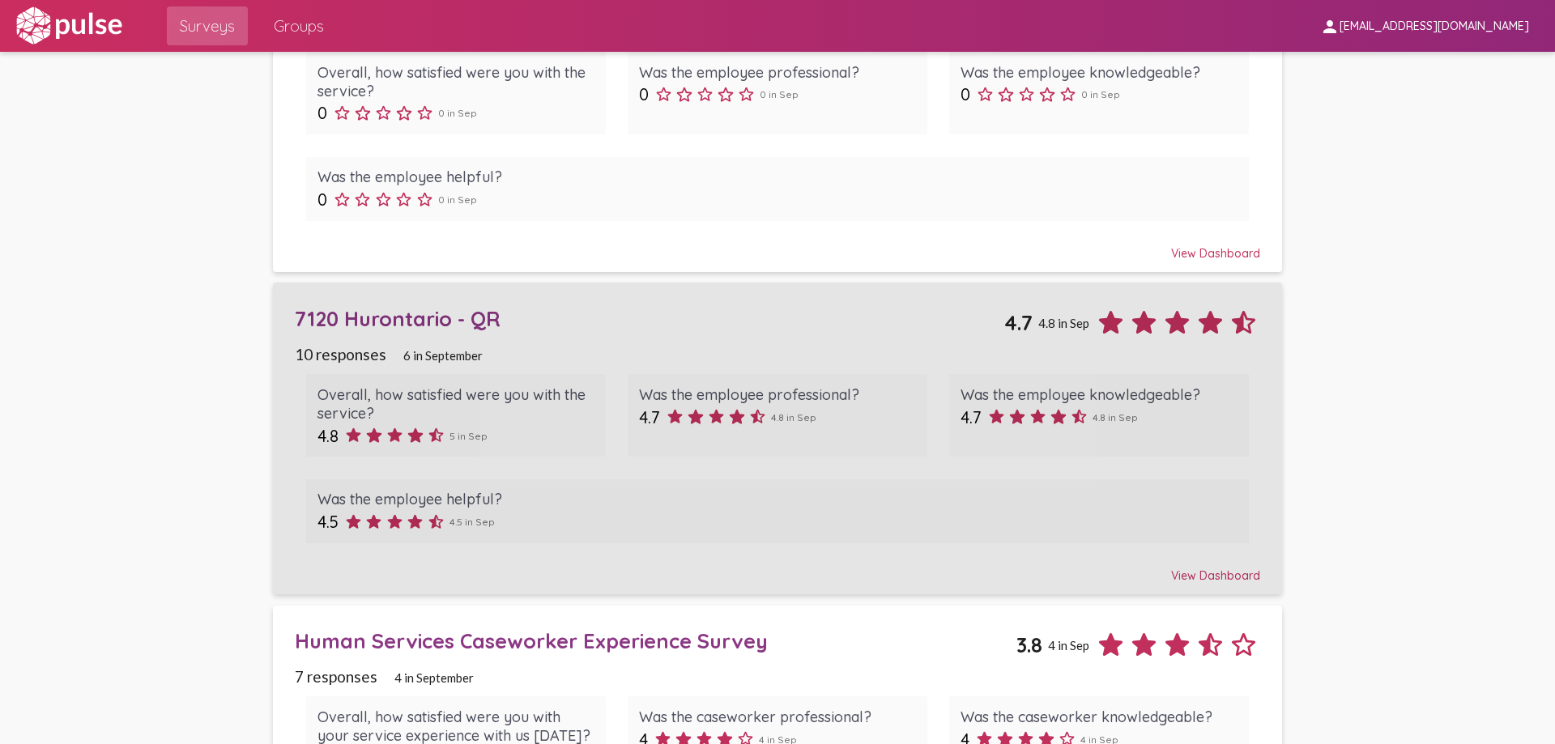
click at [402, 318] on div "7120 Hurontario - QR" at bounding box center [649, 318] width 709 height 25
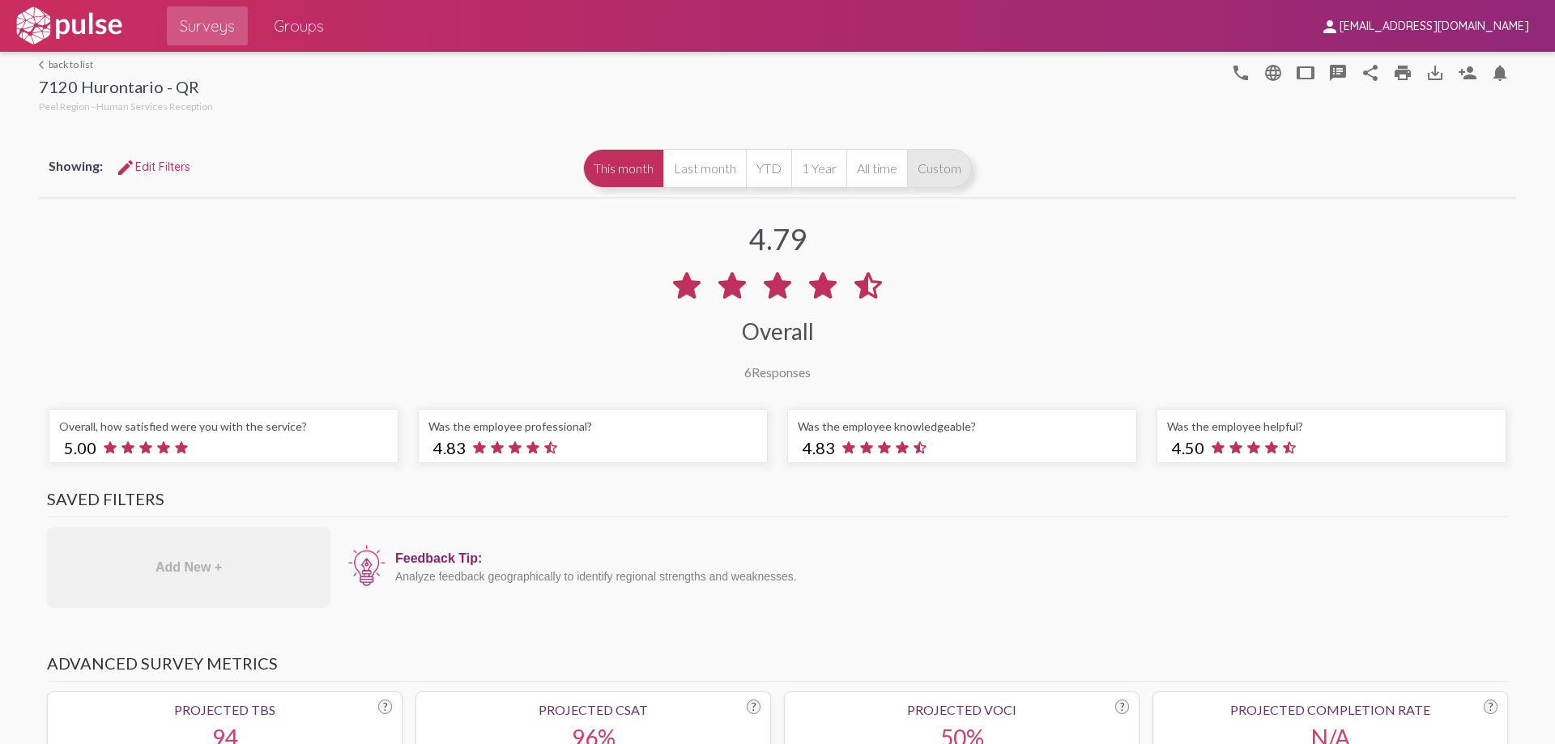
click at [936, 170] on button "Custom" at bounding box center [939, 168] width 65 height 39
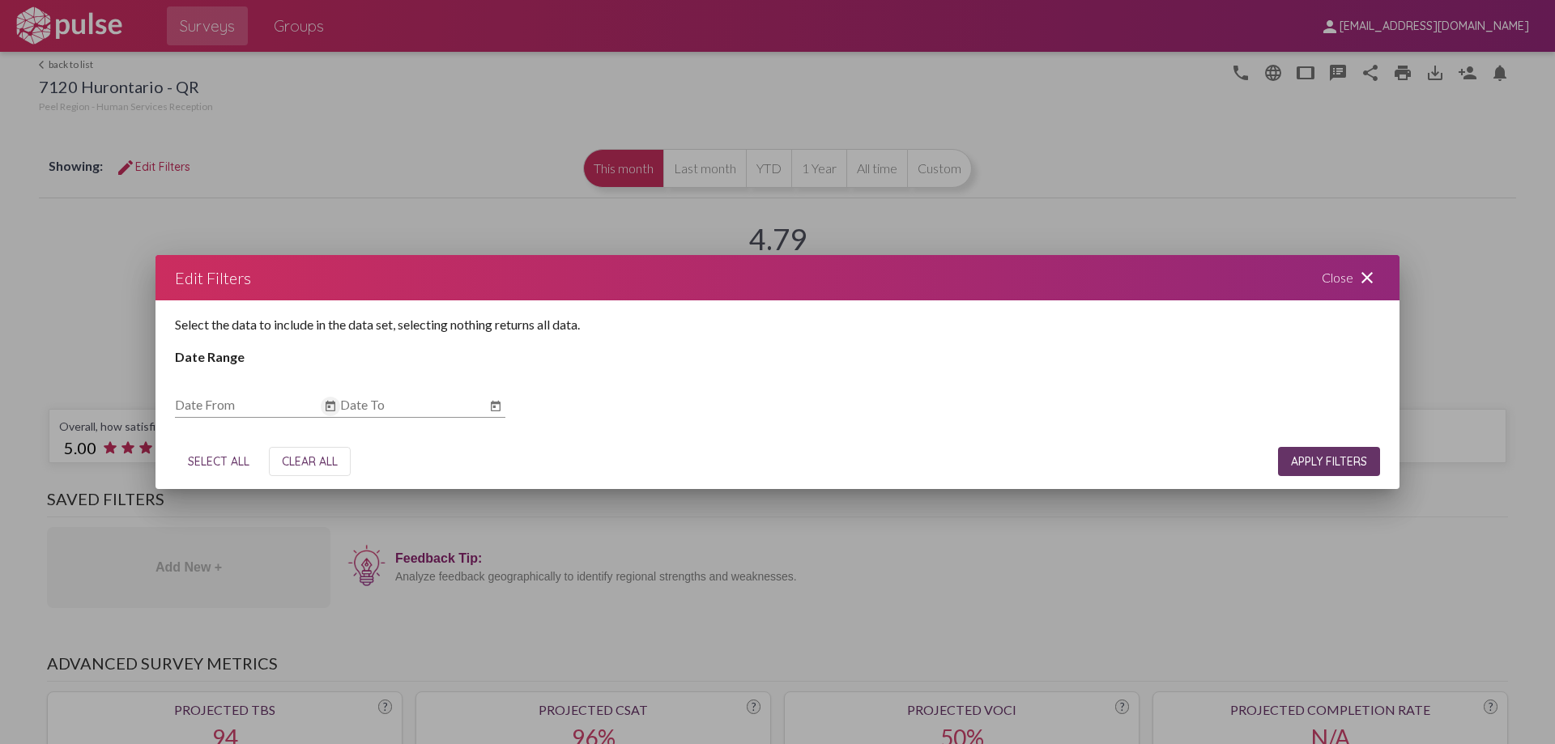
click at [330, 409] on icon "Open calendar" at bounding box center [330, 406] width 13 height 19
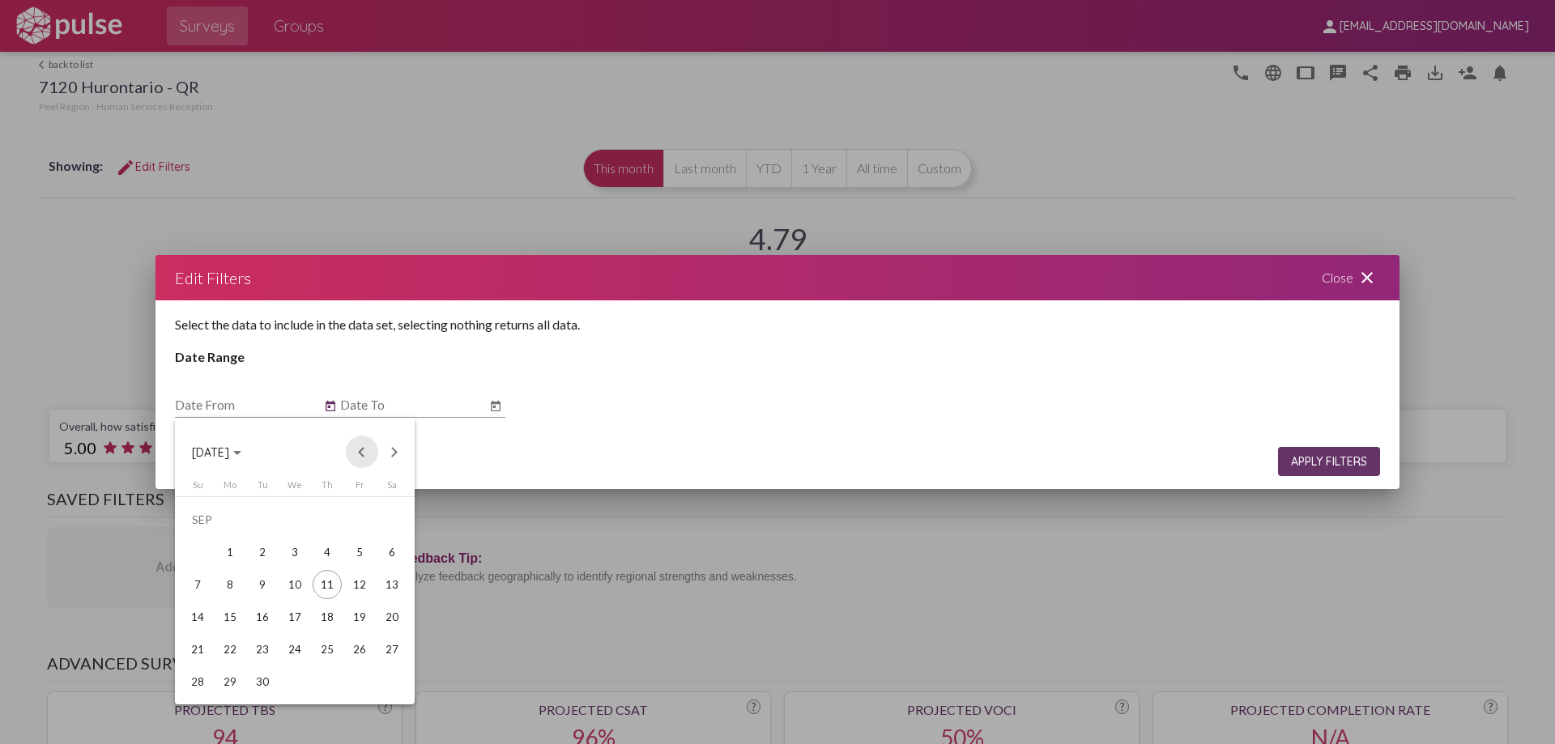
click at [360, 456] on button "Previous month" at bounding box center [362, 452] width 32 height 32
click at [363, 449] on button "Previous month" at bounding box center [362, 452] width 32 height 32
click at [197, 548] on div "1" at bounding box center [197, 552] width 29 height 29
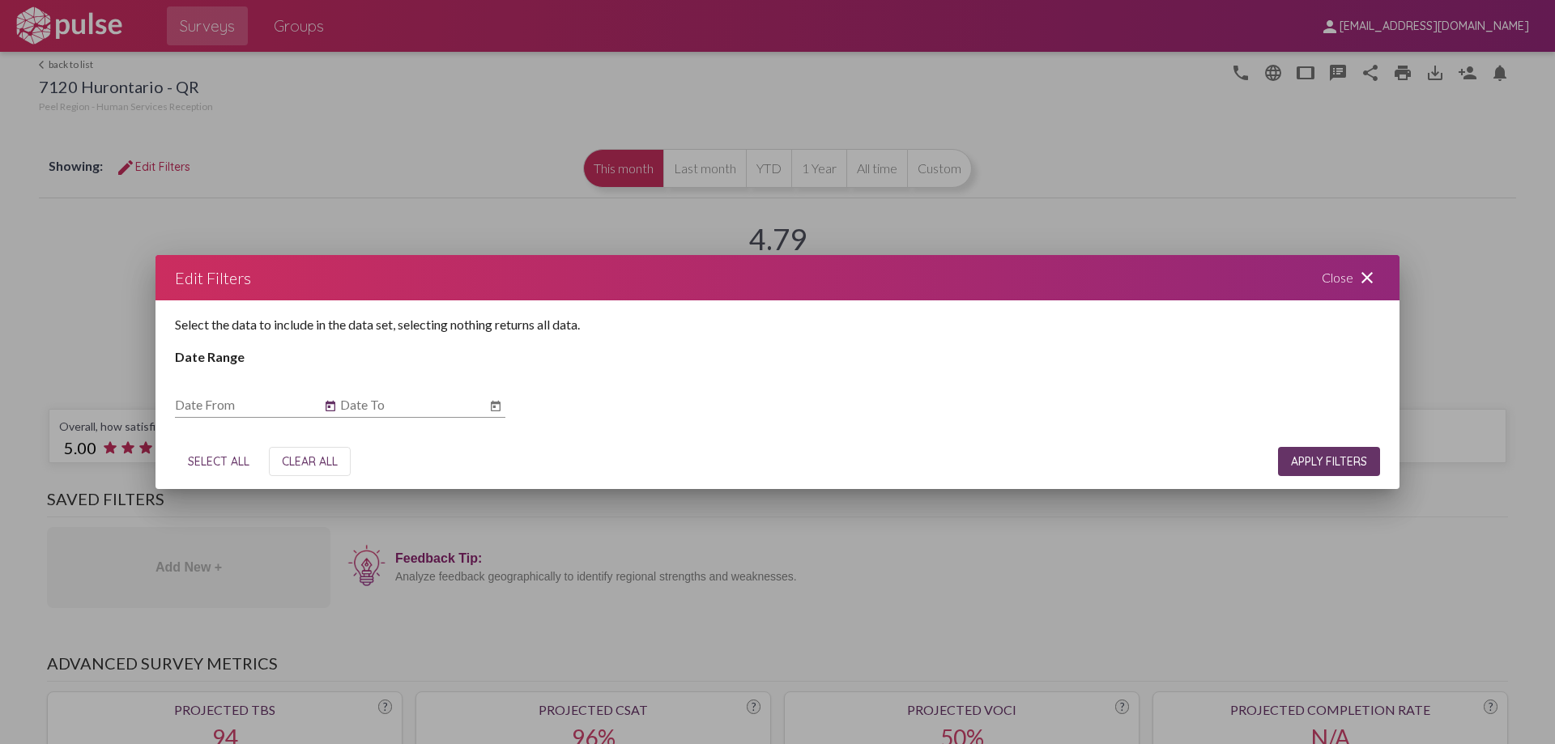
type input "[DATE]"
click at [494, 406] on icon "Open calendar" at bounding box center [496, 406] width 10 height 11
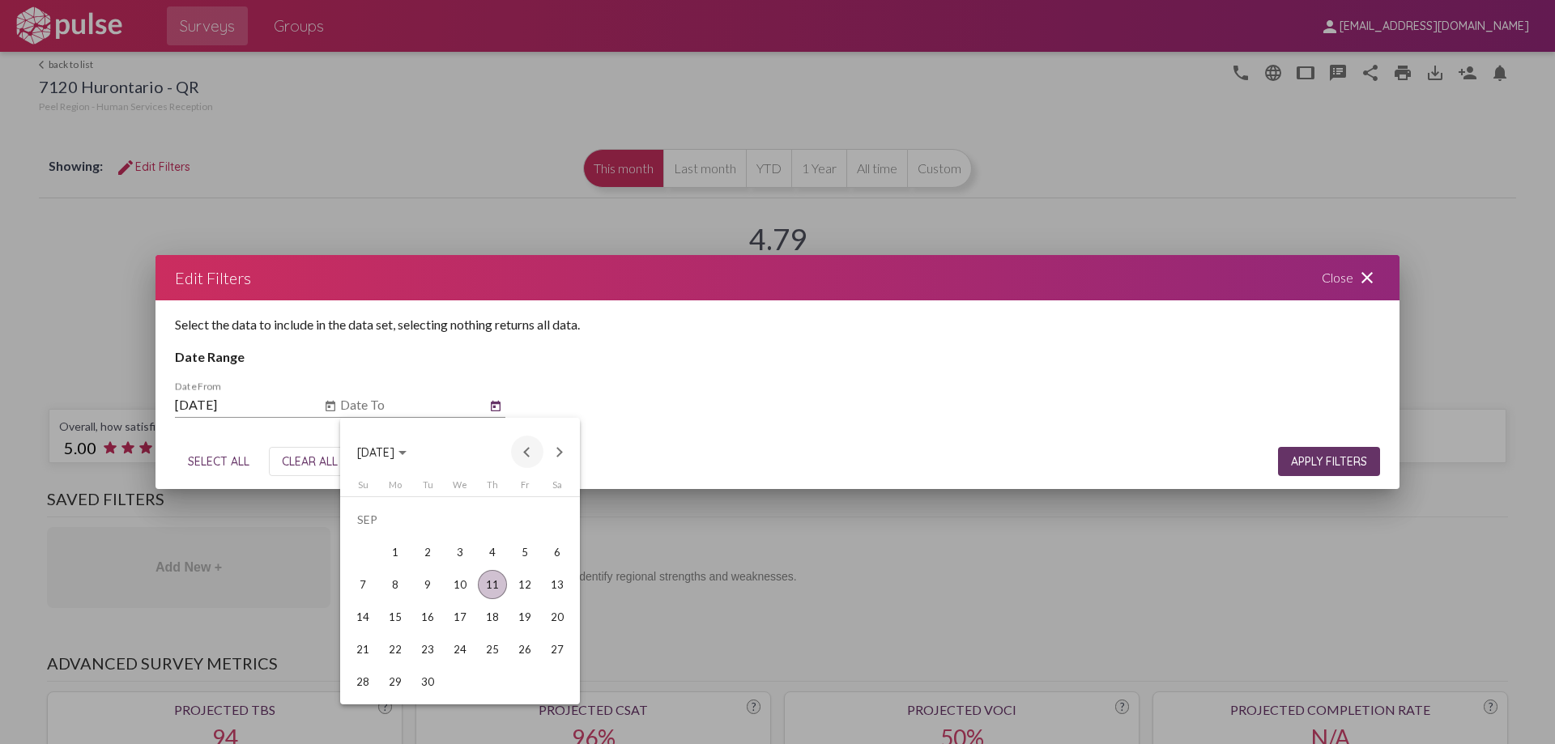
click at [527, 450] on button "Previous month" at bounding box center [527, 452] width 32 height 32
click at [362, 646] on div "31" at bounding box center [362, 681] width 29 height 29
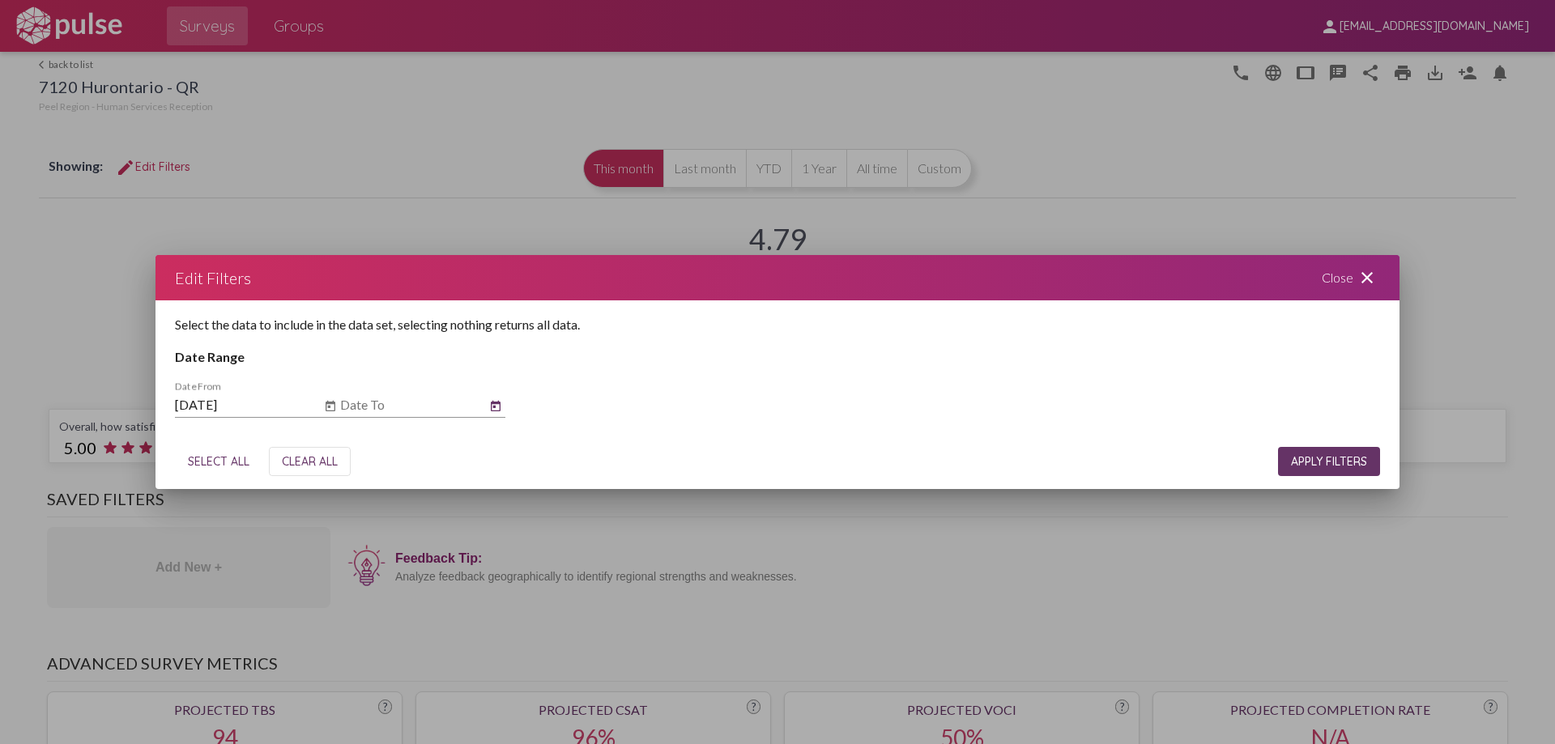
type input "[DATE]"
click at [1243, 466] on span "APPLY FILTERS" at bounding box center [1329, 461] width 76 height 15
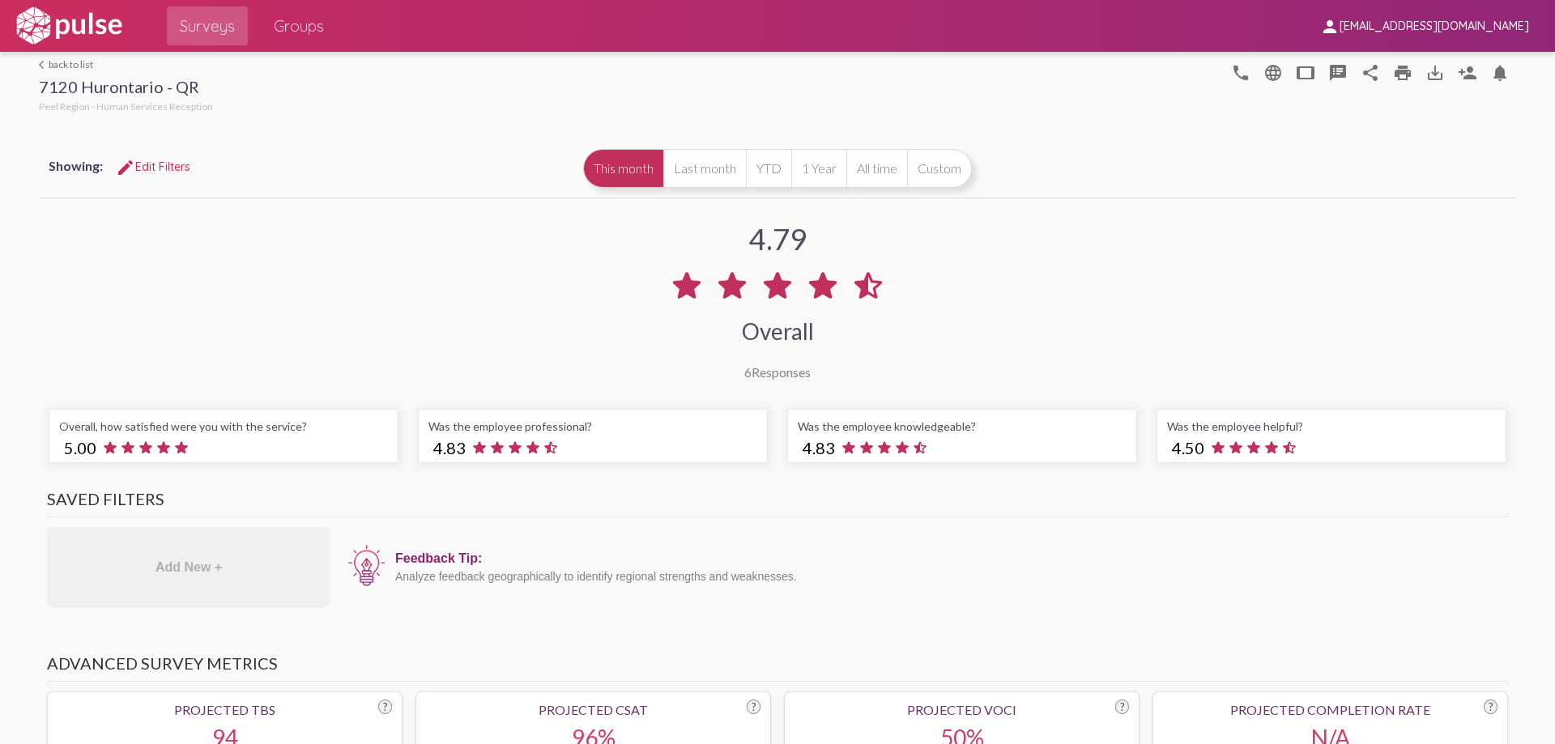
click at [70, 64] on link "arrow_back_ios back to list" at bounding box center [126, 64] width 174 height 12
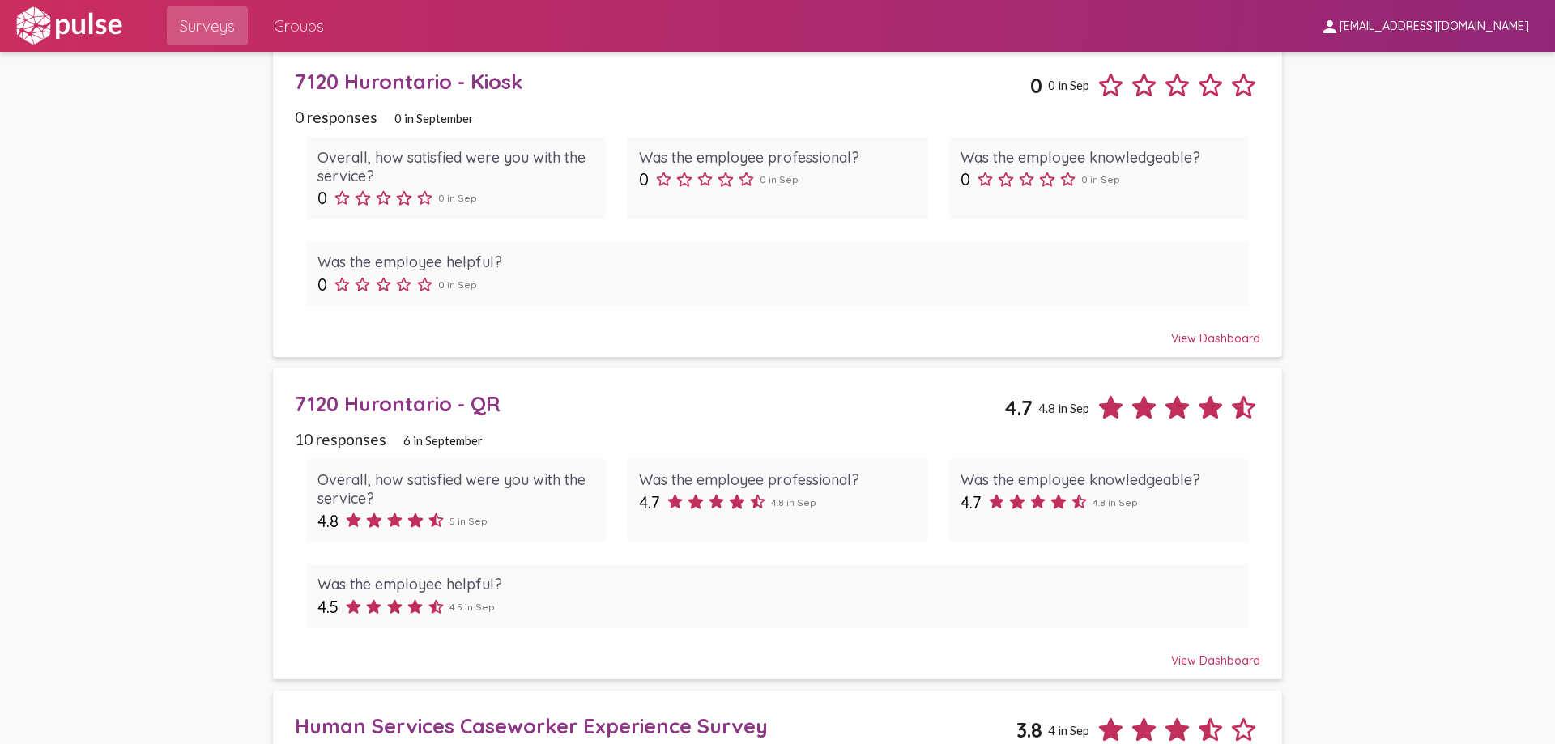
scroll to position [797, 0]
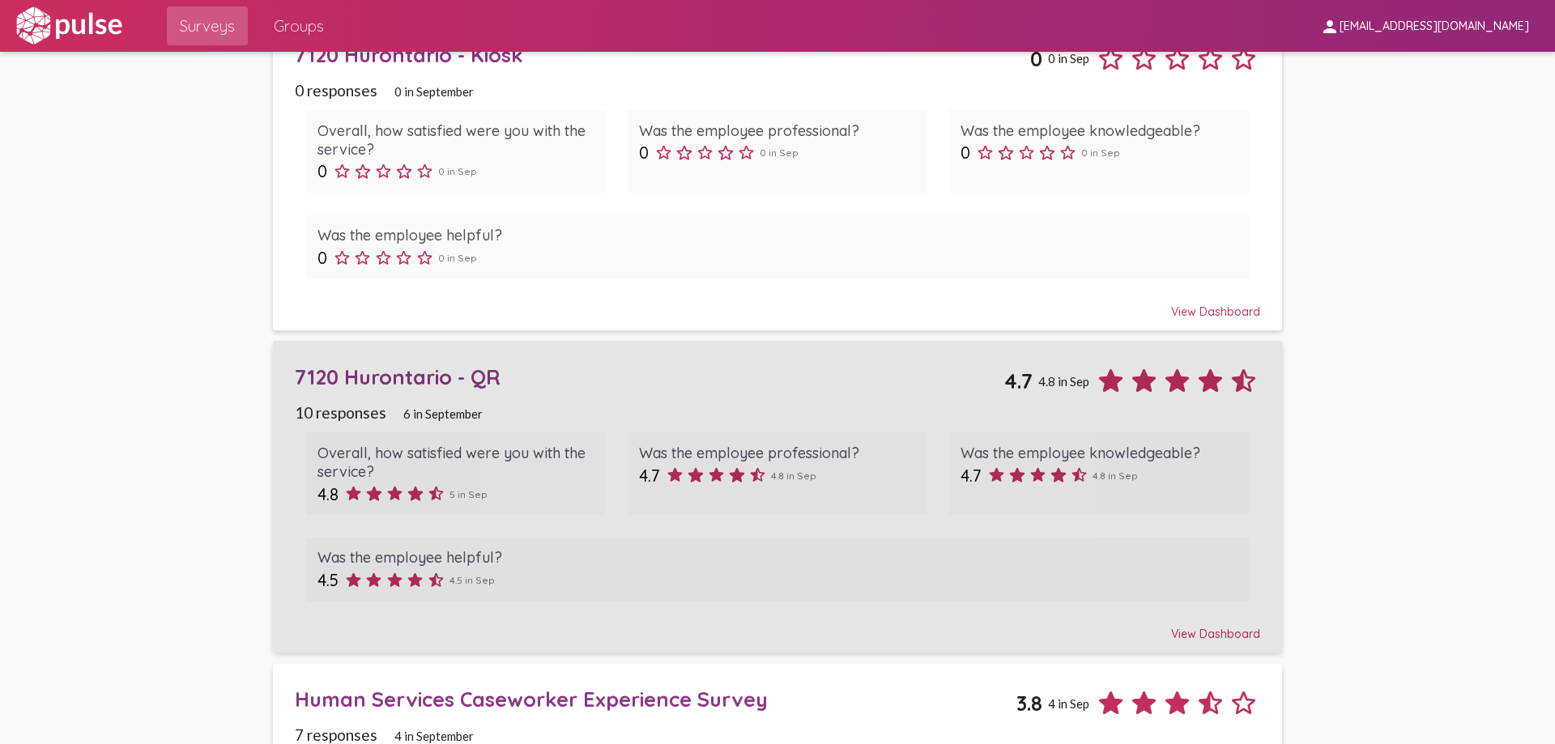
click at [402, 375] on div "7120 Hurontario - QR" at bounding box center [649, 377] width 709 height 25
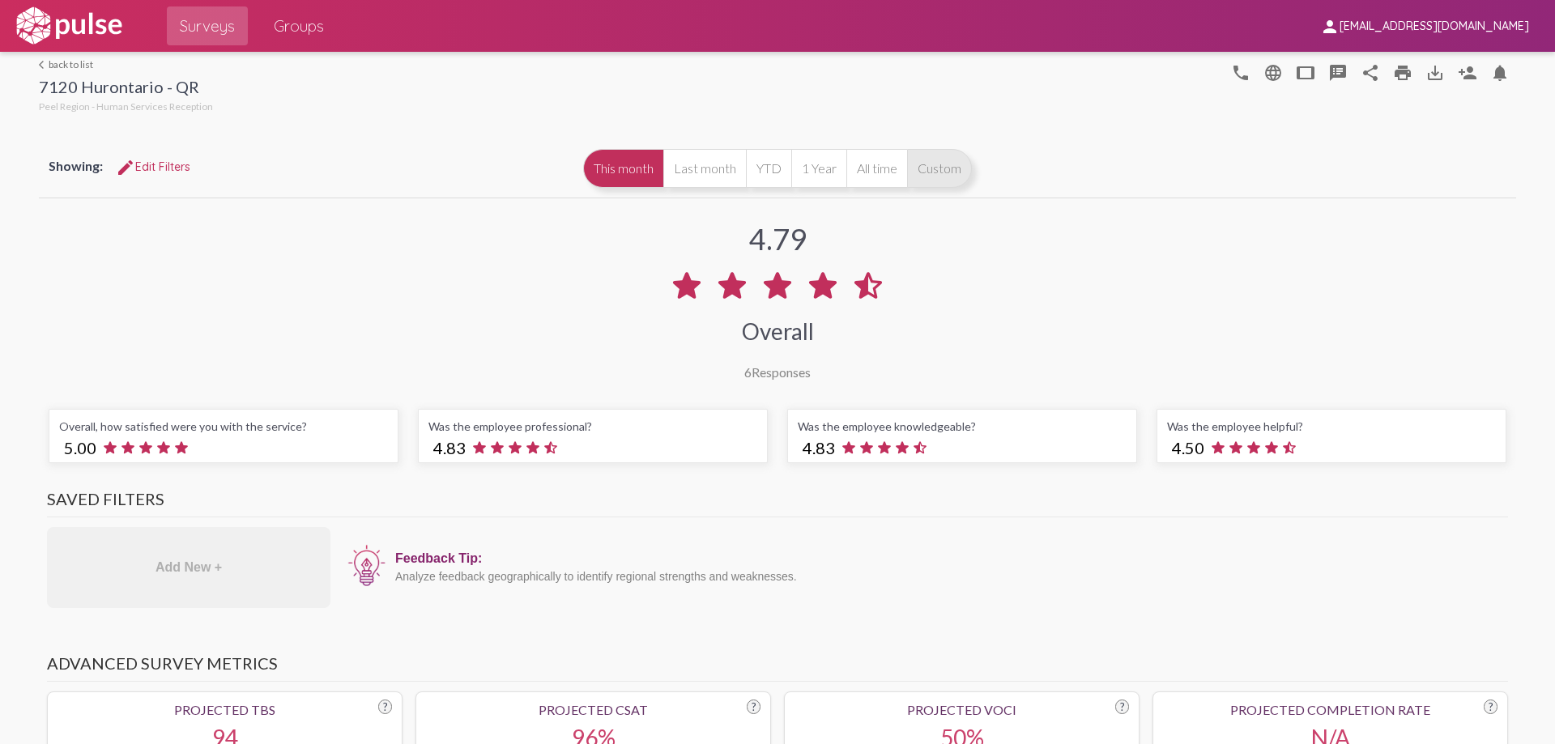
click at [944, 173] on button "Custom" at bounding box center [939, 168] width 65 height 39
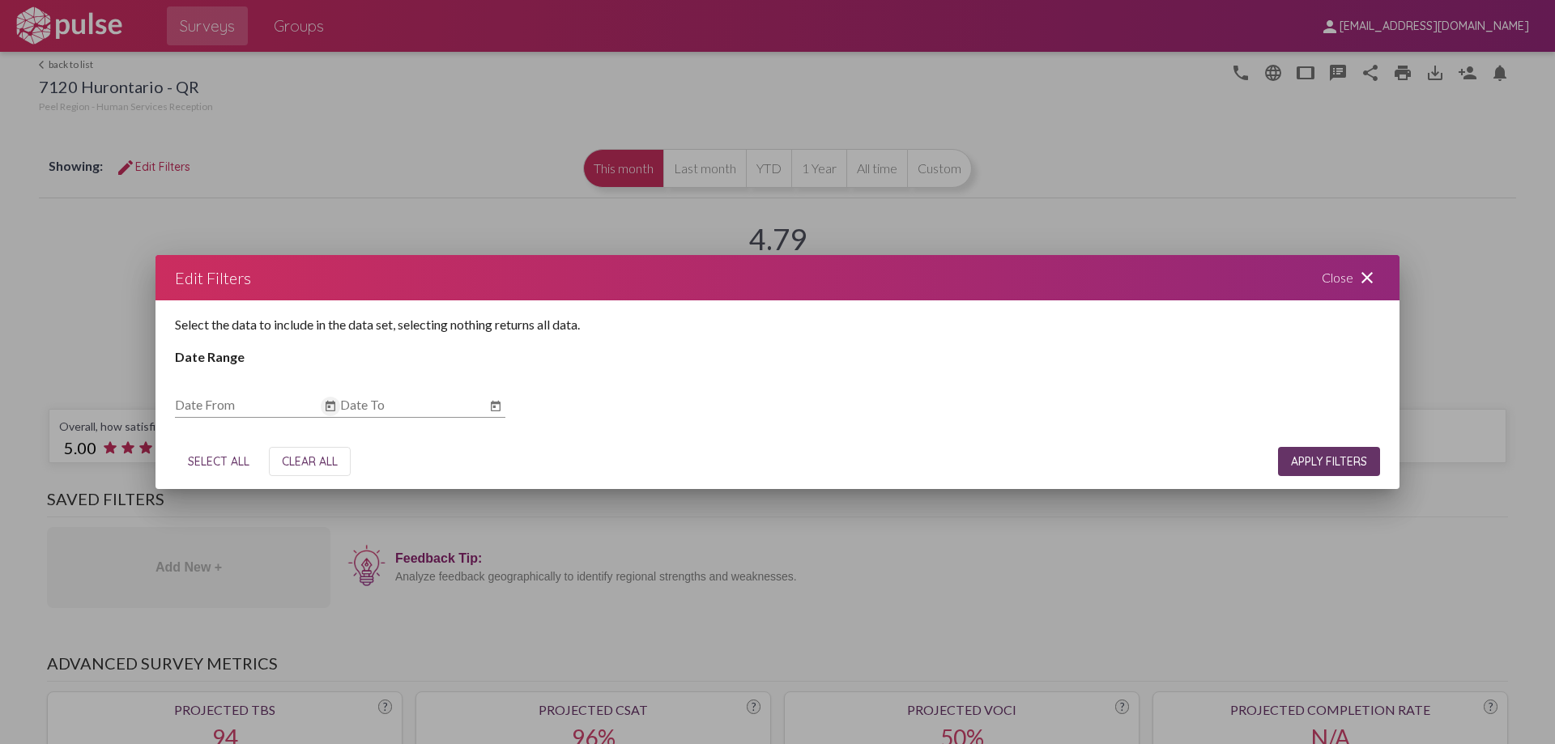
click at [326, 404] on icon "Open calendar" at bounding box center [330, 406] width 13 height 19
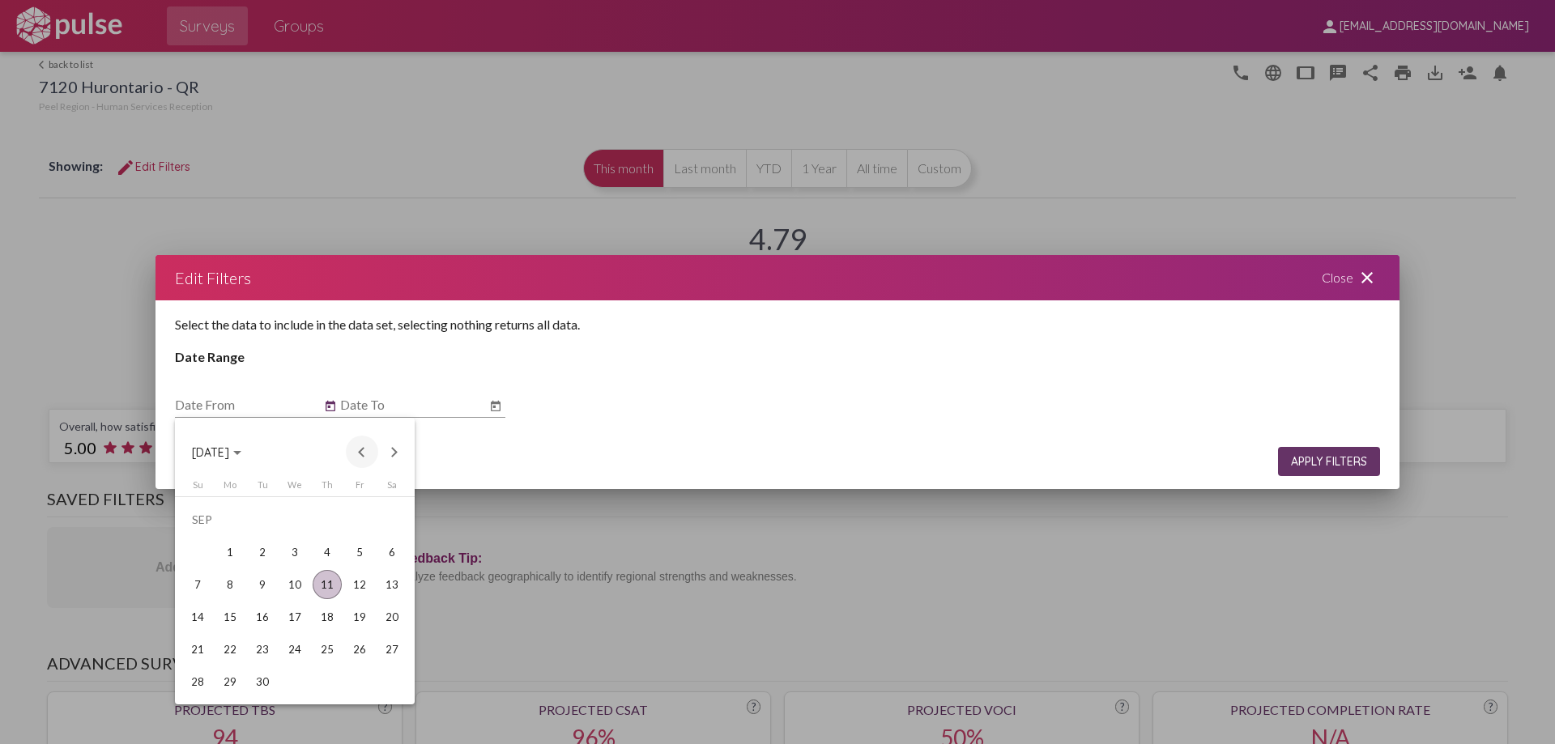
click at [358, 449] on button "Previous month" at bounding box center [362, 452] width 32 height 32
click at [196, 552] on div "1" at bounding box center [197, 552] width 29 height 29
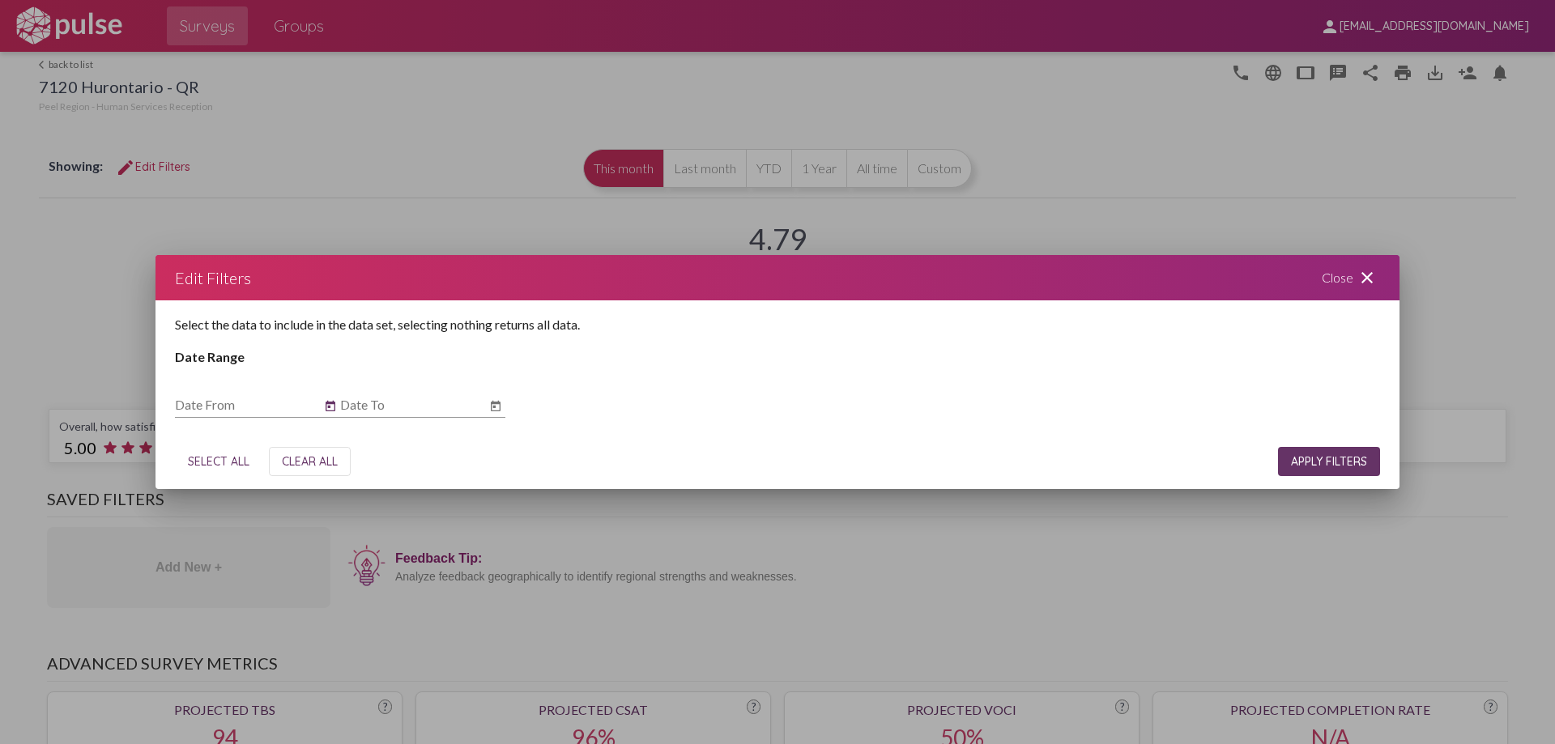
type input "[DATE]"
click at [497, 403] on icon "Open calendar" at bounding box center [496, 406] width 10 height 11
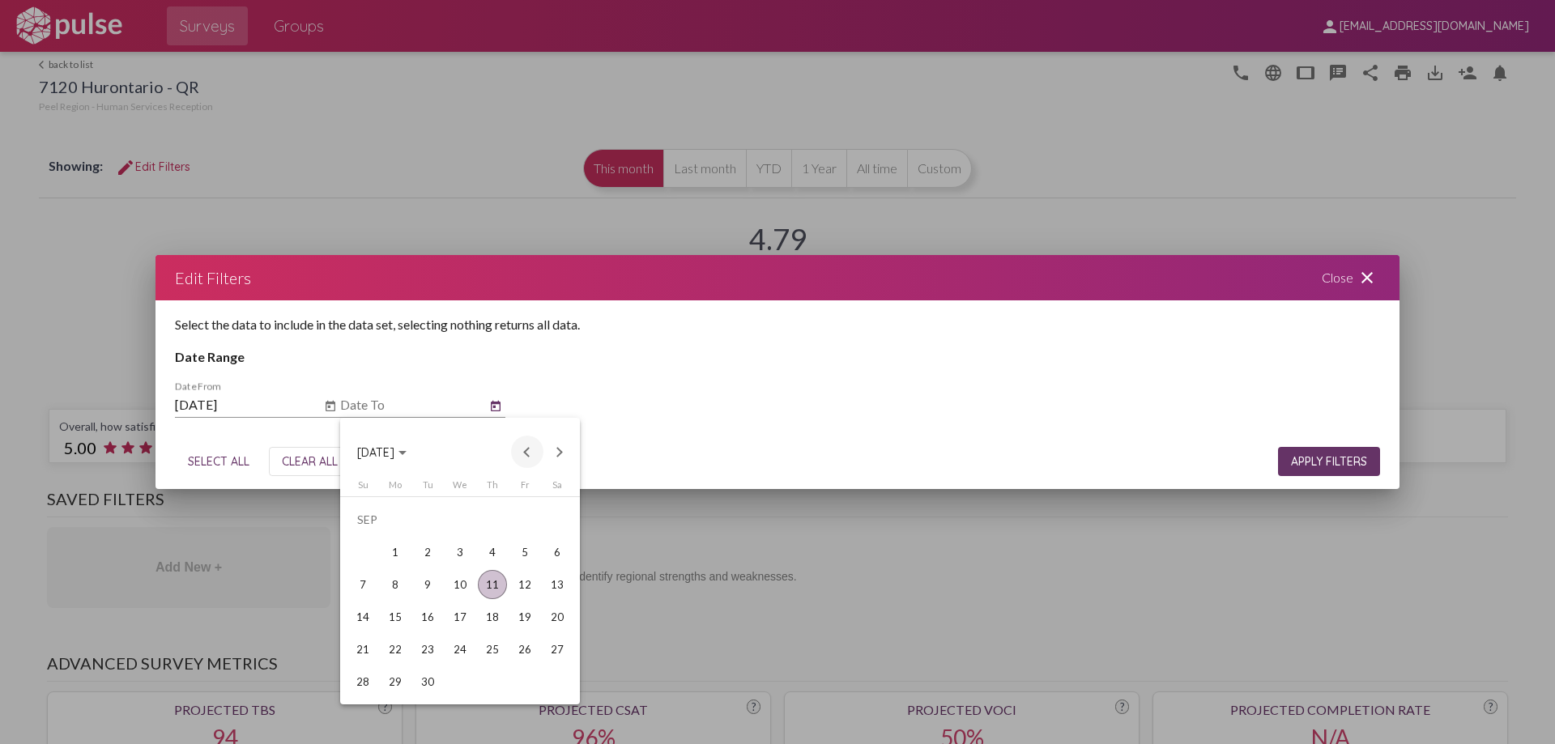
click at [529, 447] on button "Previous month" at bounding box center [527, 452] width 32 height 32
click at [359, 646] on div "31" at bounding box center [362, 681] width 29 height 29
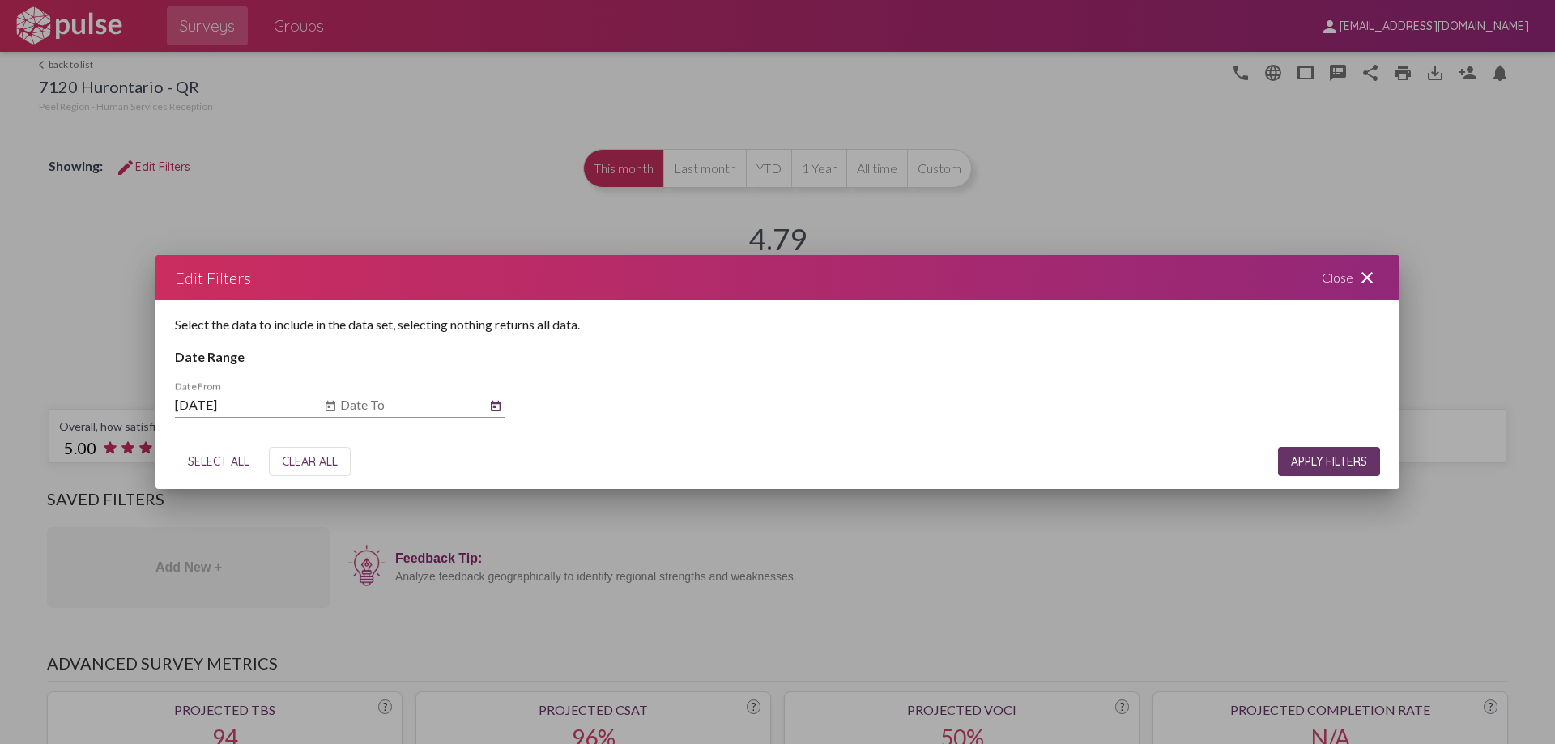
type input "[DATE]"
click at [1243, 464] on span "APPLY FILTERS" at bounding box center [1329, 461] width 76 height 15
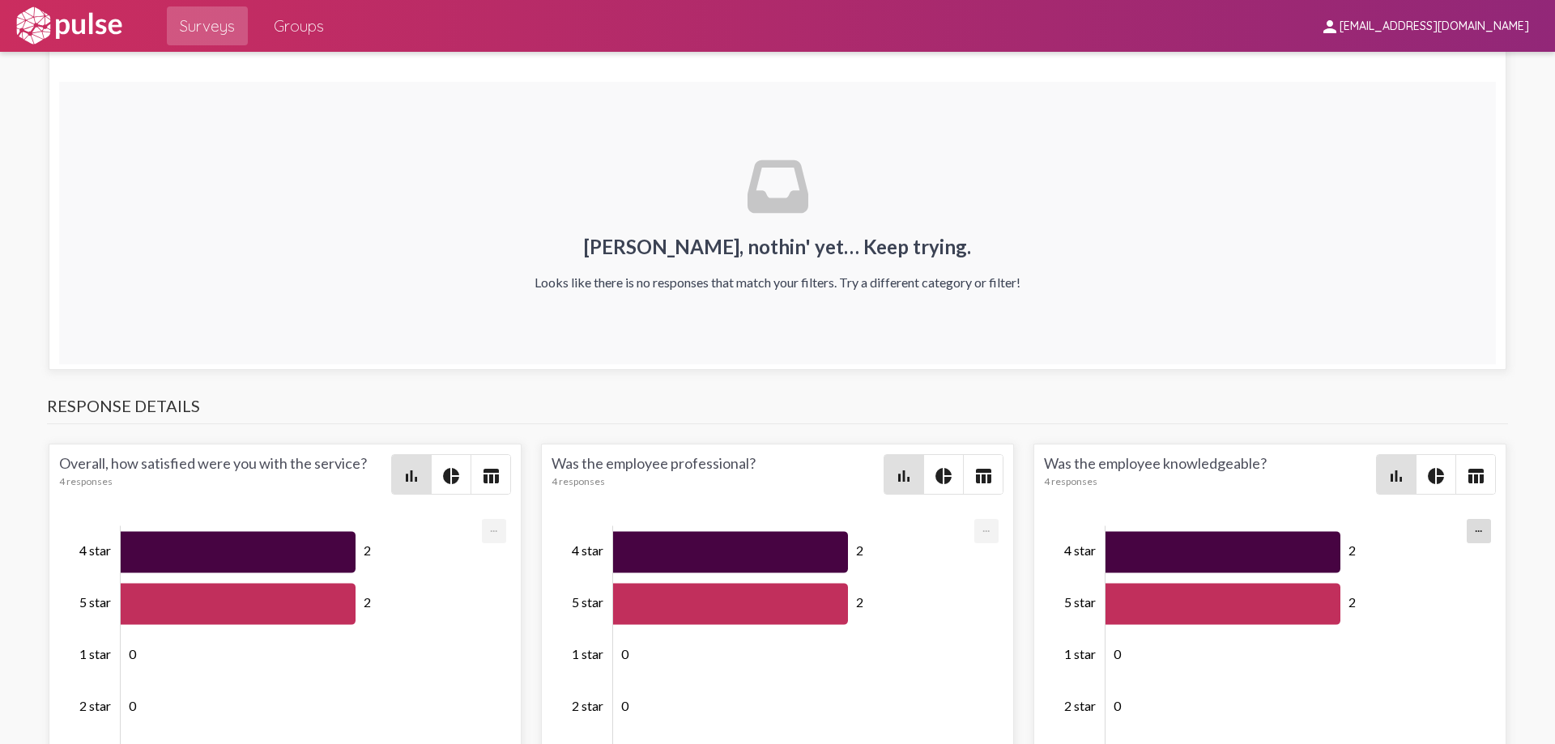
scroll to position [1782, 0]
